Goal: Task Accomplishment & Management: Use online tool/utility

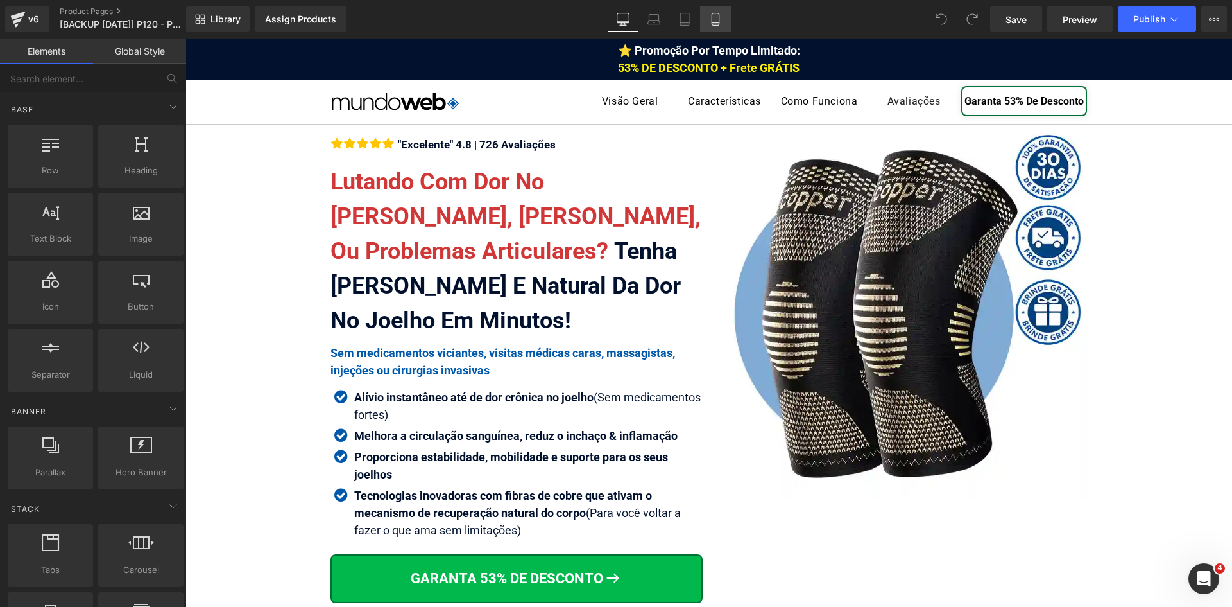
click at [722, 21] on icon at bounding box center [715, 19] width 13 height 13
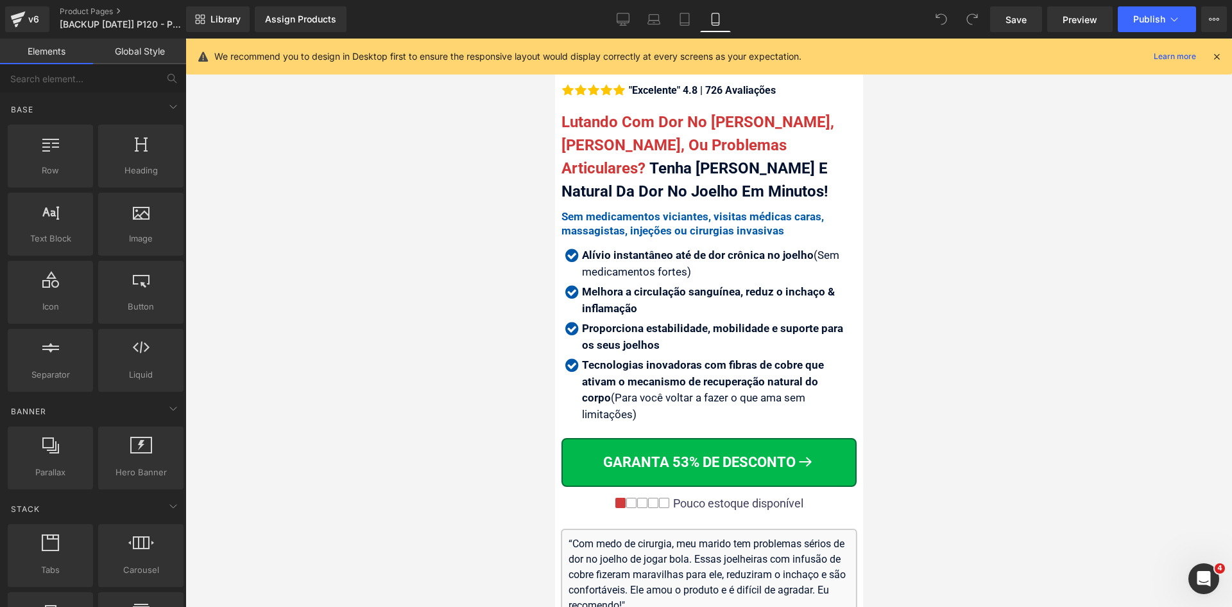
scroll to position [385, 0]
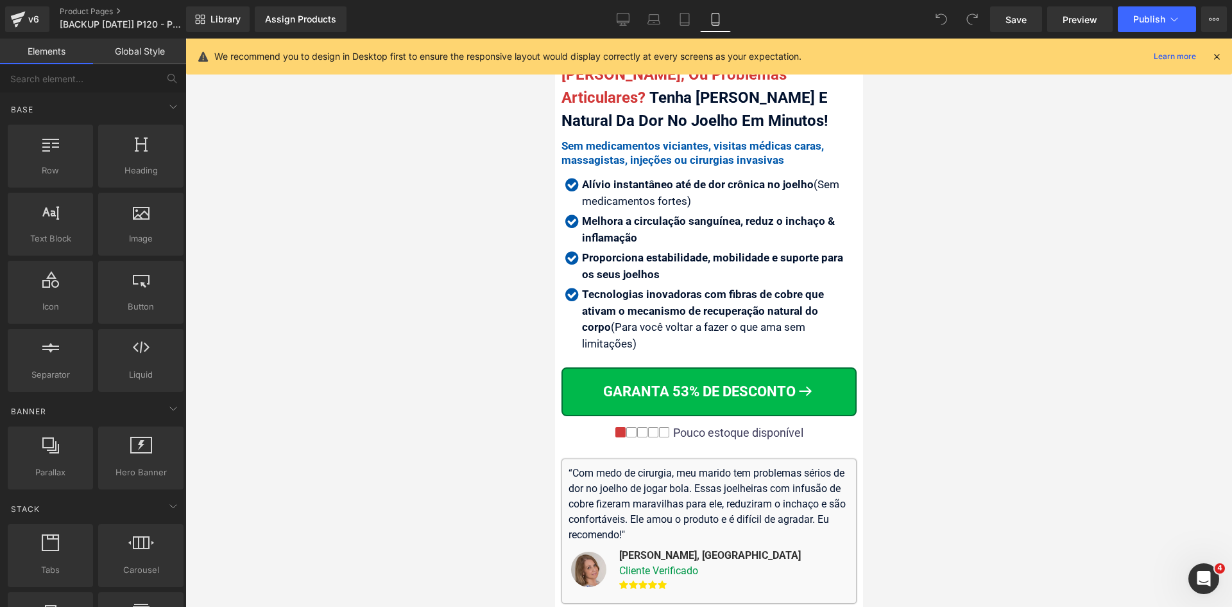
click at [1220, 59] on icon at bounding box center [1217, 57] width 12 height 12
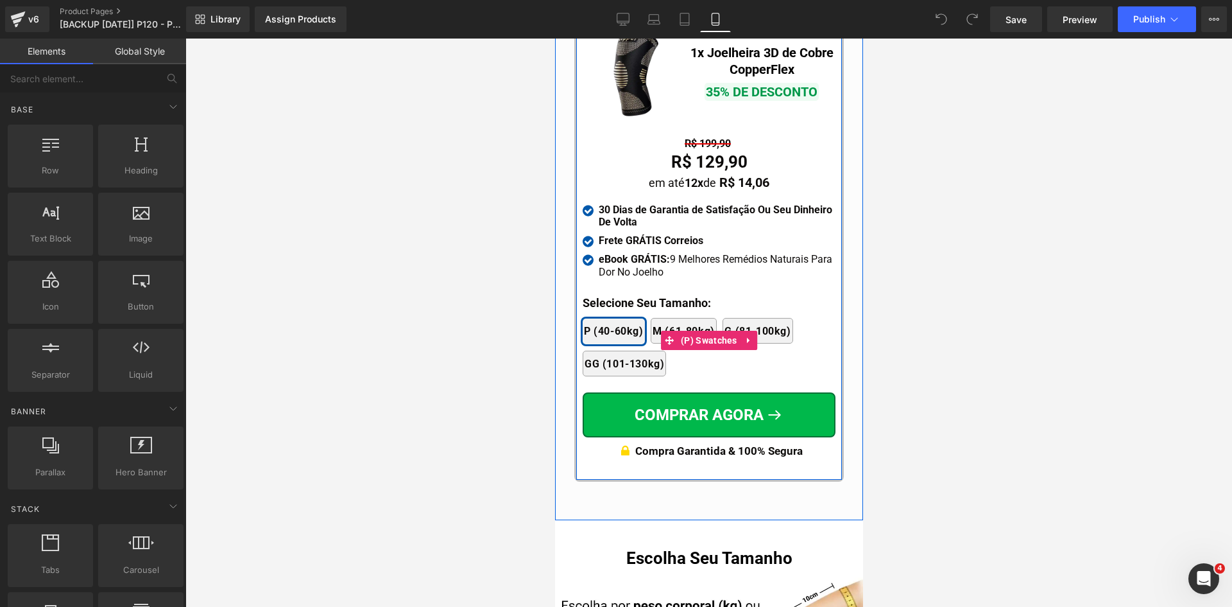
scroll to position [12371, 0]
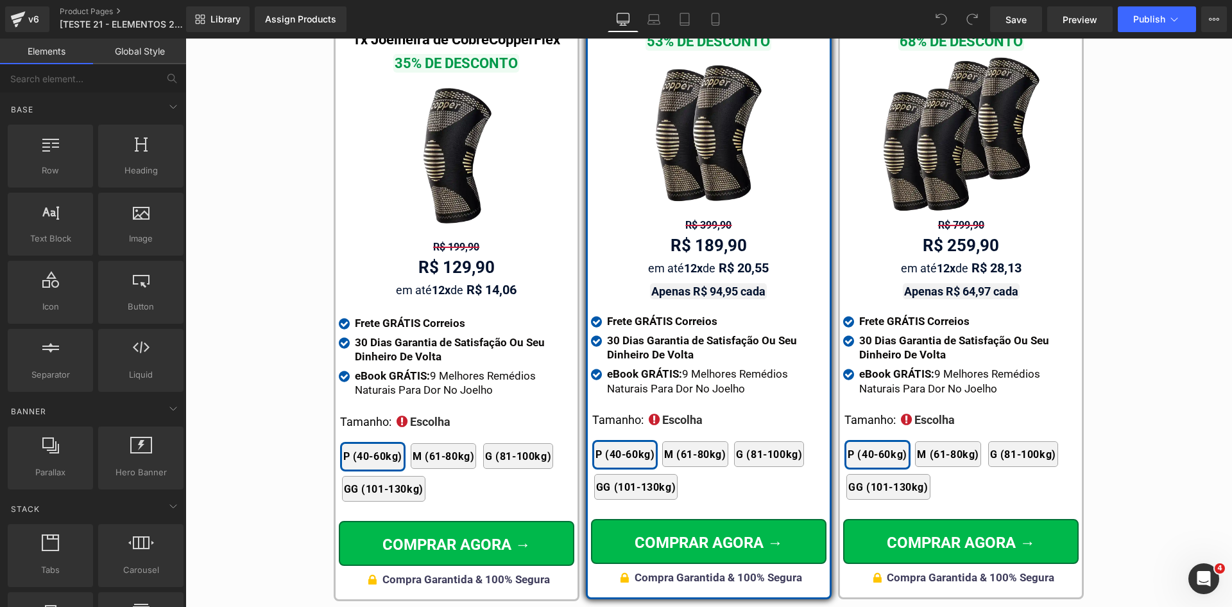
scroll to position [7461, 0]
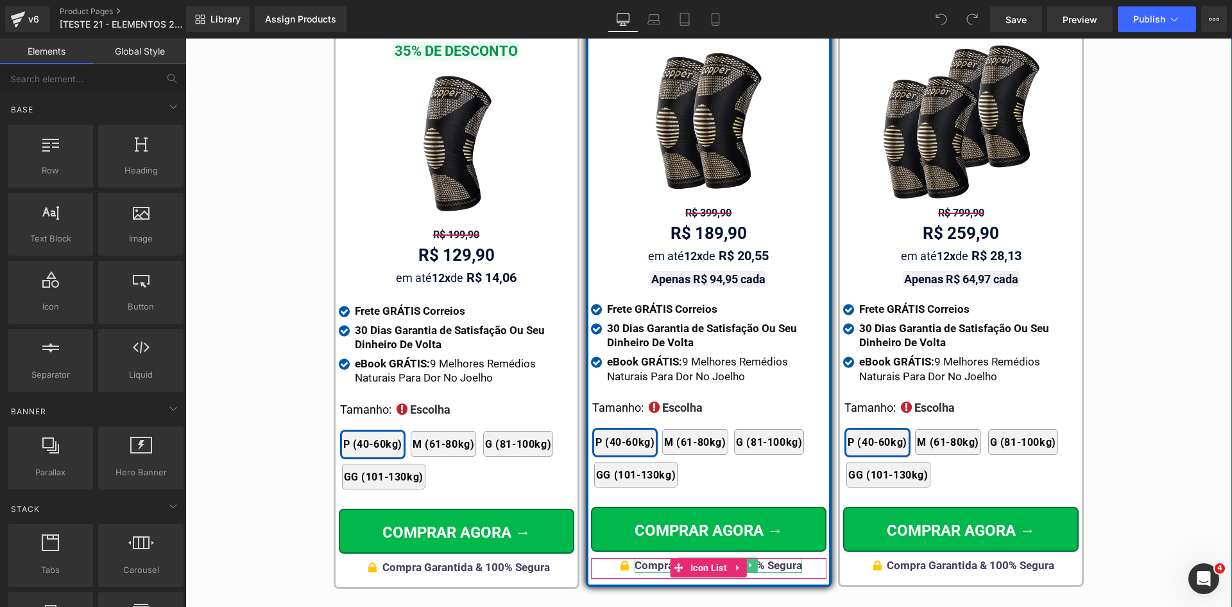
click at [781, 558] on div "Compra Garantida & 100% Segura" at bounding box center [719, 565] width 168 height 14
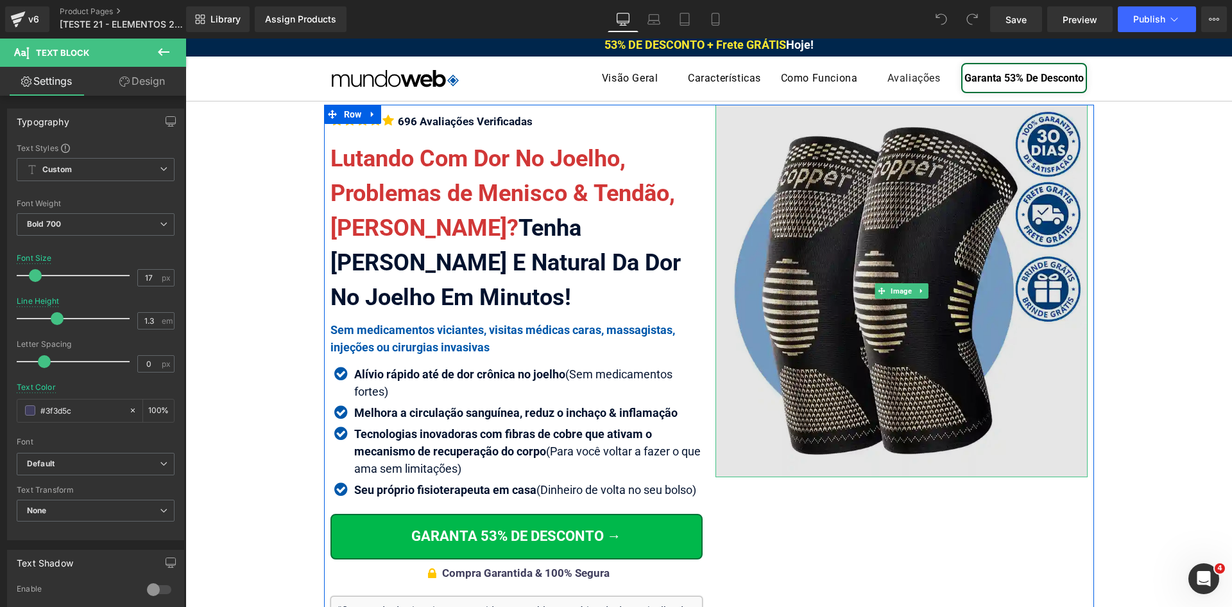
scroll to position [64, 0]
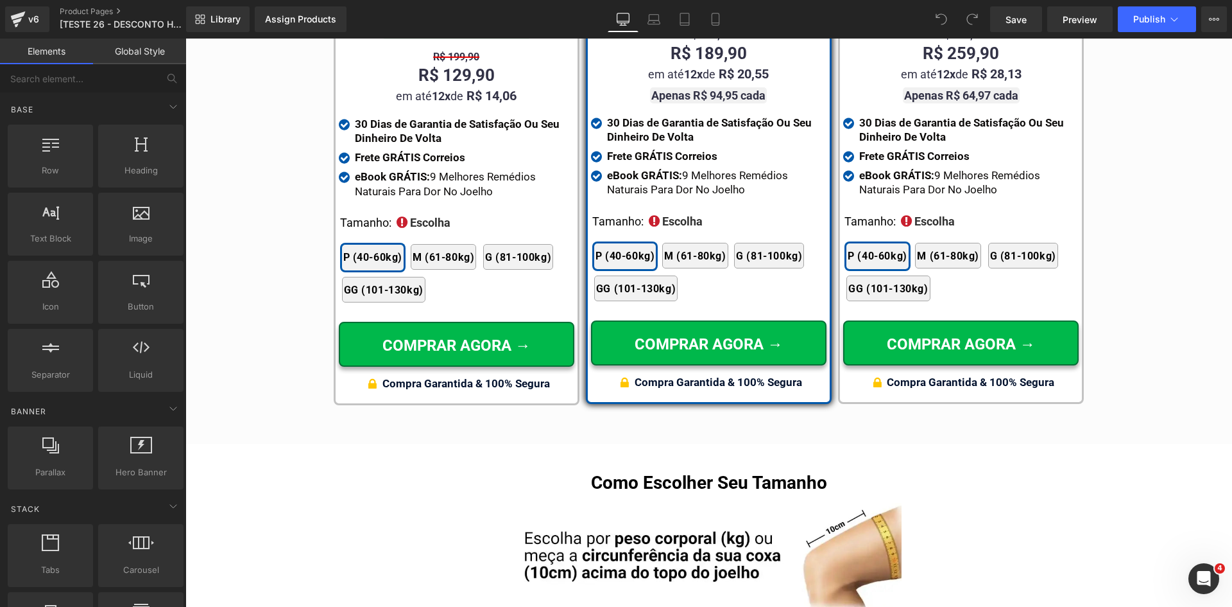
scroll to position [7805, 0]
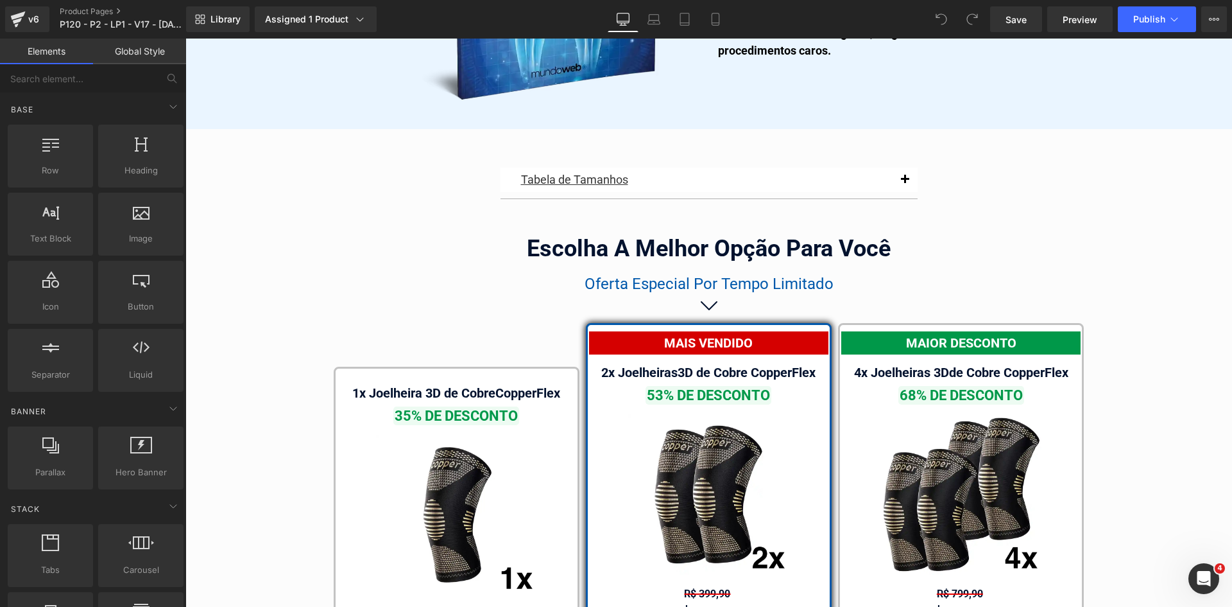
scroll to position [7284, 0]
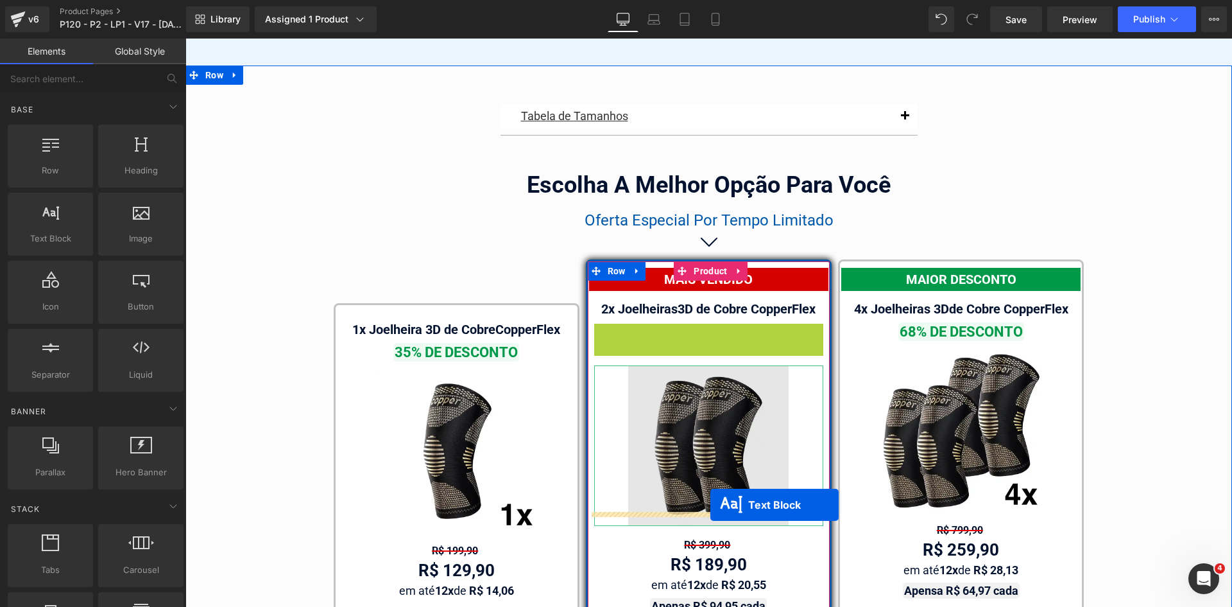
drag, startPoint x: 698, startPoint y: 319, endPoint x: 711, endPoint y: 504, distance: 185.9
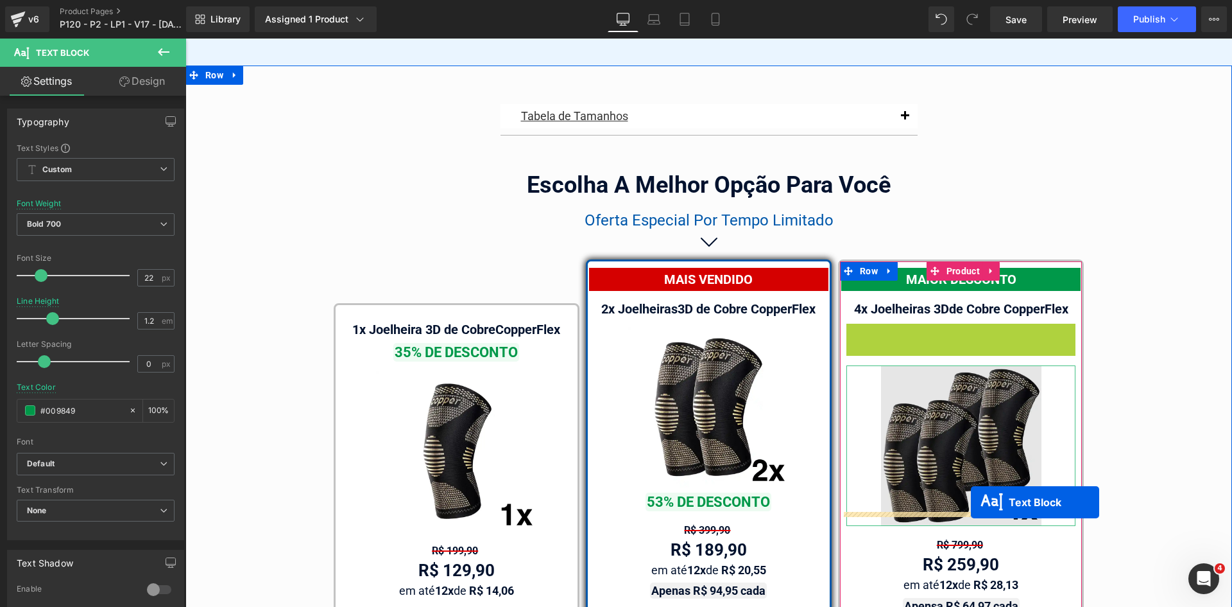
drag, startPoint x: 971, startPoint y: 486, endPoint x: 971, endPoint y: 502, distance: 16.0
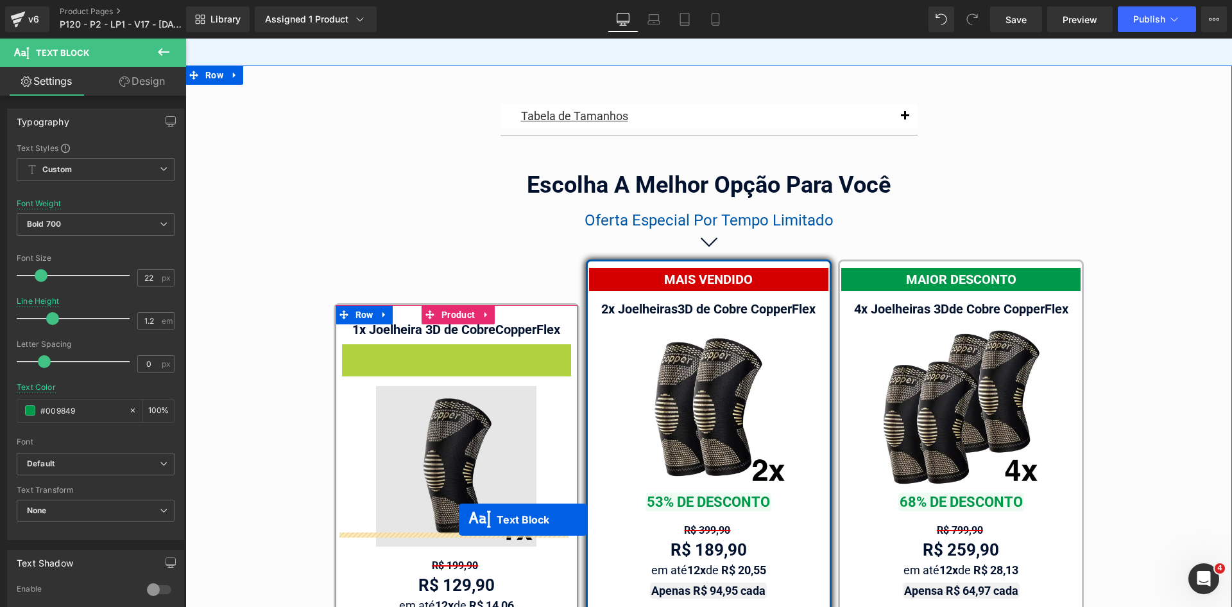
drag, startPoint x: 450, startPoint y: 336, endPoint x: 459, endPoint y: 519, distance: 183.1
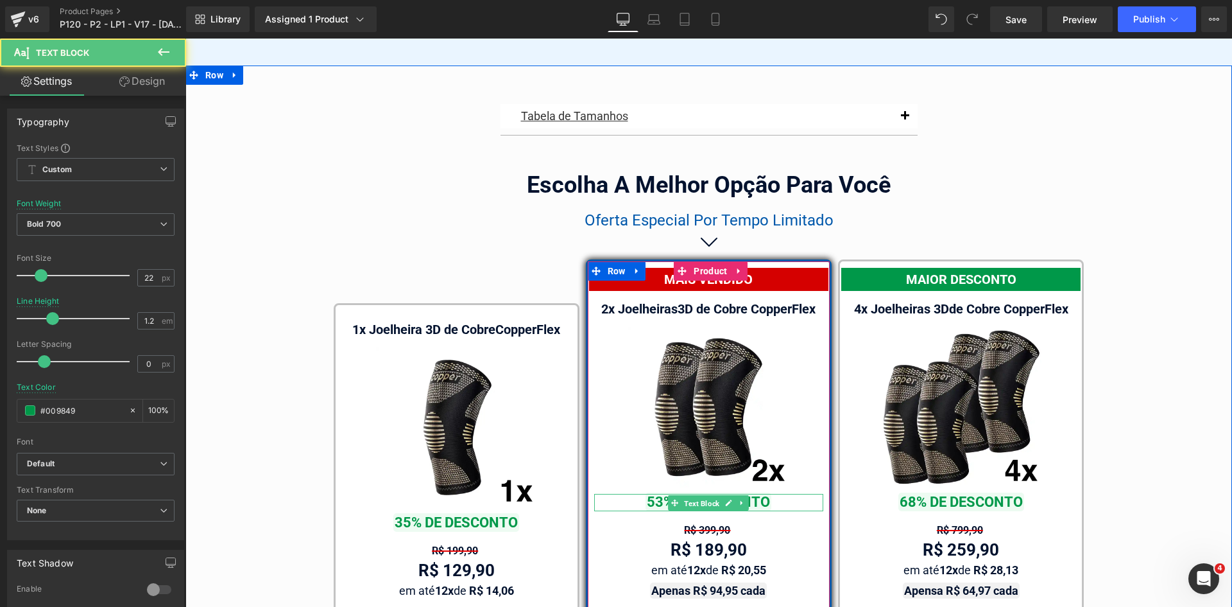
click at [697, 495] on span "Text Block" at bounding box center [702, 502] width 40 height 15
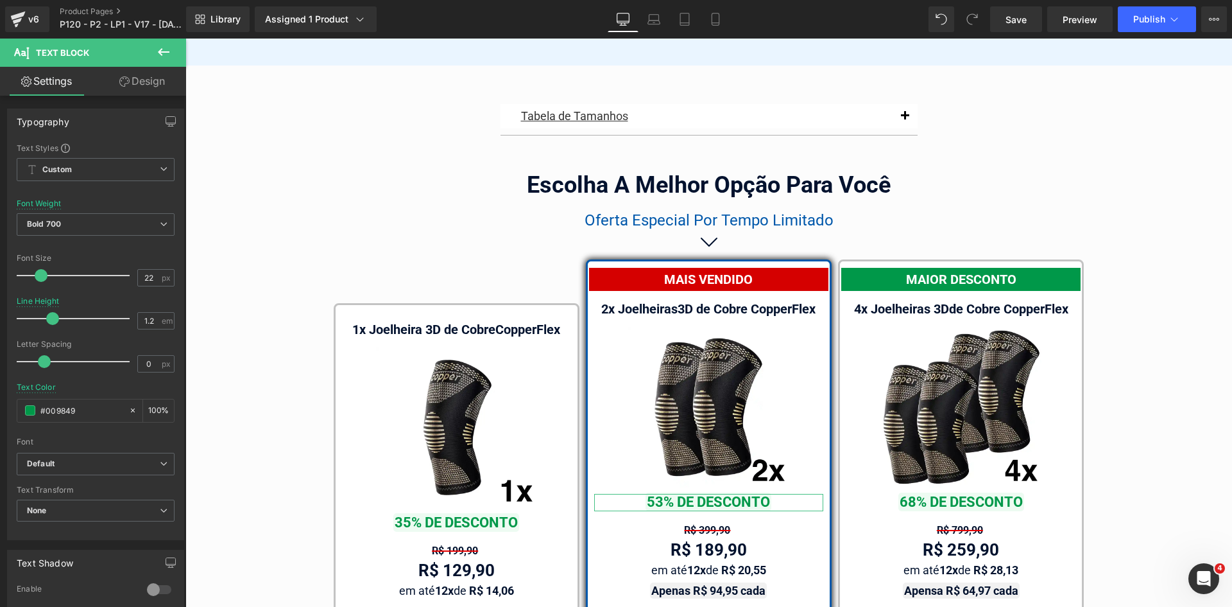
click at [144, 83] on link "Design" at bounding box center [142, 81] width 93 height 29
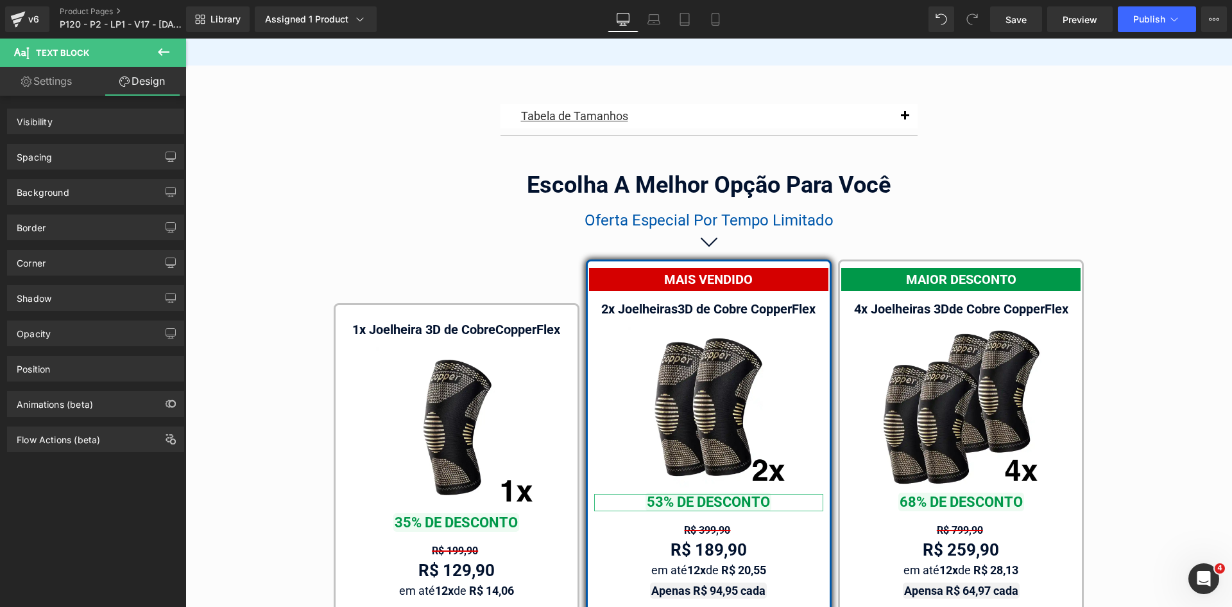
click at [43, 157] on div "Spacing" at bounding box center [34, 153] width 35 height 18
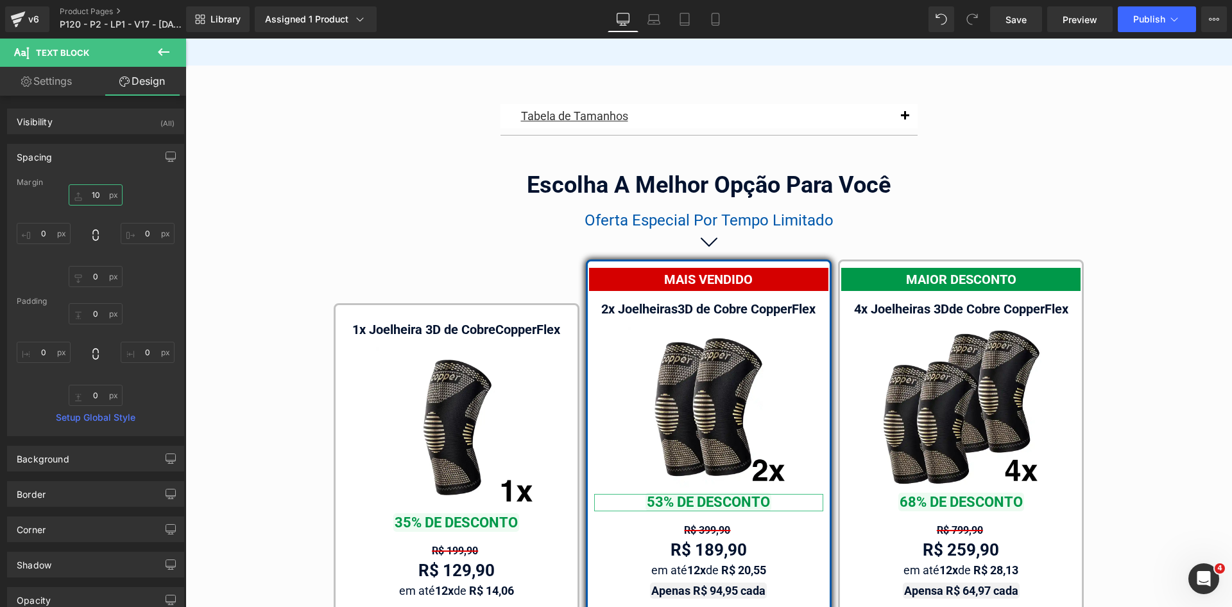
click at [93, 197] on input "text" at bounding box center [96, 194] width 54 height 21
type input "20"
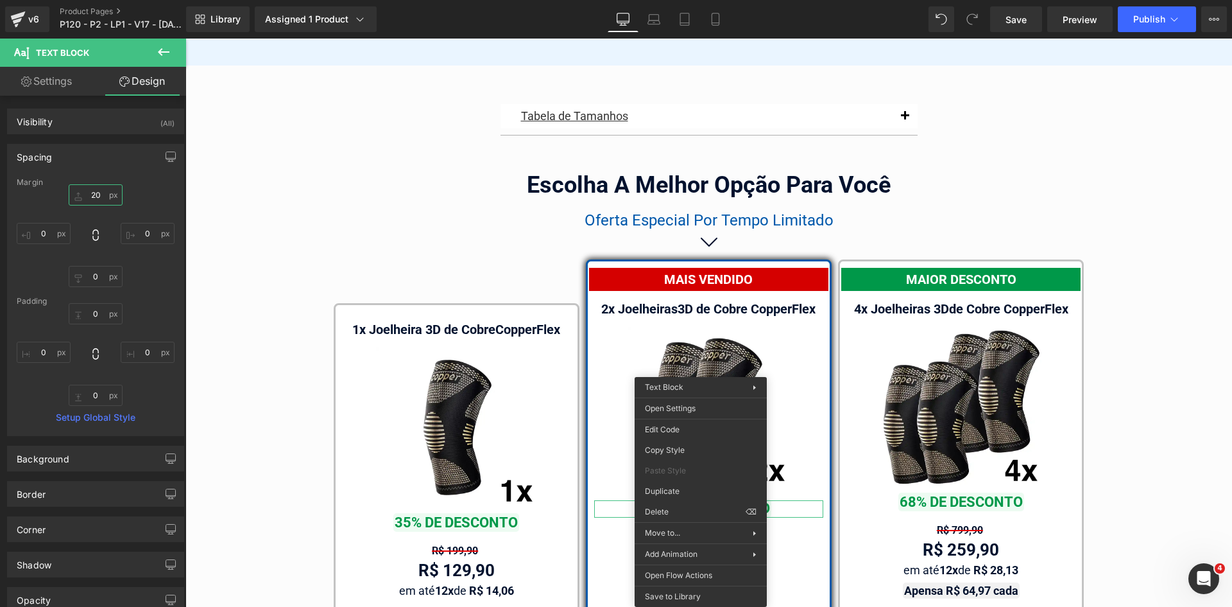
drag, startPoint x: 859, startPoint y: 490, endPoint x: 795, endPoint y: 462, distance: 70.1
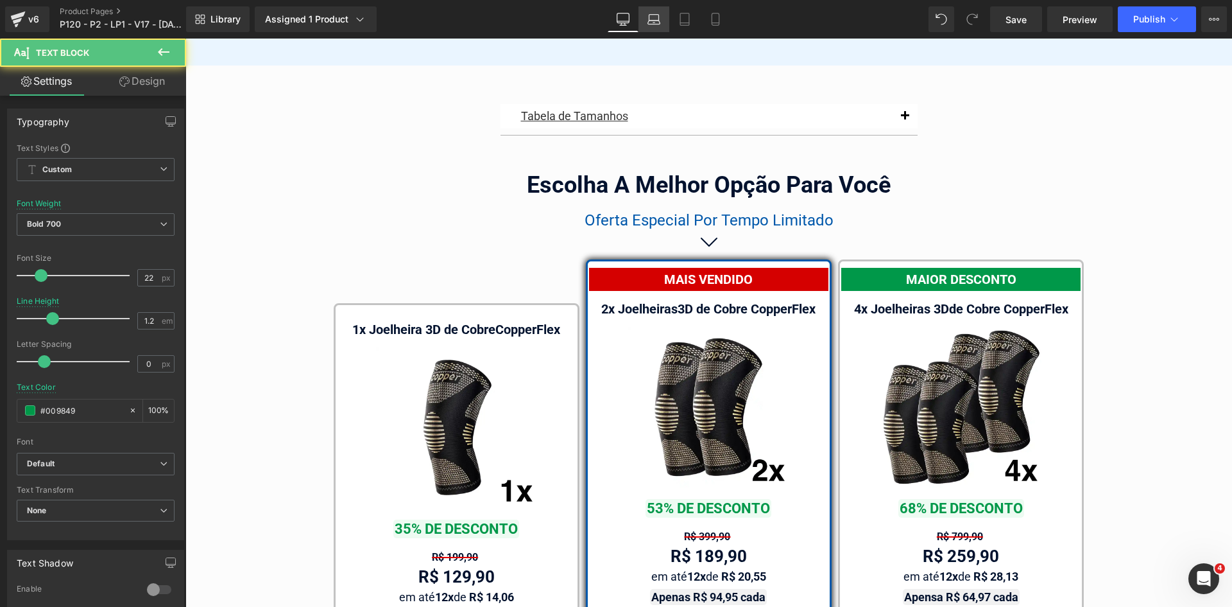
click at [659, 17] on icon at bounding box center [654, 19] width 13 height 13
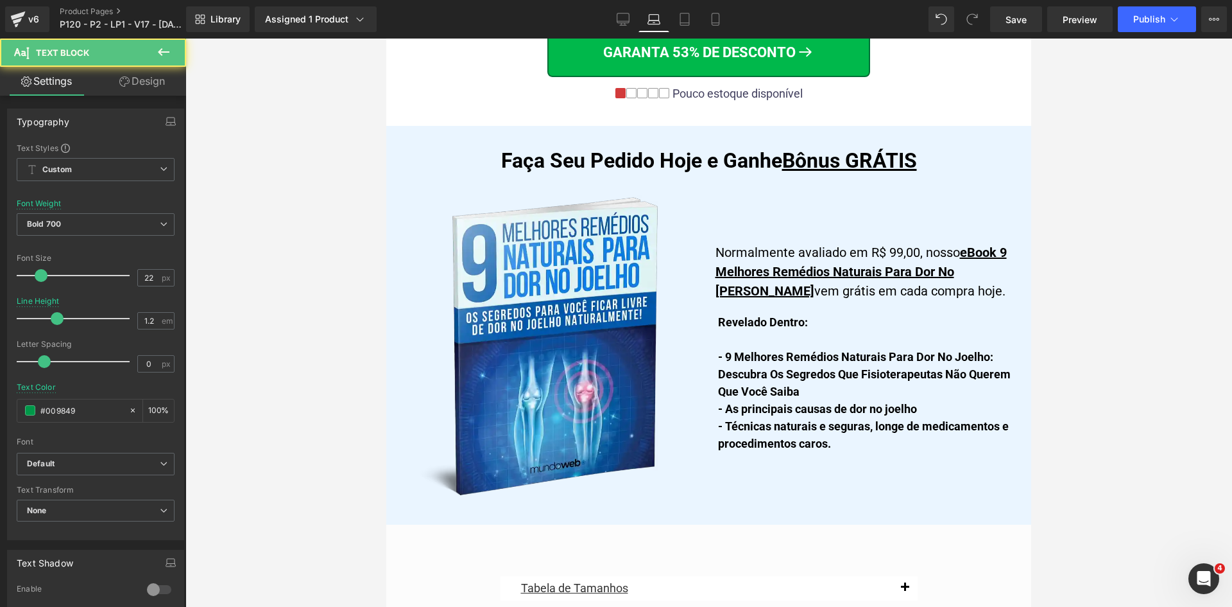
scroll to position [8032, 0]
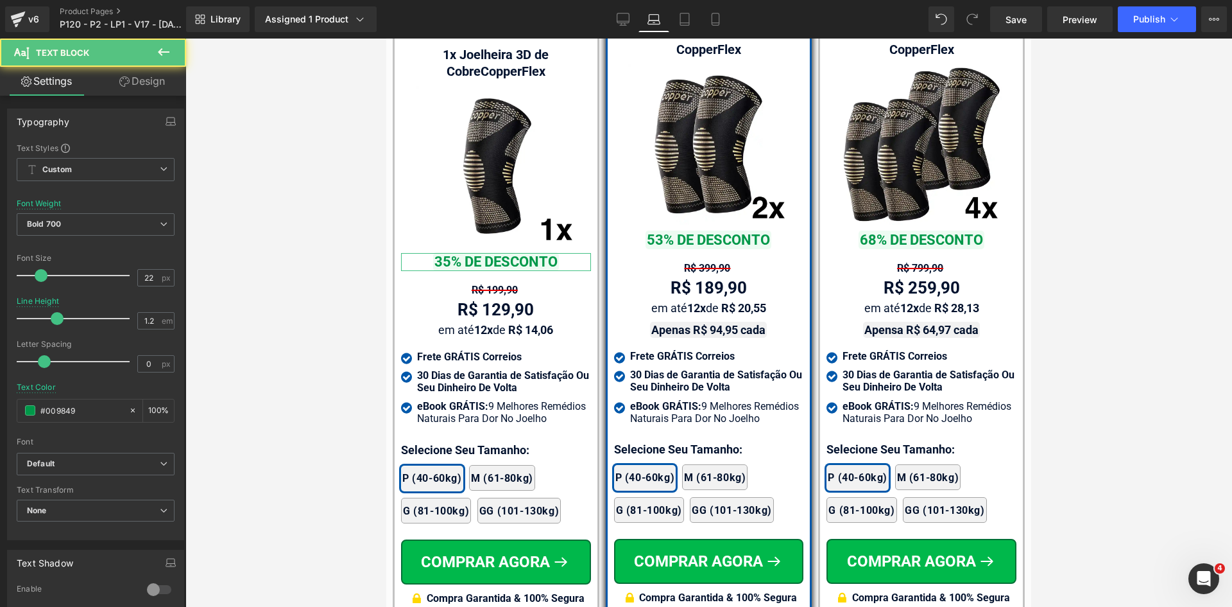
click at [144, 82] on link "Design" at bounding box center [142, 81] width 93 height 29
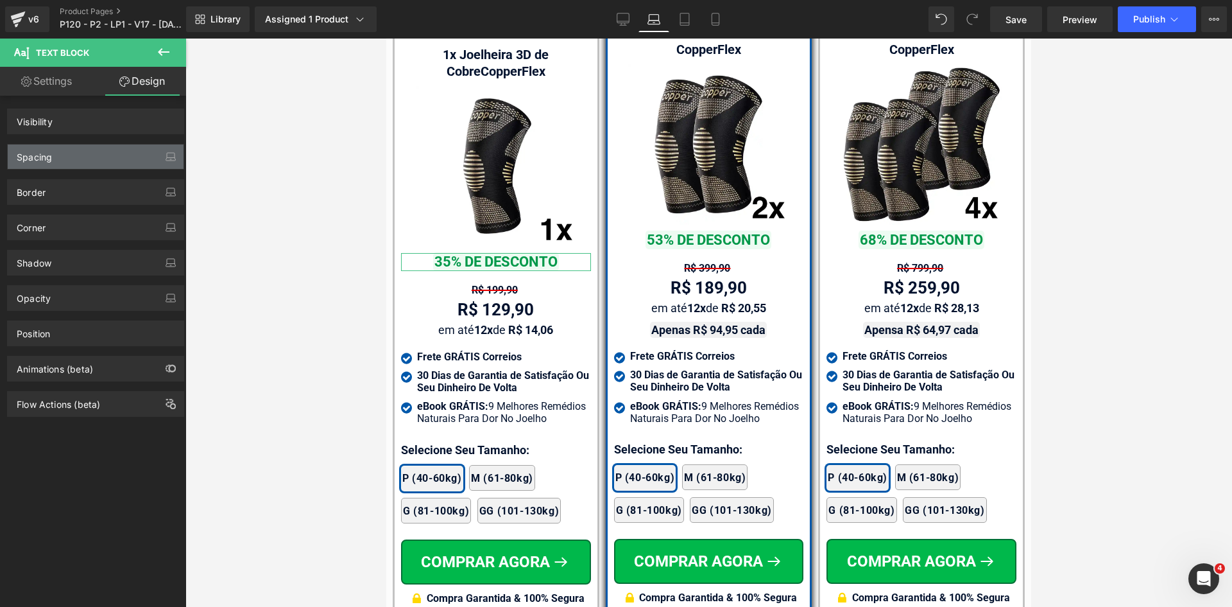
click at [42, 155] on div "Spacing" at bounding box center [34, 153] width 35 height 18
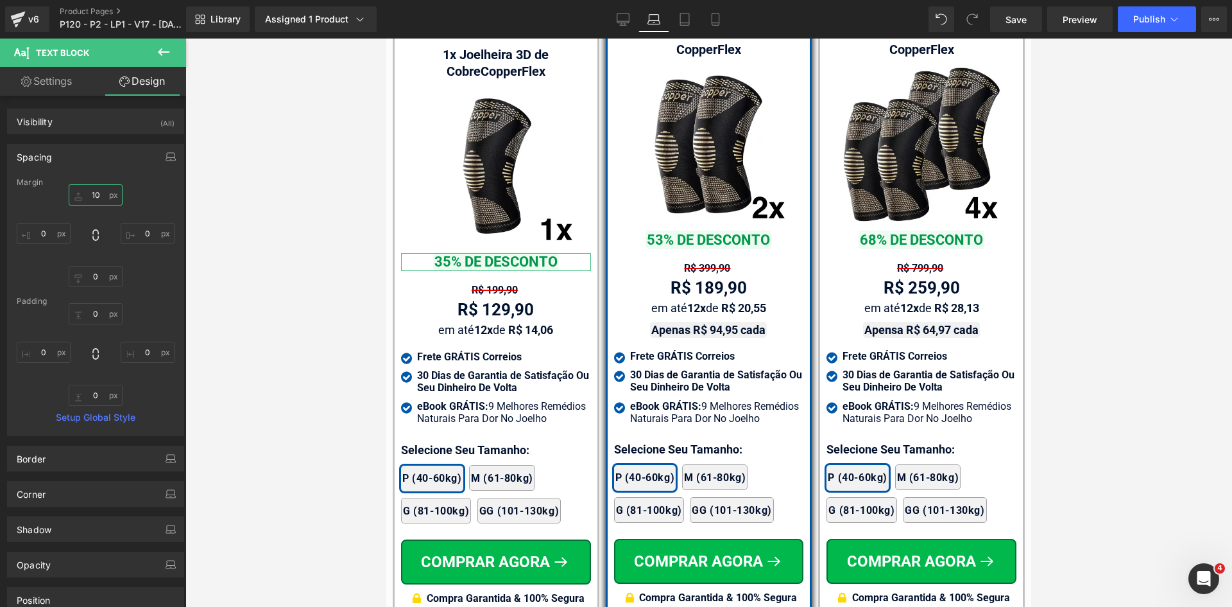
click at [97, 194] on input "text" at bounding box center [96, 194] width 54 height 21
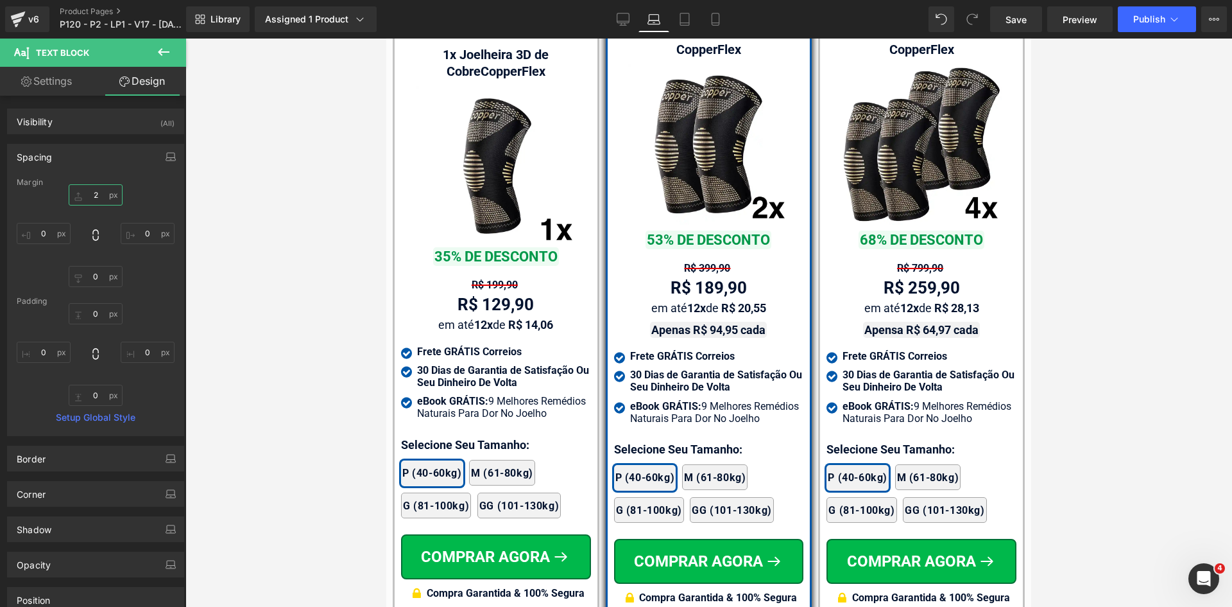
type input "20"
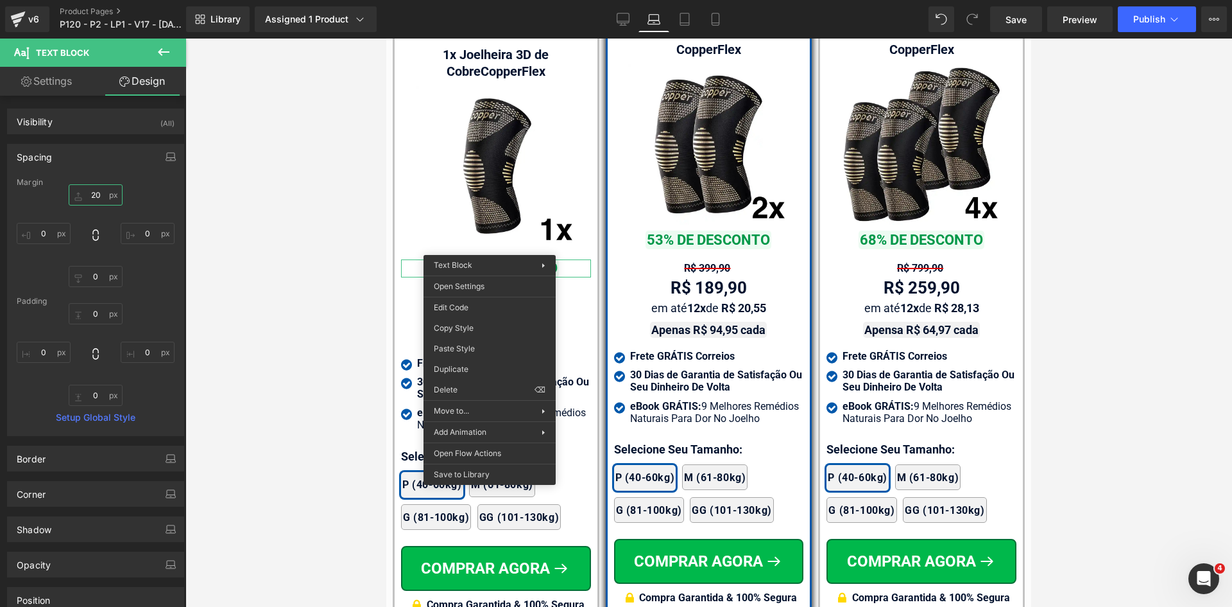
drag, startPoint x: 832, startPoint y: 366, endPoint x: 496, endPoint y: 311, distance: 341.5
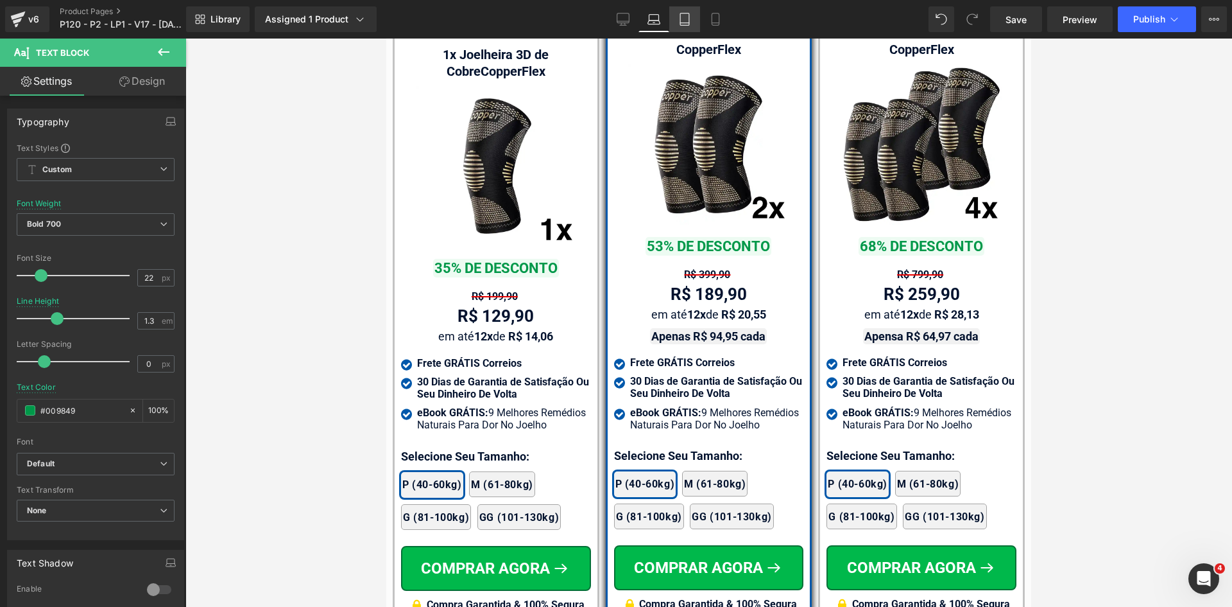
drag, startPoint x: 685, startPoint y: 26, endPoint x: 137, endPoint y: 16, distance: 548.2
click at [685, 26] on link "Tablet" at bounding box center [684, 19] width 31 height 26
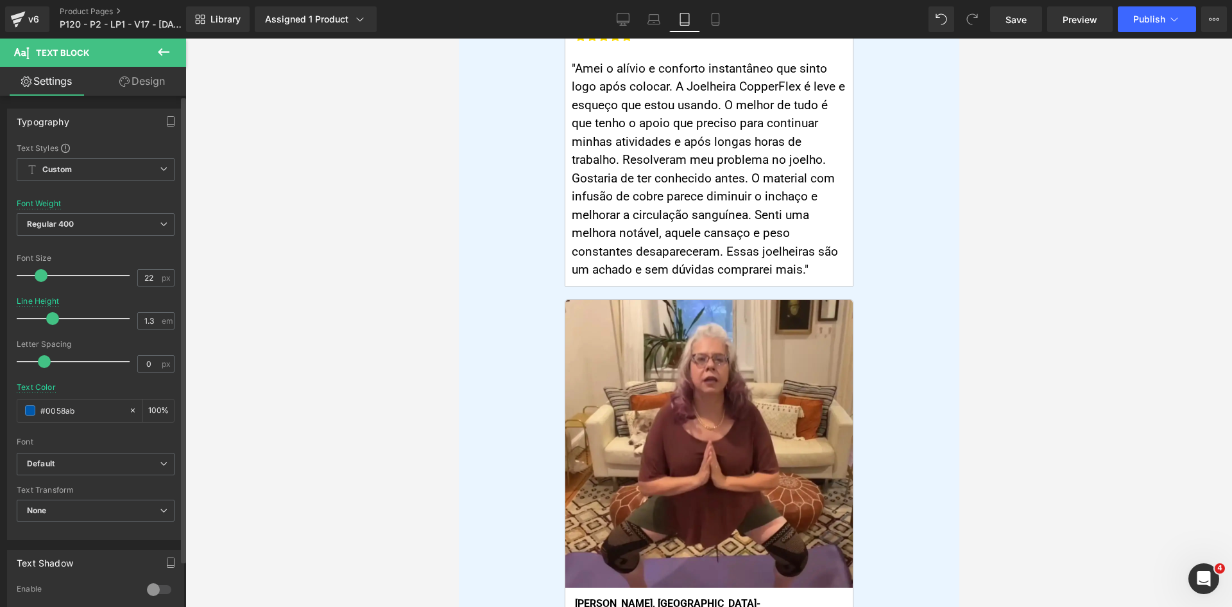
scroll to position [0, 0]
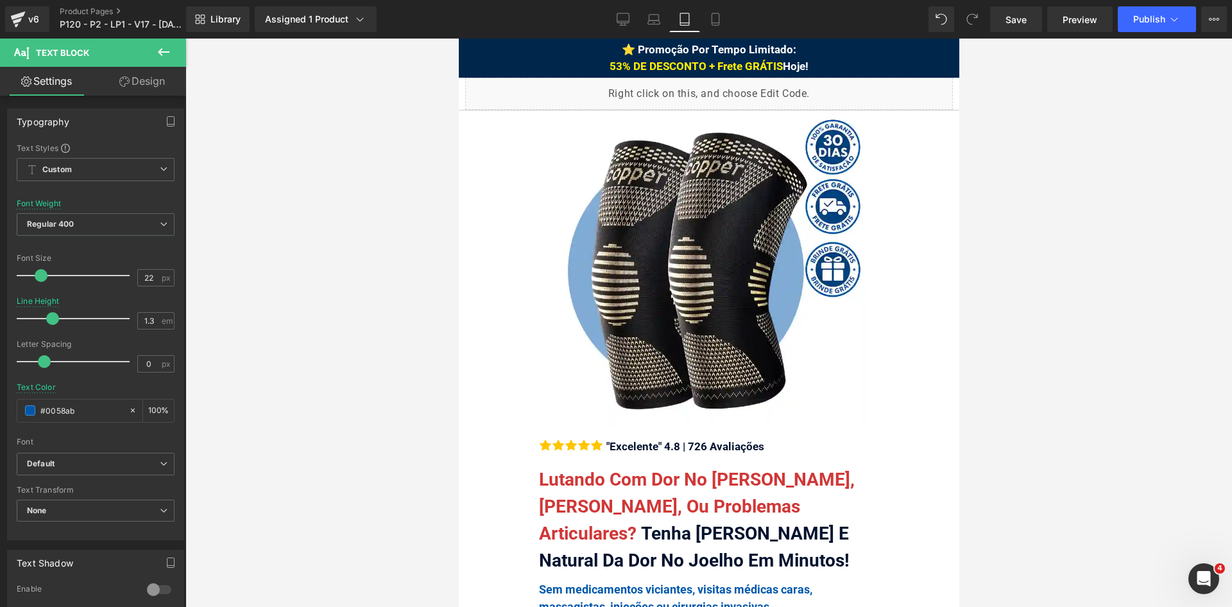
click at [132, 84] on link "Design" at bounding box center [142, 81] width 93 height 29
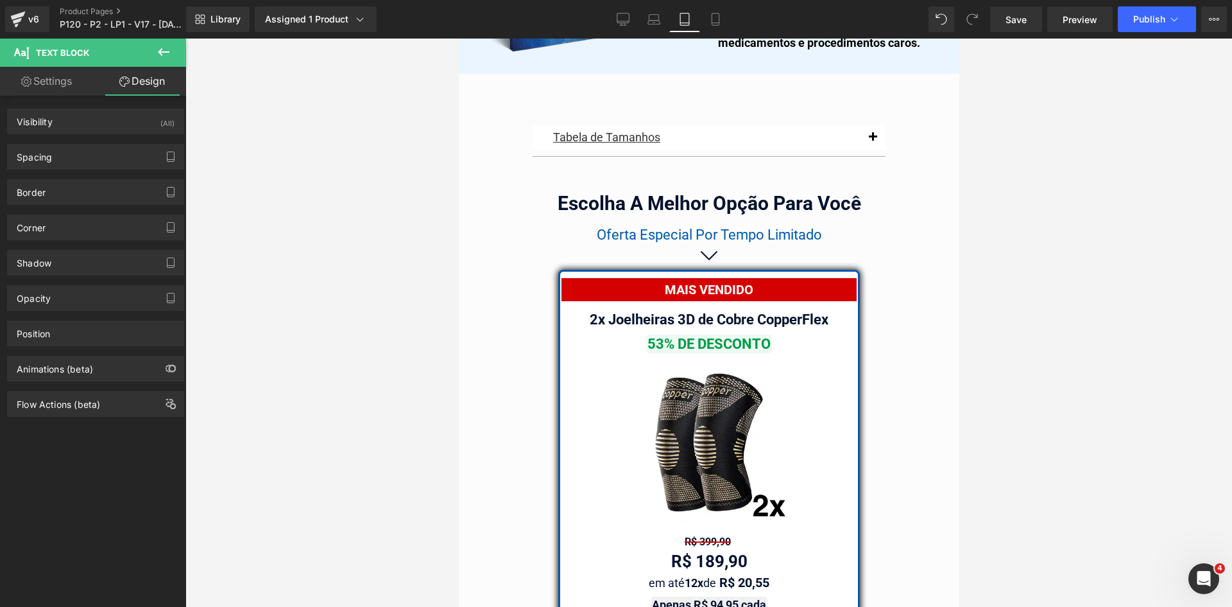
scroll to position [10824, 0]
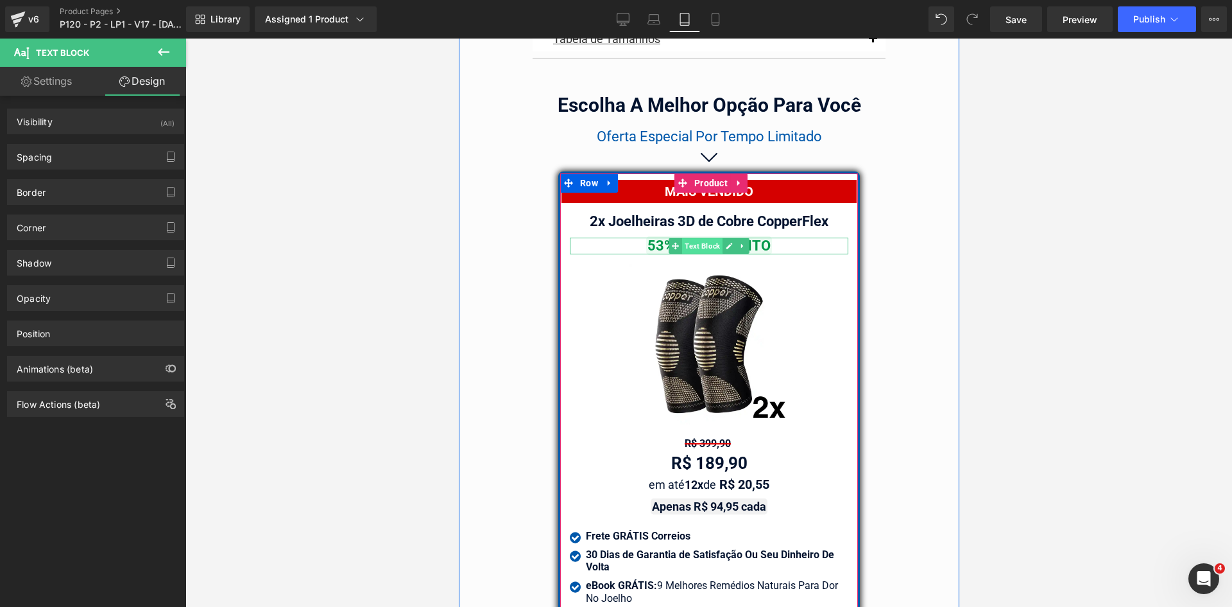
click at [694, 241] on span "Text Block" at bounding box center [702, 245] width 40 height 15
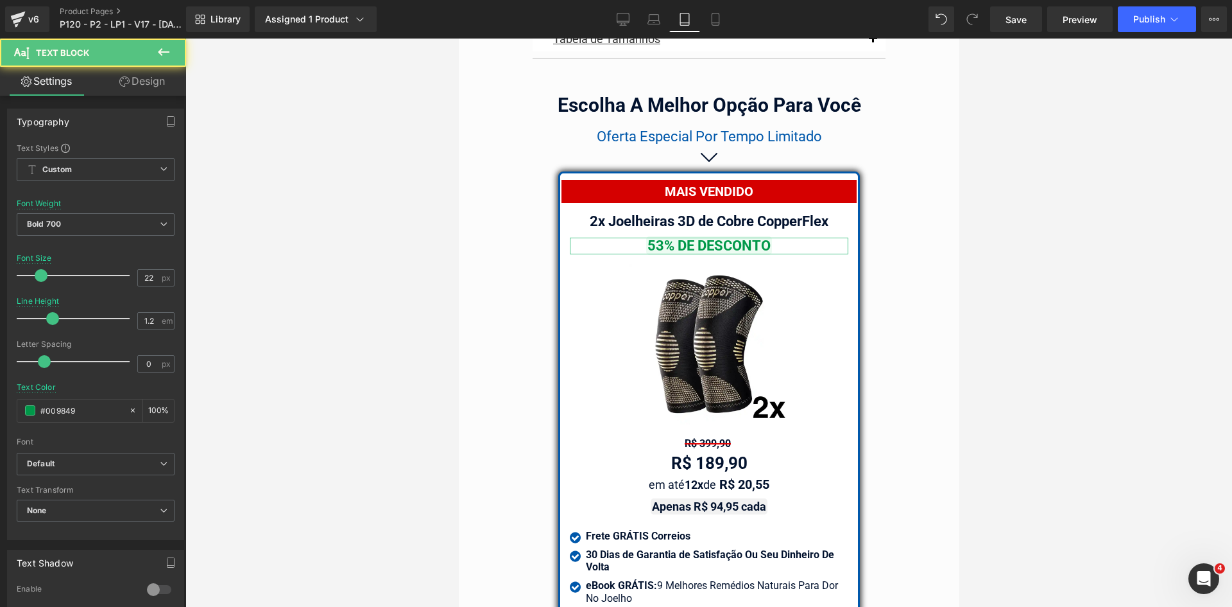
click at [145, 81] on link "Design" at bounding box center [142, 81] width 93 height 29
click at [0, 0] on div "Spacing" at bounding box center [0, 0] width 0 height 0
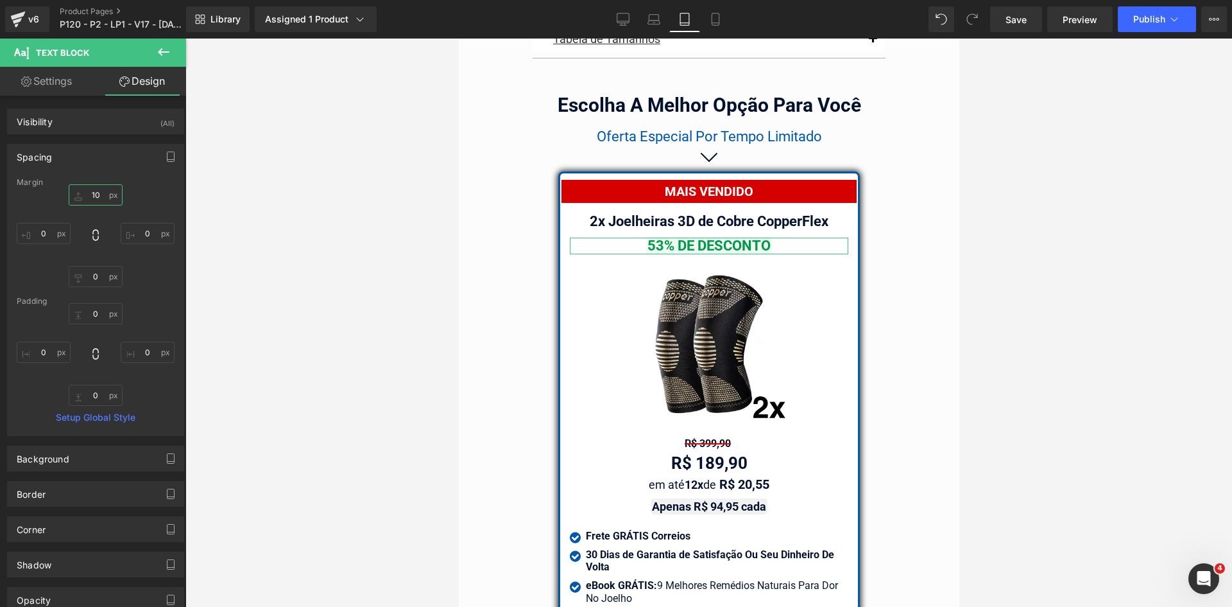
click at [89, 191] on input "text" at bounding box center [96, 194] width 54 height 21
type input "20"
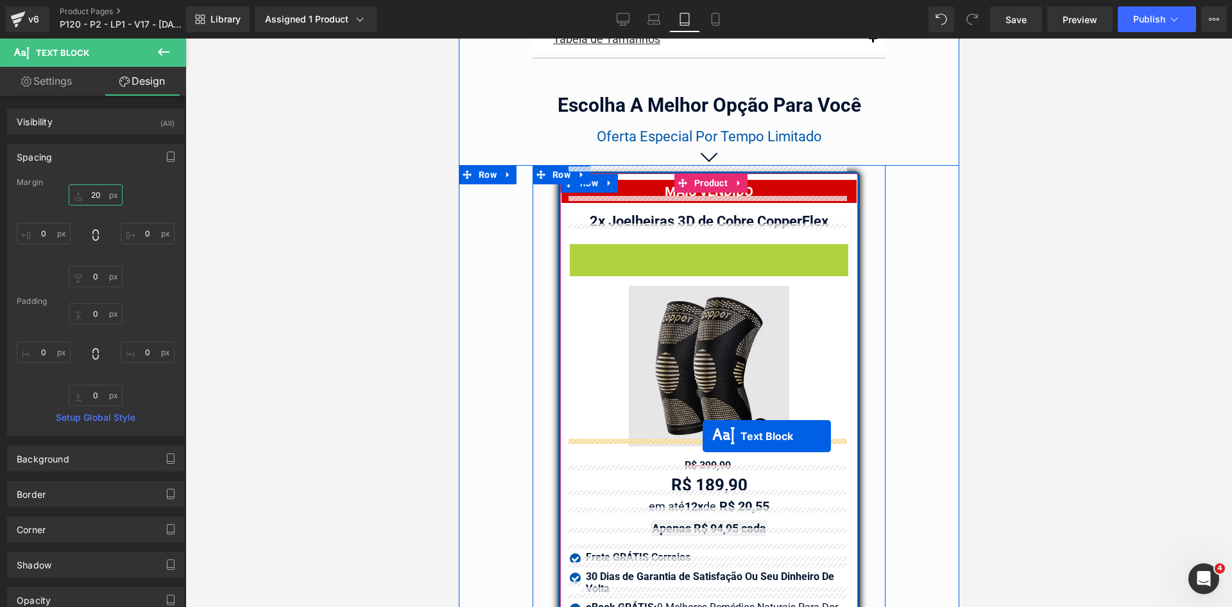
drag, startPoint x: 705, startPoint y: 245, endPoint x: 702, endPoint y: 436, distance: 191.3
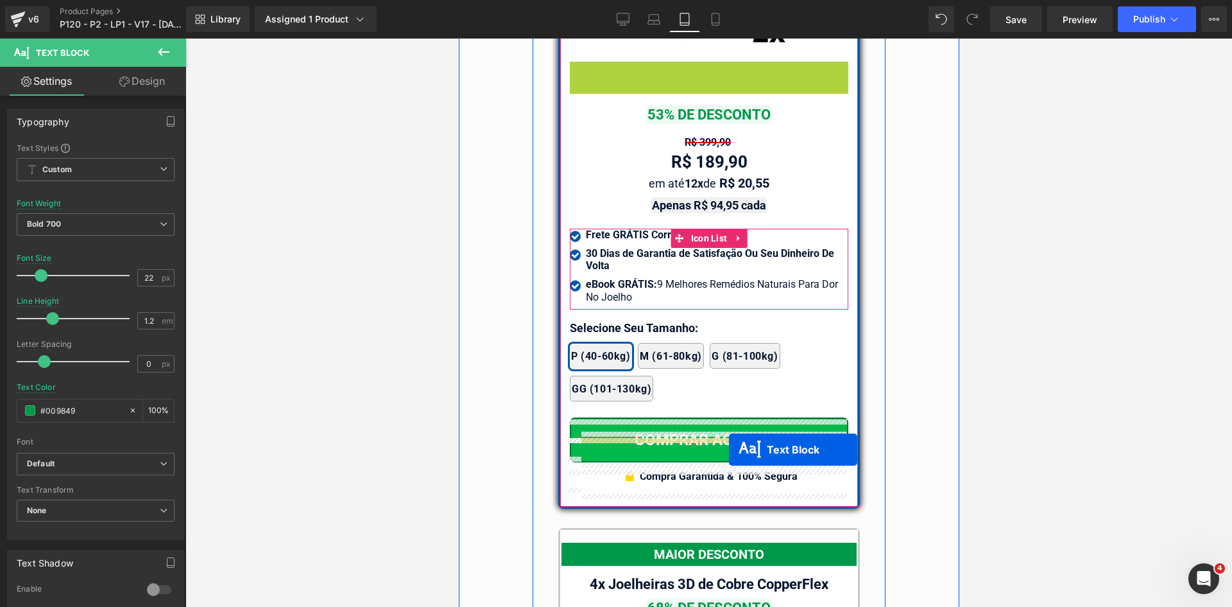
scroll to position [10953, 0]
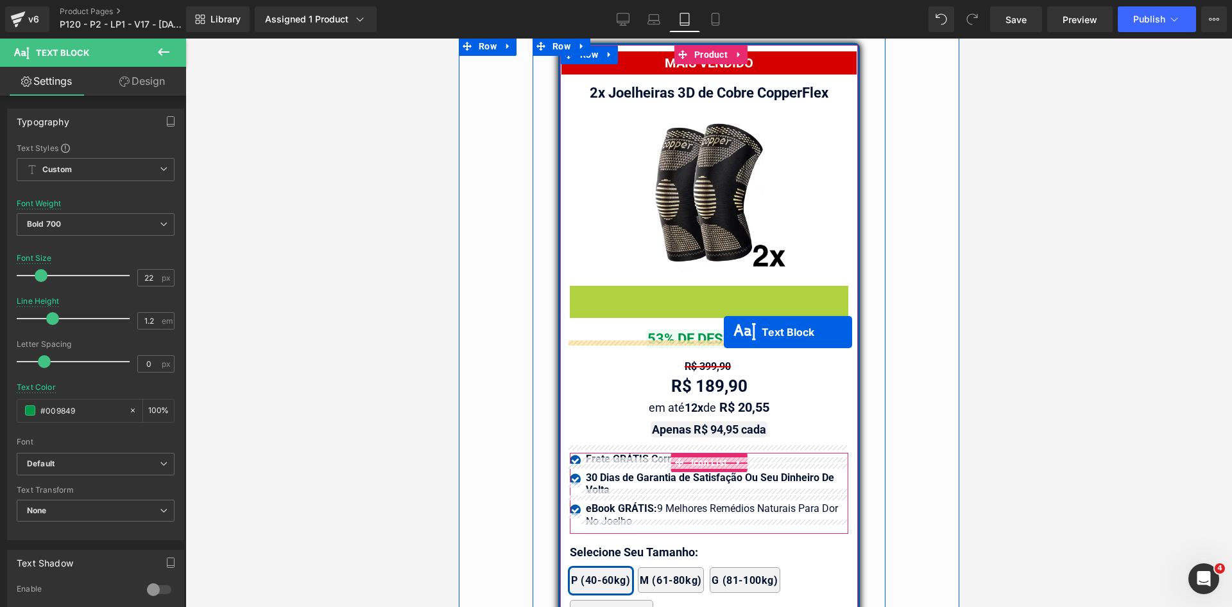
drag, startPoint x: 705, startPoint y: 415, endPoint x: 720, endPoint y: 330, distance: 86.0
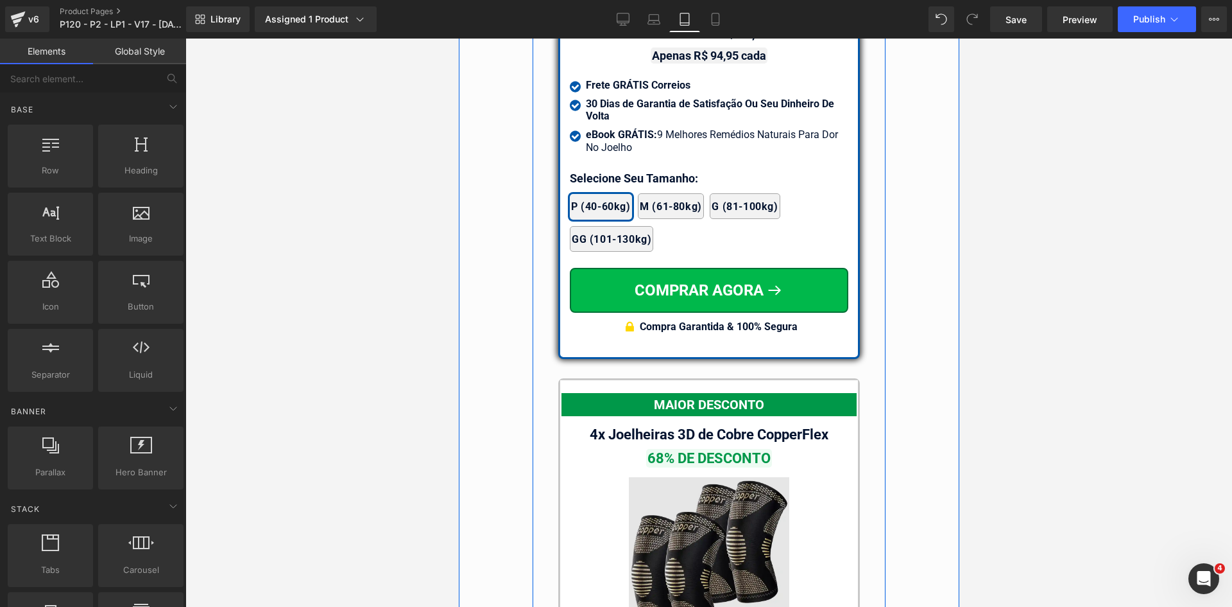
scroll to position [11466, 0]
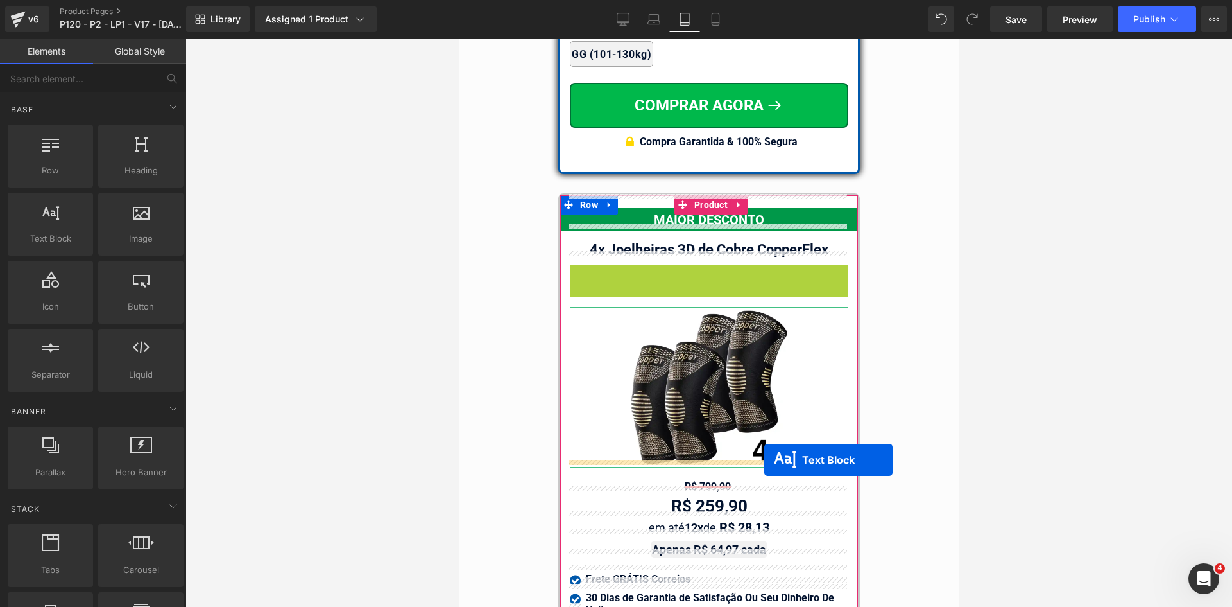
drag, startPoint x: 702, startPoint y: 264, endPoint x: 763, endPoint y: 460, distance: 205.0
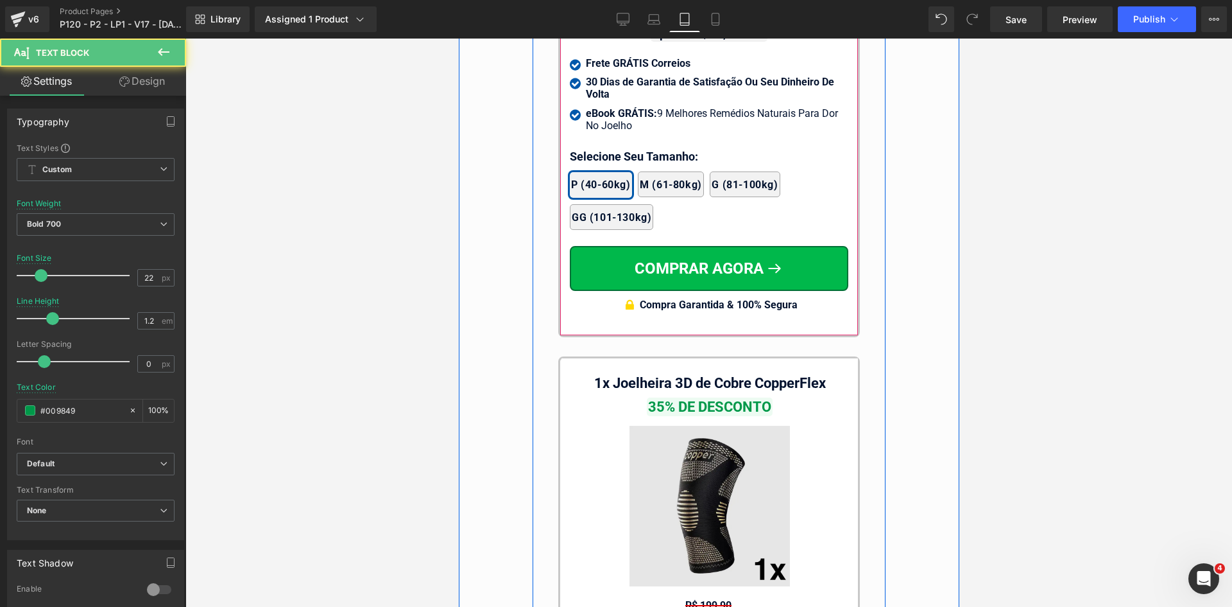
scroll to position [12108, 0]
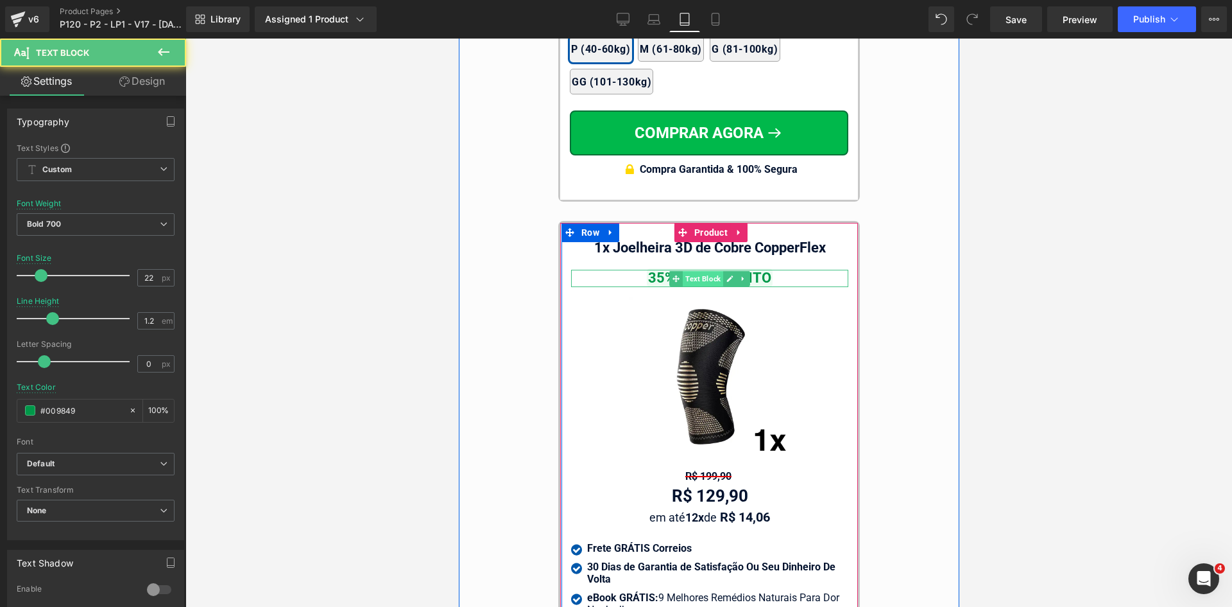
click at [696, 271] on span "Text Block" at bounding box center [702, 278] width 40 height 15
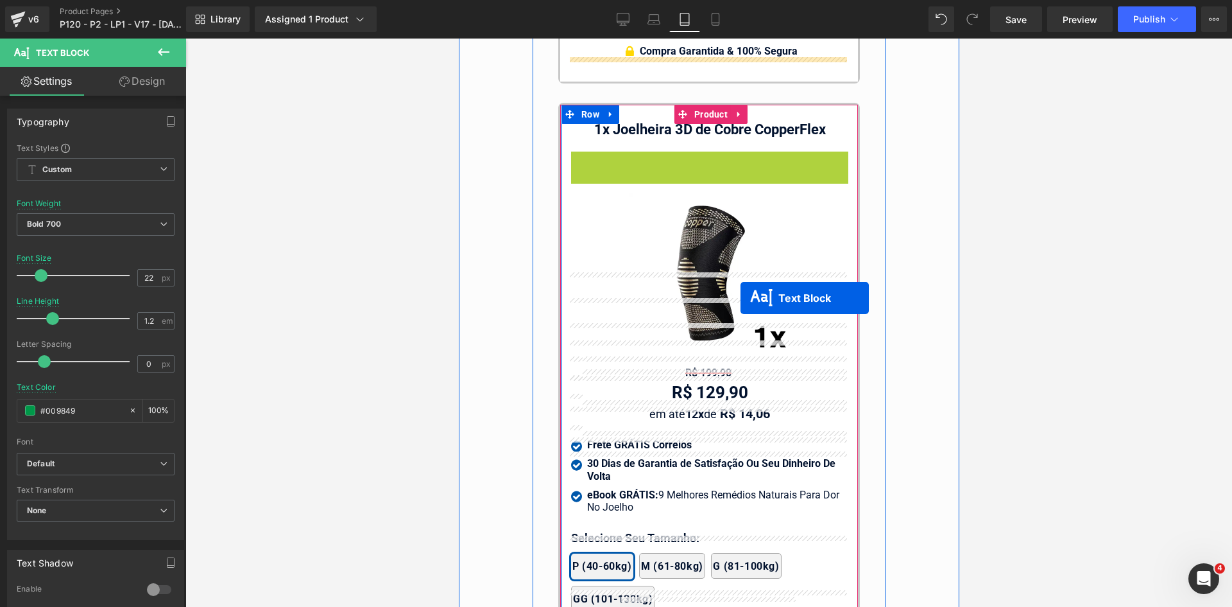
scroll to position [12301, 0]
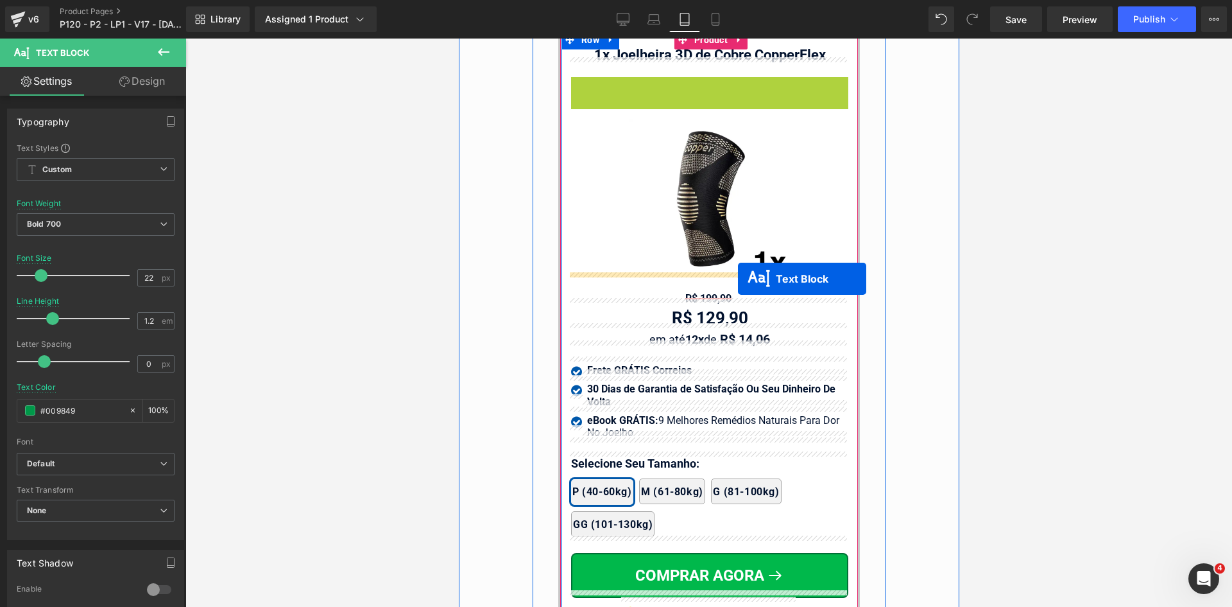
drag, startPoint x: 696, startPoint y: 266, endPoint x: 737, endPoint y: 279, distance: 42.9
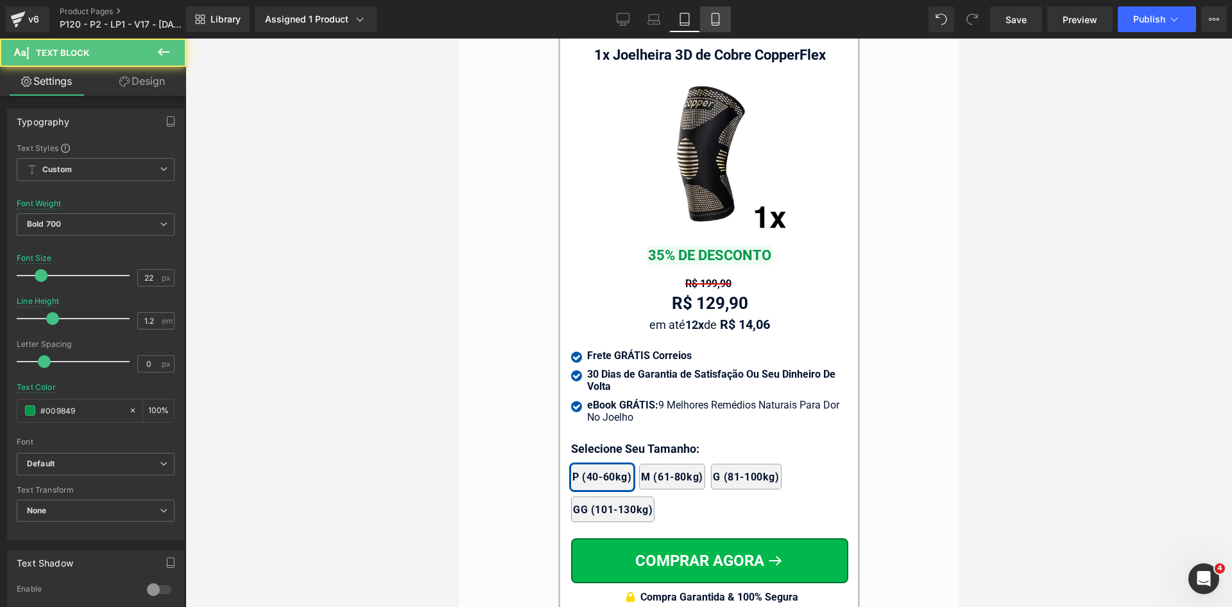
click at [724, 11] on link "Mobile" at bounding box center [715, 19] width 31 height 26
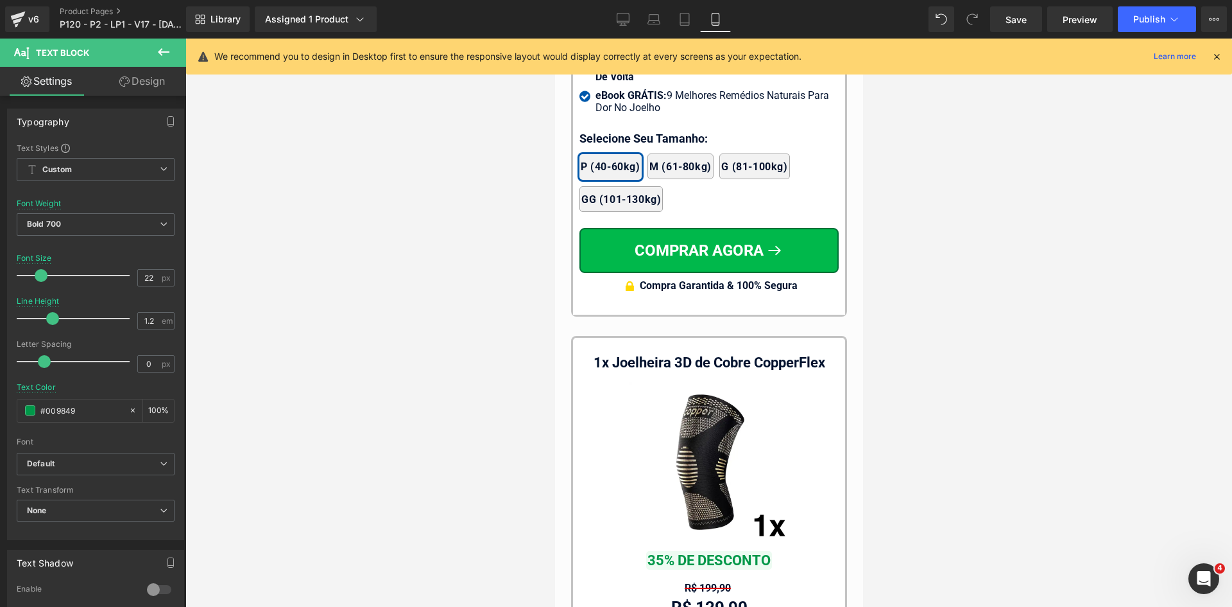
scroll to position [12602, 0]
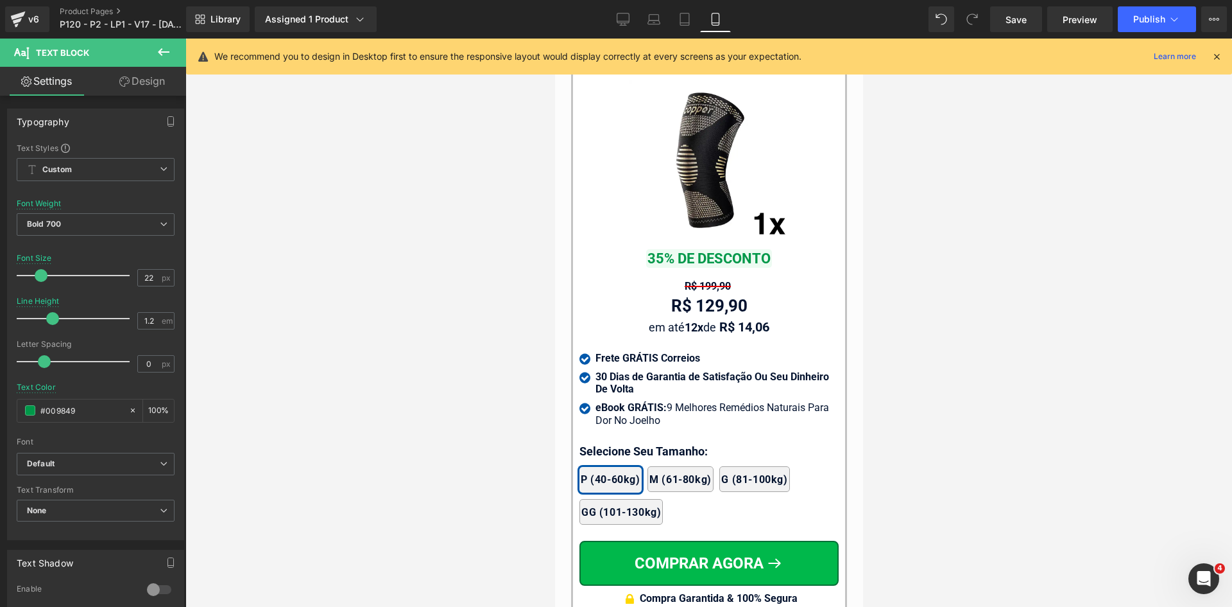
drag, startPoint x: 1218, startPoint y: 56, endPoint x: 1198, endPoint y: 61, distance: 20.5
click at [1218, 56] on icon at bounding box center [1217, 57] width 12 height 12
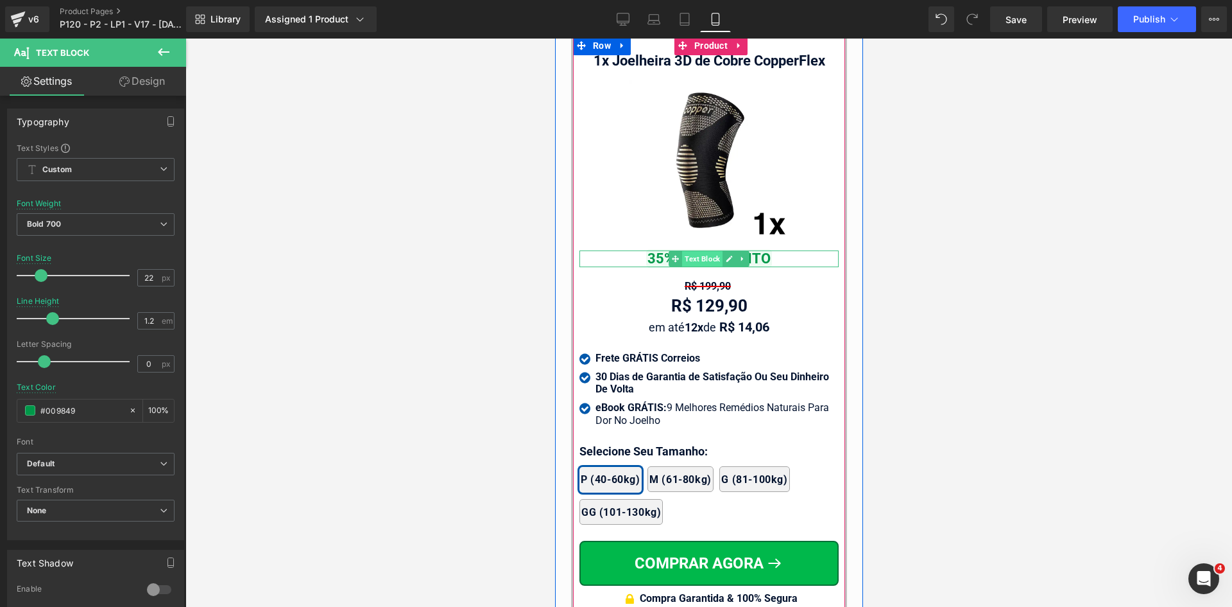
click at [702, 251] on span "Text Block" at bounding box center [702, 258] width 40 height 15
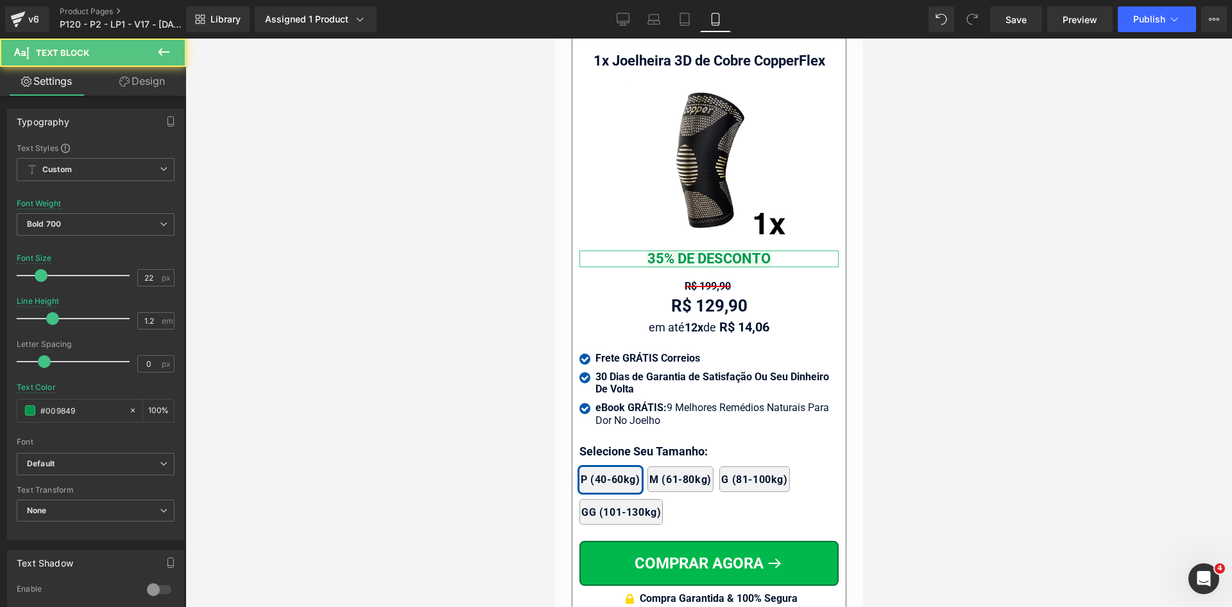
click at [134, 75] on link "Design" at bounding box center [142, 81] width 93 height 29
click at [0, 0] on div "Spacing" at bounding box center [0, 0] width 0 height 0
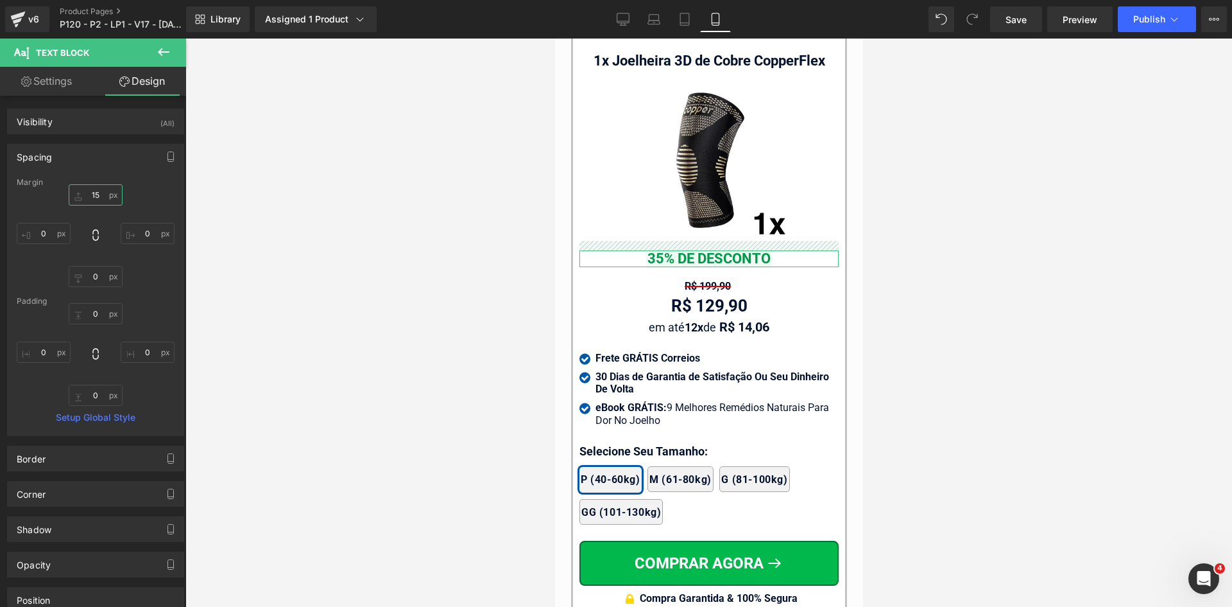
click at [87, 196] on input "text" at bounding box center [96, 194] width 54 height 21
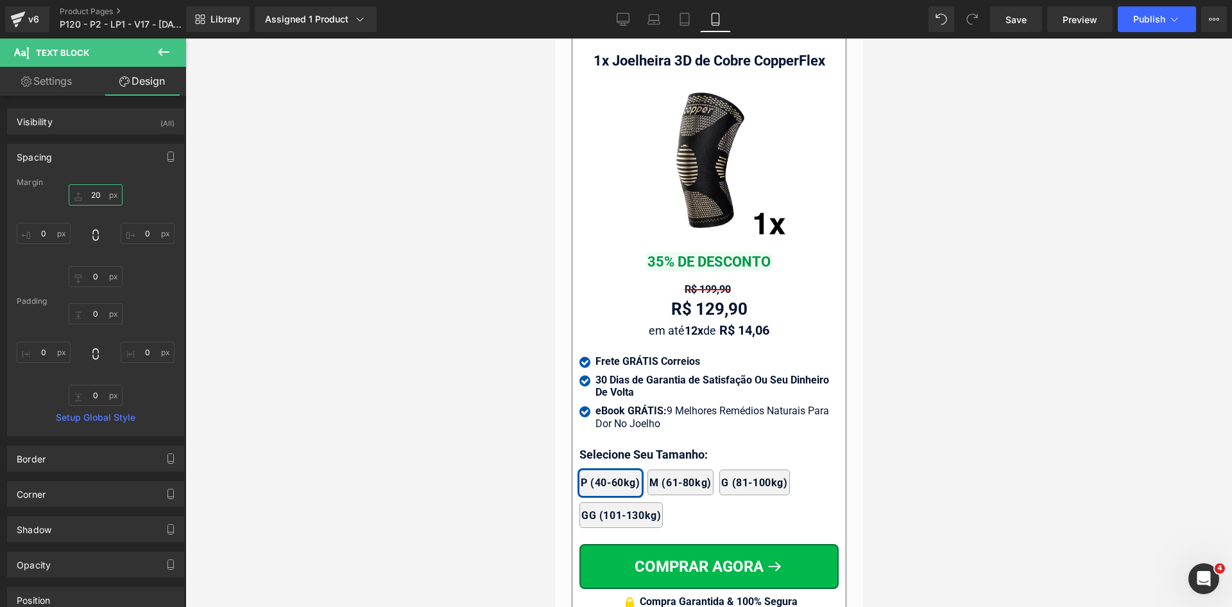
drag, startPoint x: 1196, startPoint y: 380, endPoint x: 641, endPoint y: 341, distance: 556.6
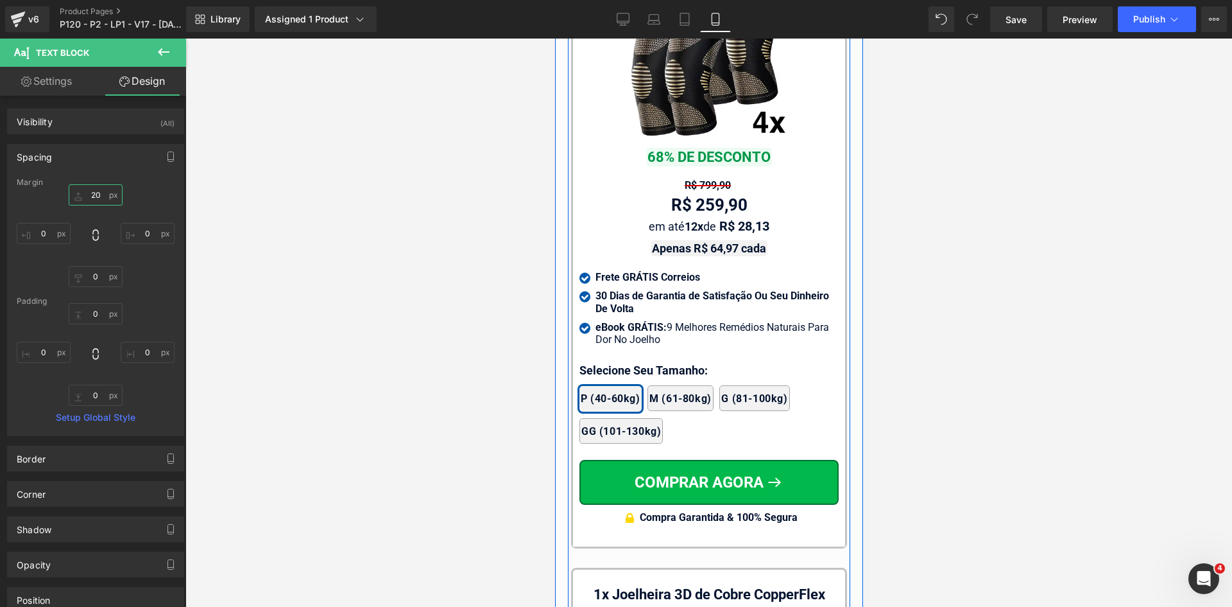
scroll to position [12025, 0]
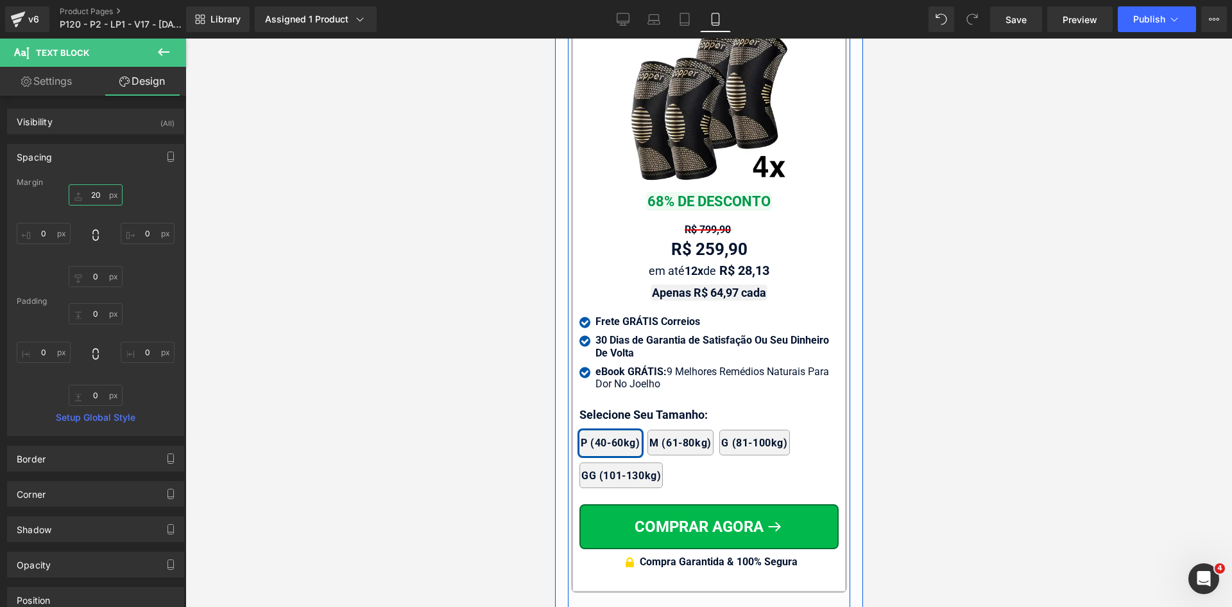
type input "20"
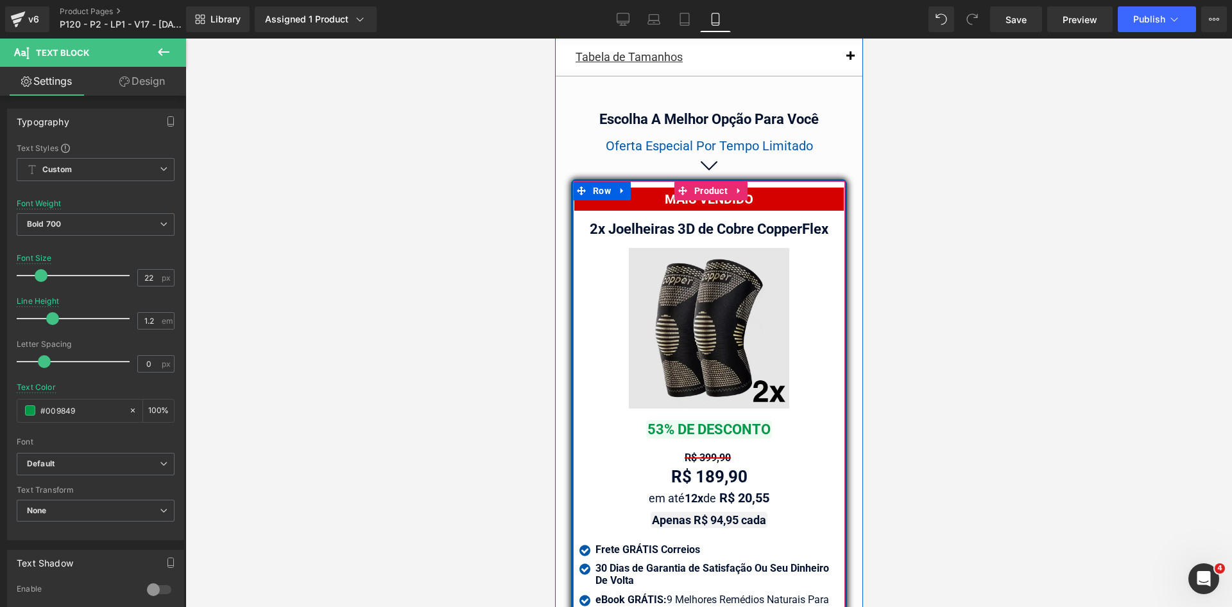
scroll to position [11126, 0]
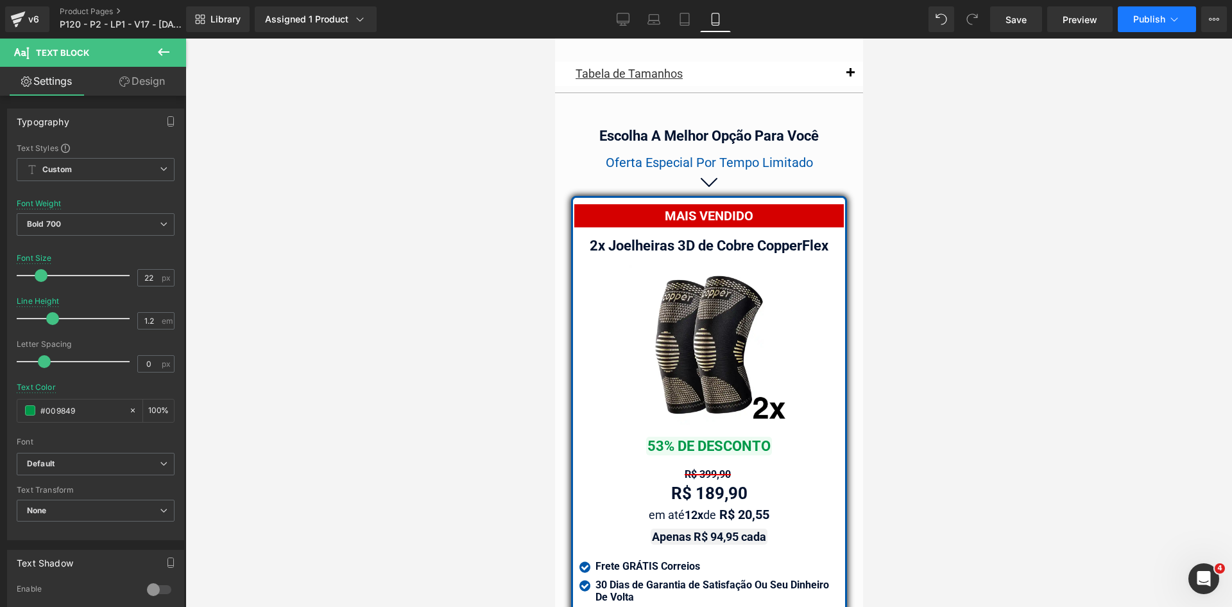
click at [1158, 30] on button "Publish" at bounding box center [1157, 19] width 78 height 26
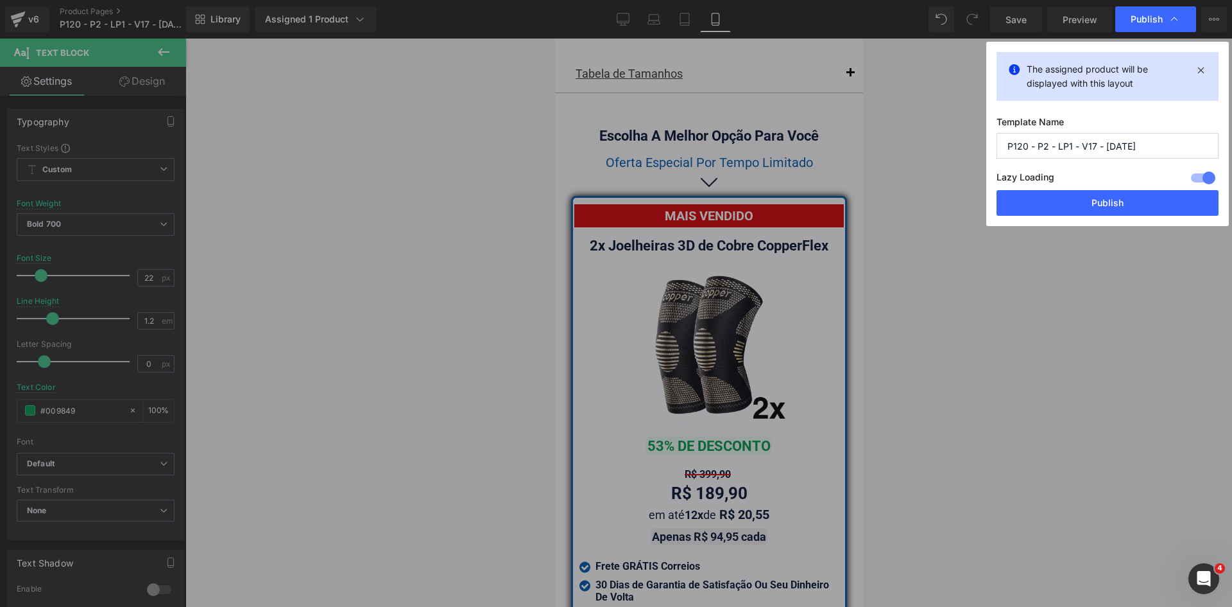
drag, startPoint x: 1131, startPoint y: 207, endPoint x: 1050, endPoint y: 153, distance: 97.2
click at [1130, 207] on button "Publish" at bounding box center [1108, 203] width 222 height 26
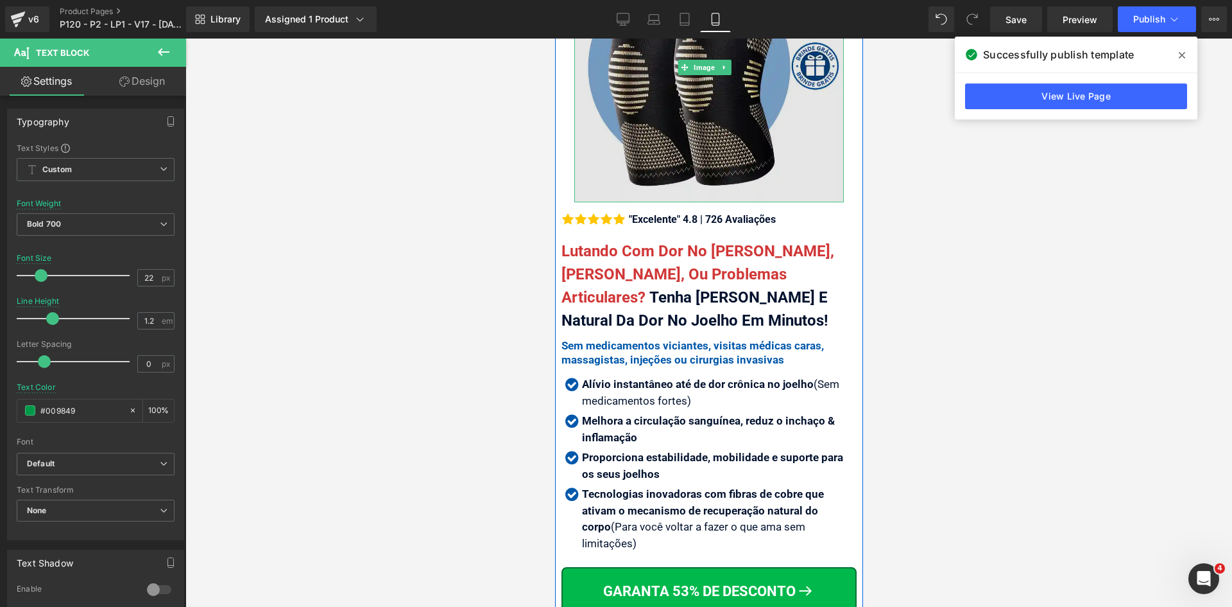
scroll to position [193, 0]
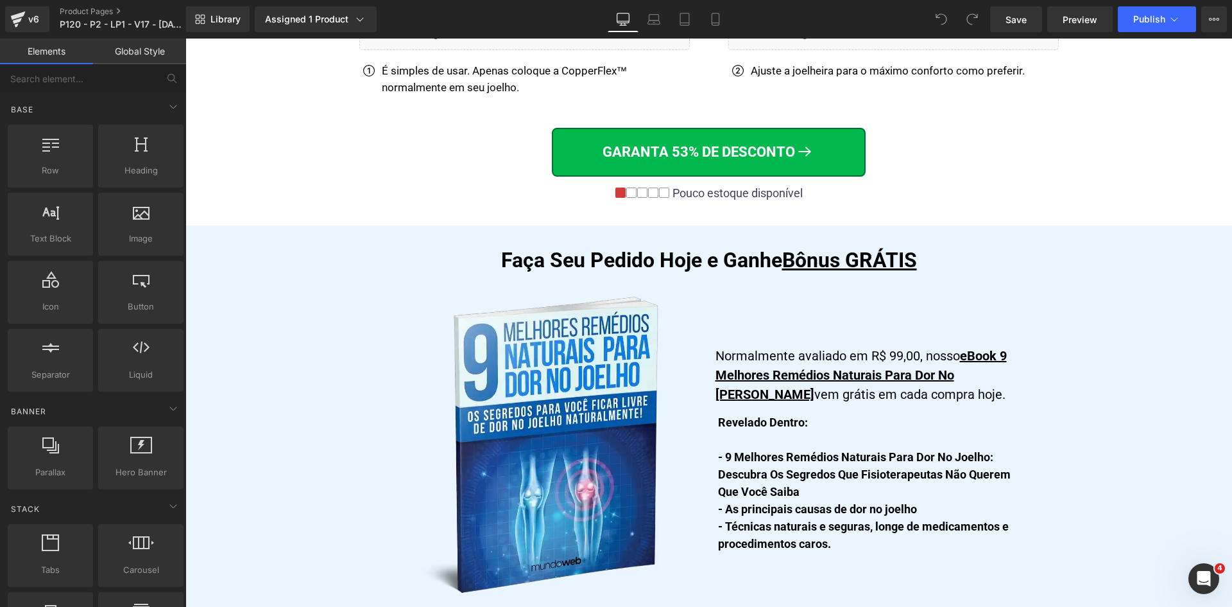
scroll to position [7664, 0]
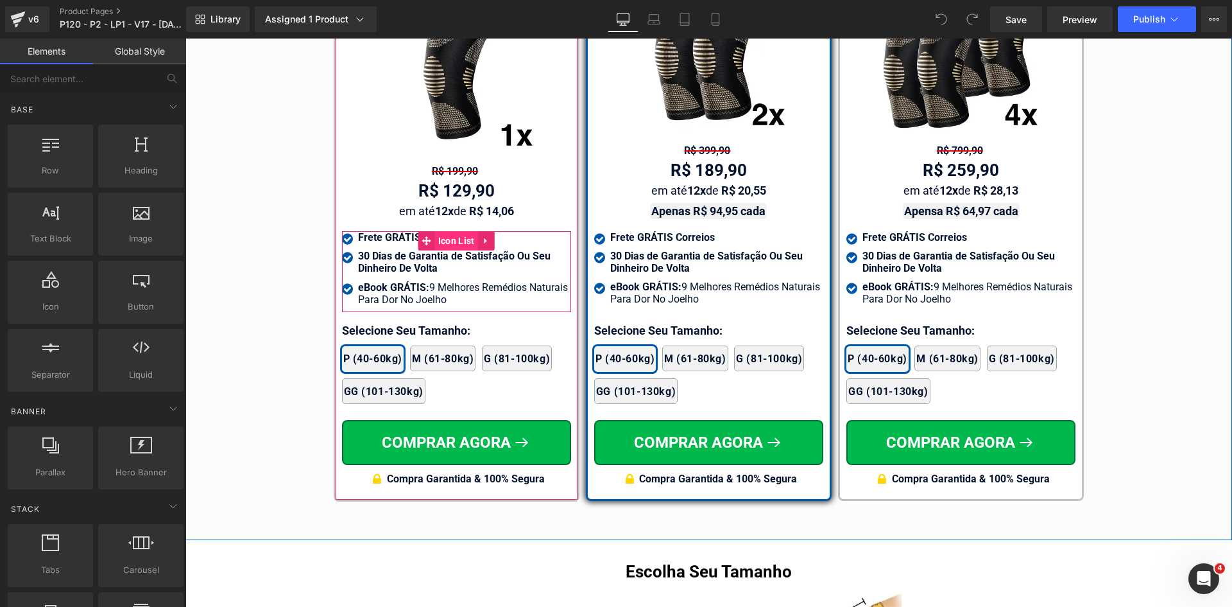
click at [447, 231] on span "Icon List" at bounding box center [456, 240] width 43 height 19
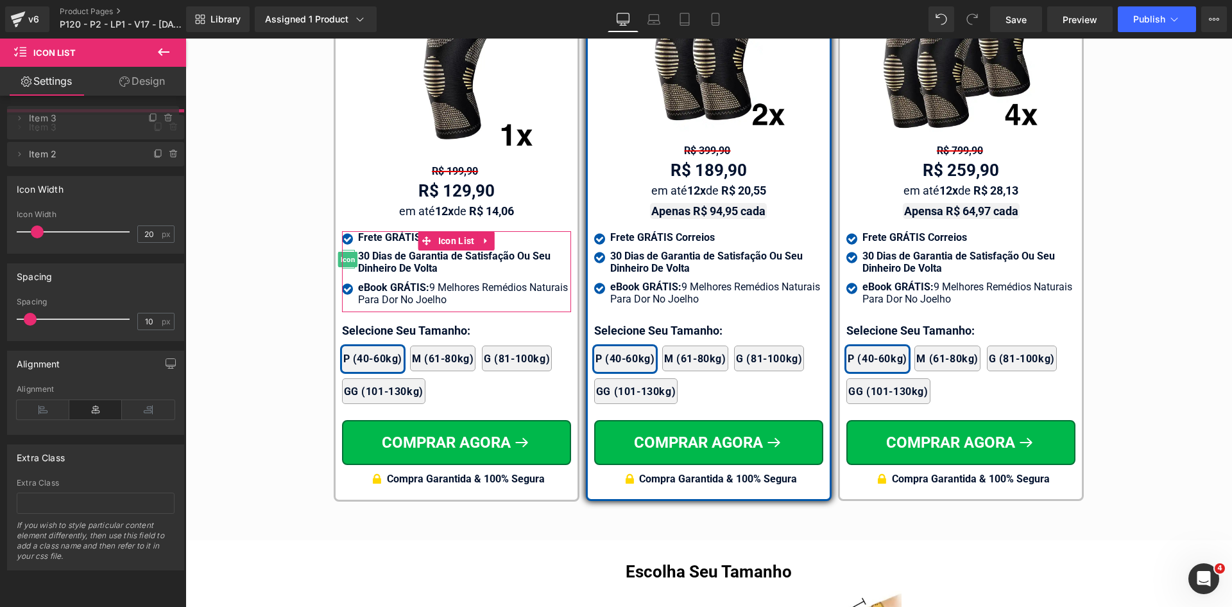
drag, startPoint x: 92, startPoint y: 153, endPoint x: 87, endPoint y: 120, distance: 33.8
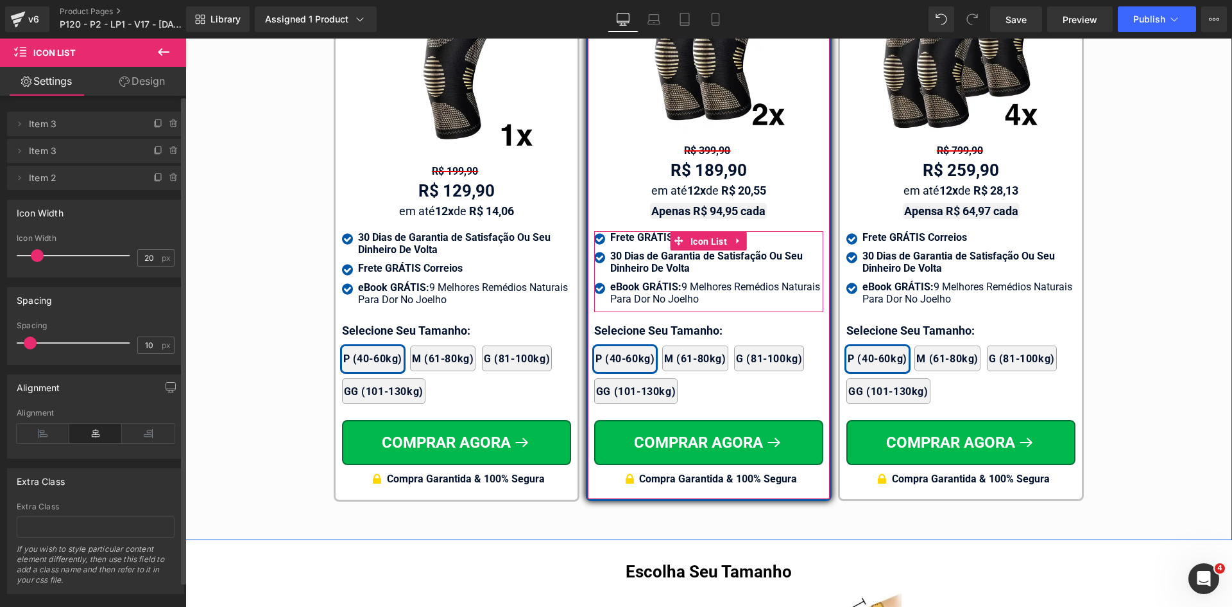
drag, startPoint x: 689, startPoint y: 223, endPoint x: 553, endPoint y: 216, distance: 136.2
click at [671, 231] on link "Icon List" at bounding box center [701, 240] width 60 height 19
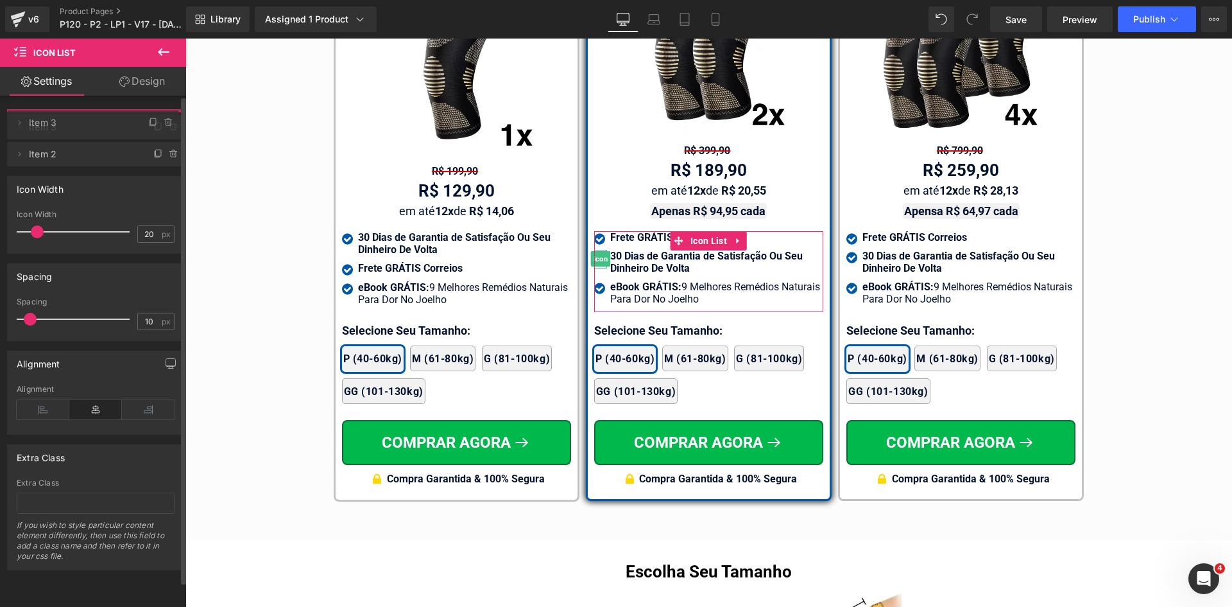
drag, startPoint x: 73, startPoint y: 147, endPoint x: 73, endPoint y: 119, distance: 28.2
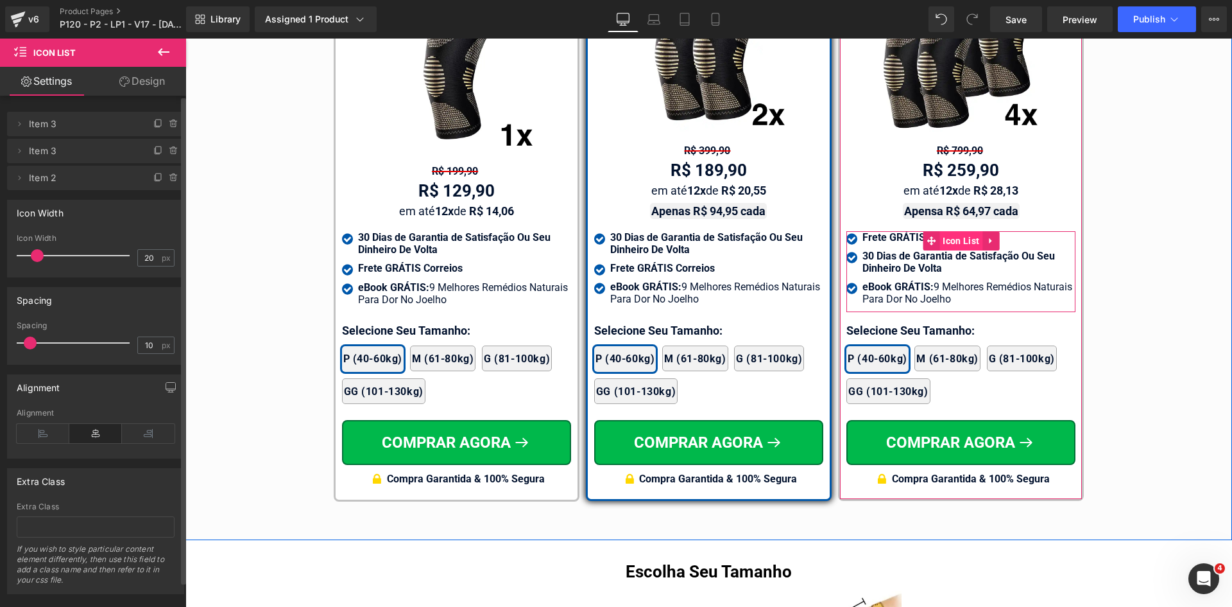
click at [946, 231] on span "Icon List" at bounding box center [961, 240] width 43 height 19
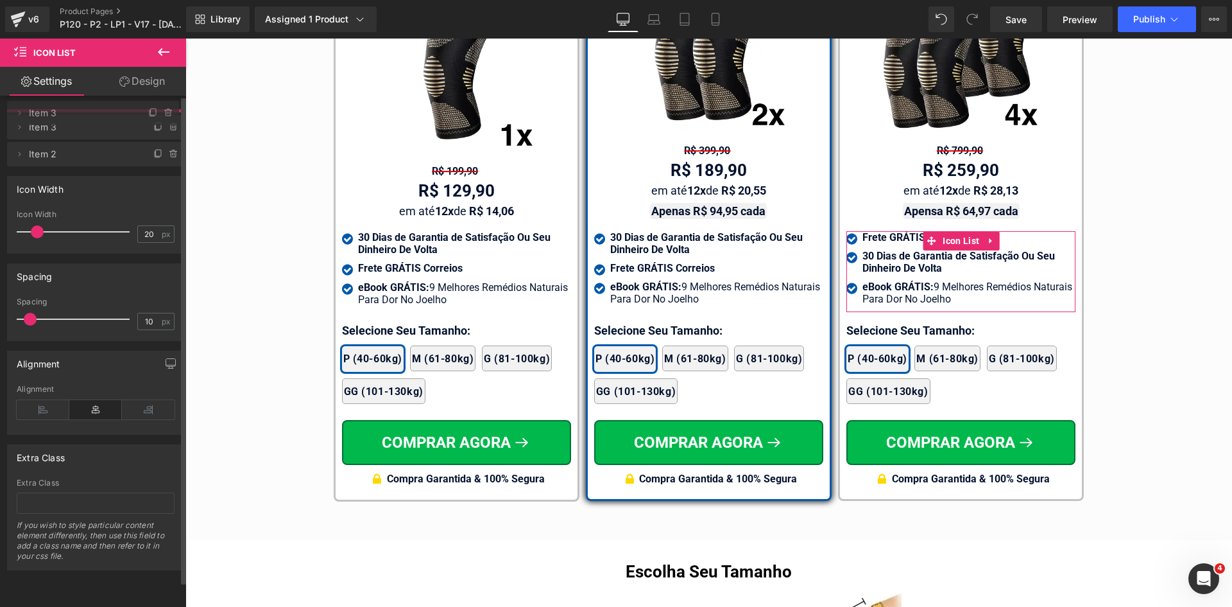
drag, startPoint x: 89, startPoint y: 155, endPoint x: 96, endPoint y: 117, distance: 38.5
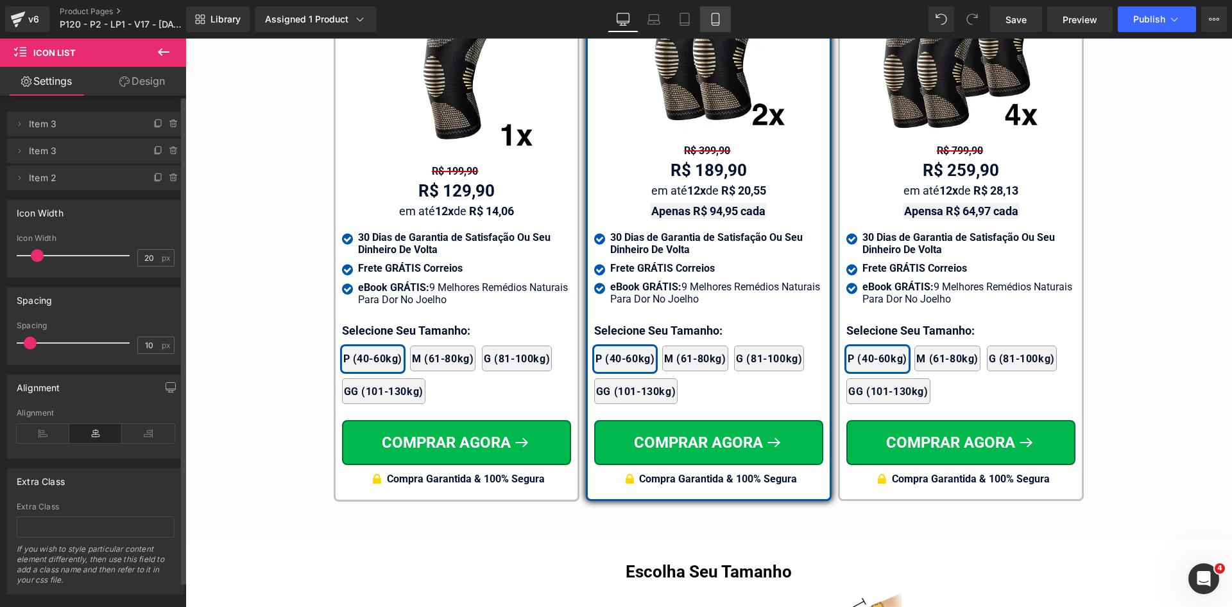
click at [714, 21] on icon at bounding box center [715, 19] width 13 height 13
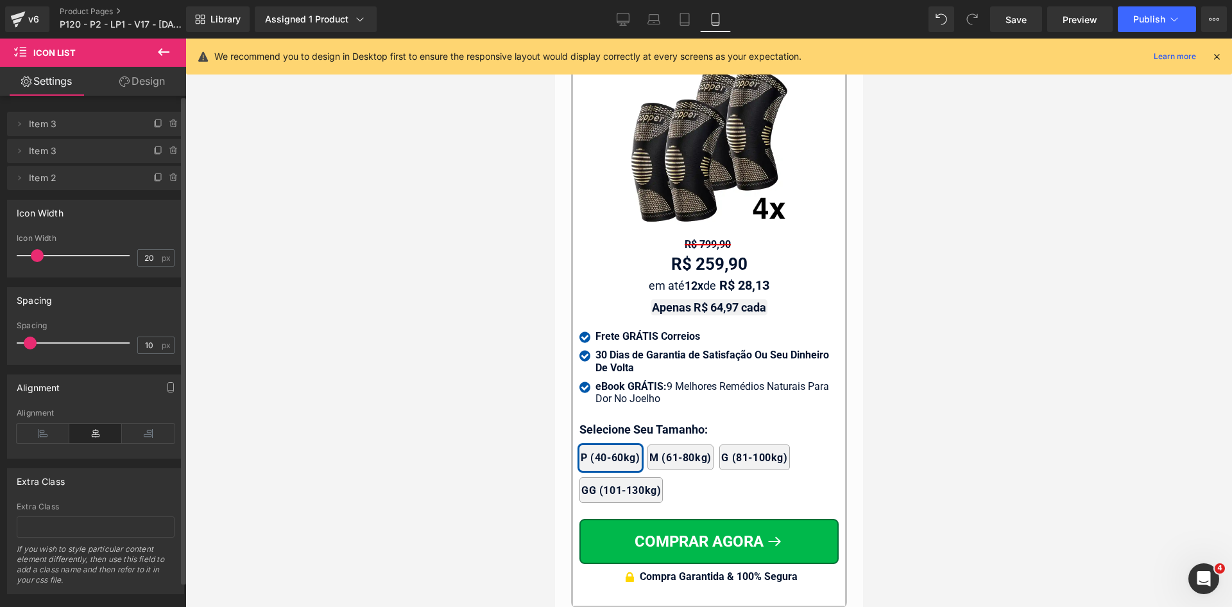
scroll to position [11989, 0]
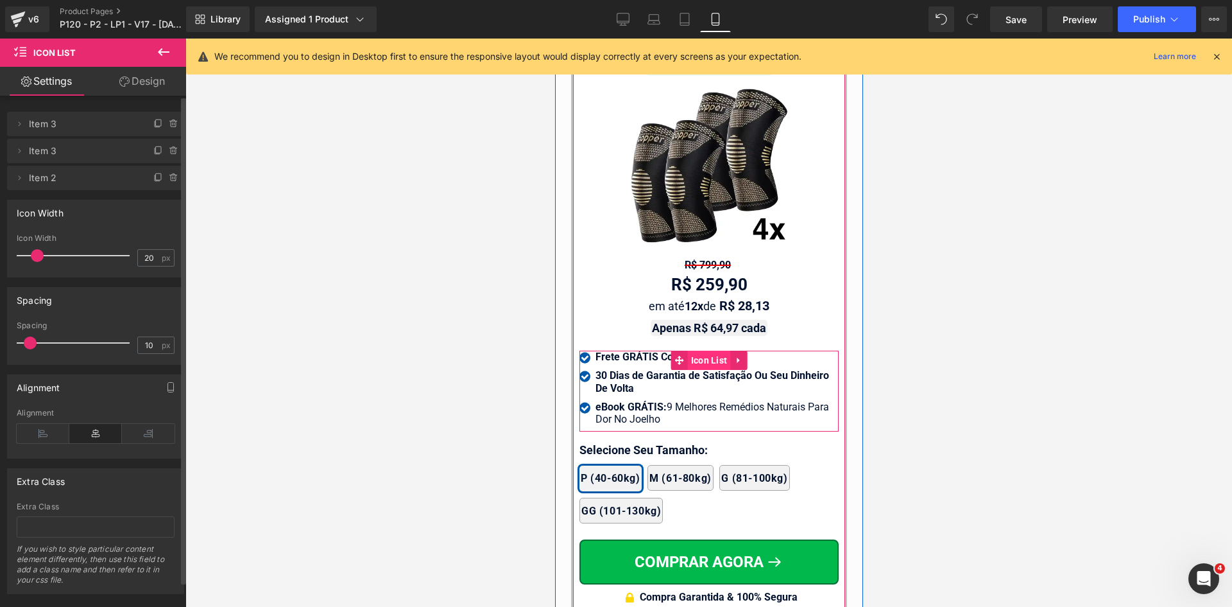
drag, startPoint x: 696, startPoint y: 352, endPoint x: 832, endPoint y: 280, distance: 153.3
click at [696, 352] on span "Icon List" at bounding box center [708, 359] width 43 height 19
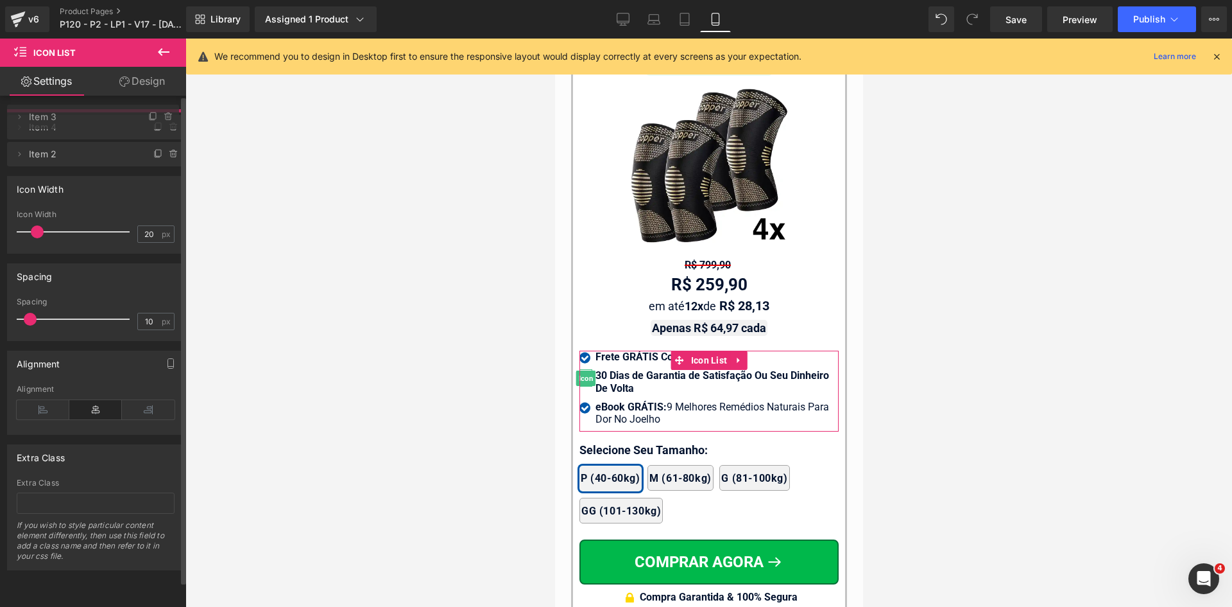
drag, startPoint x: 89, startPoint y: 156, endPoint x: 89, endPoint y: 123, distance: 33.4
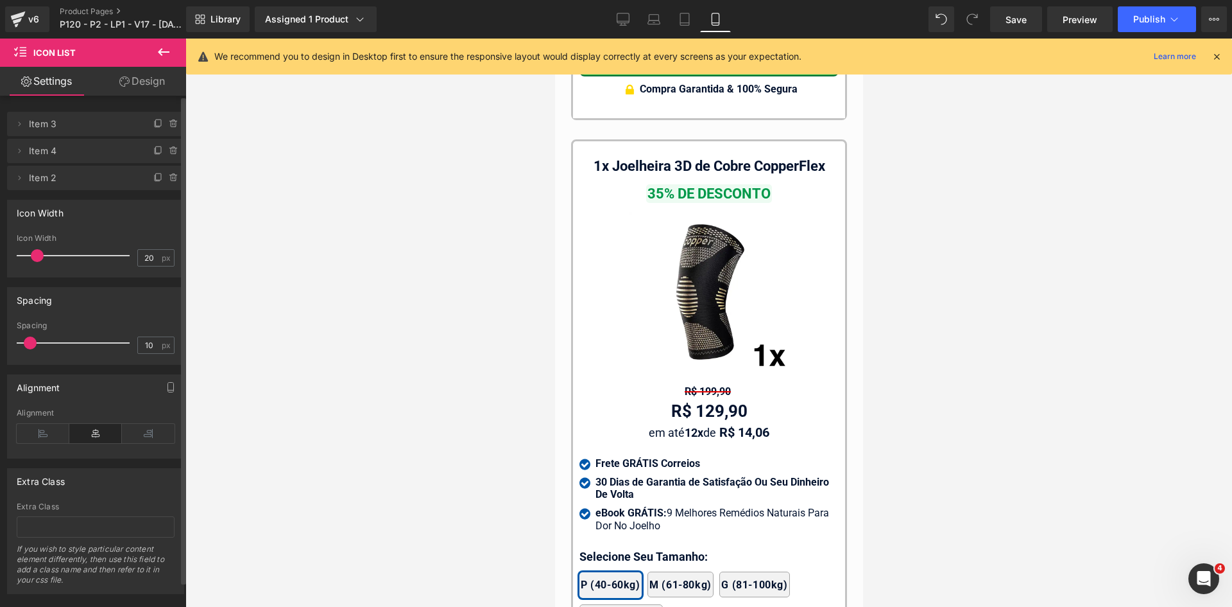
scroll to position [12631, 0]
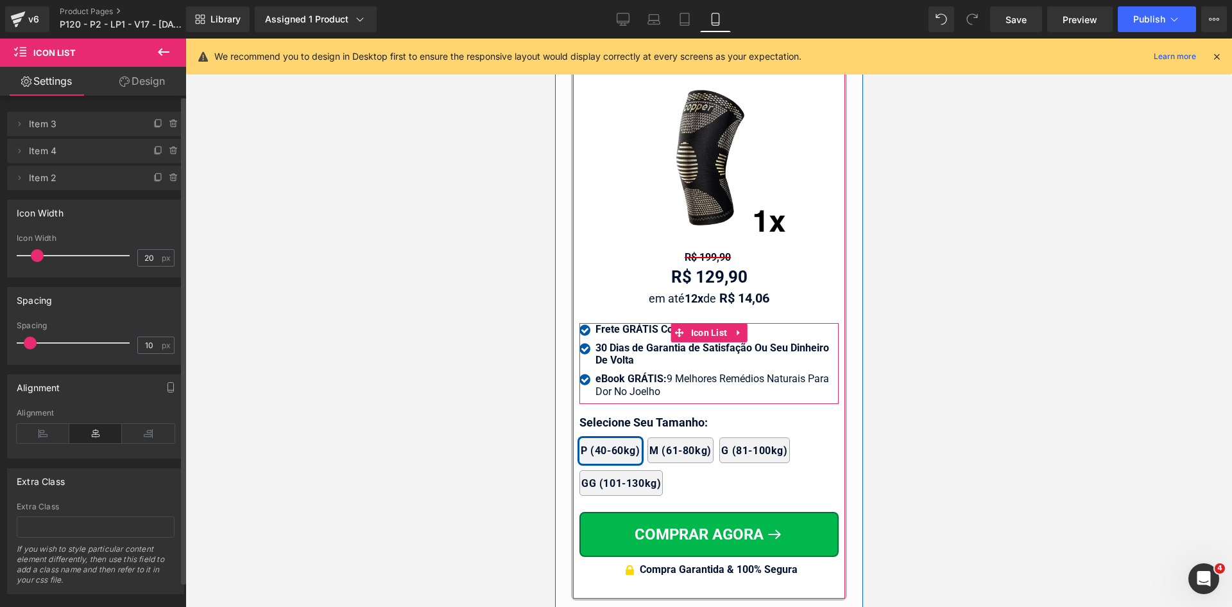
click at [692, 323] on span "Icon List" at bounding box center [708, 332] width 43 height 19
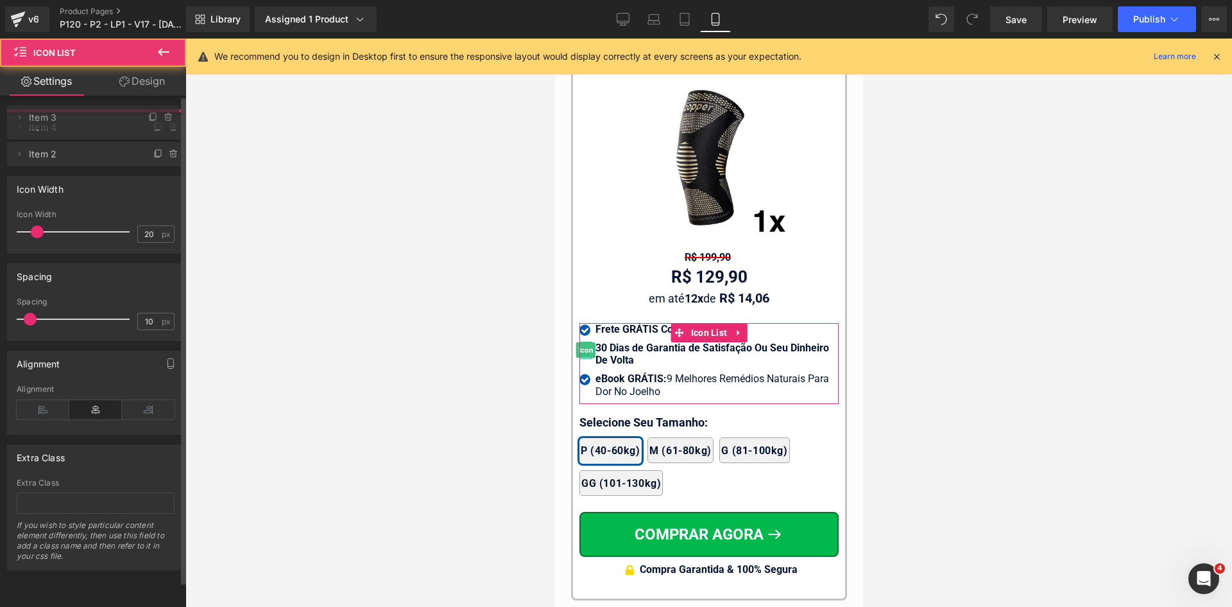
drag, startPoint x: 82, startPoint y: 150, endPoint x: 88, endPoint y: 116, distance: 34.0
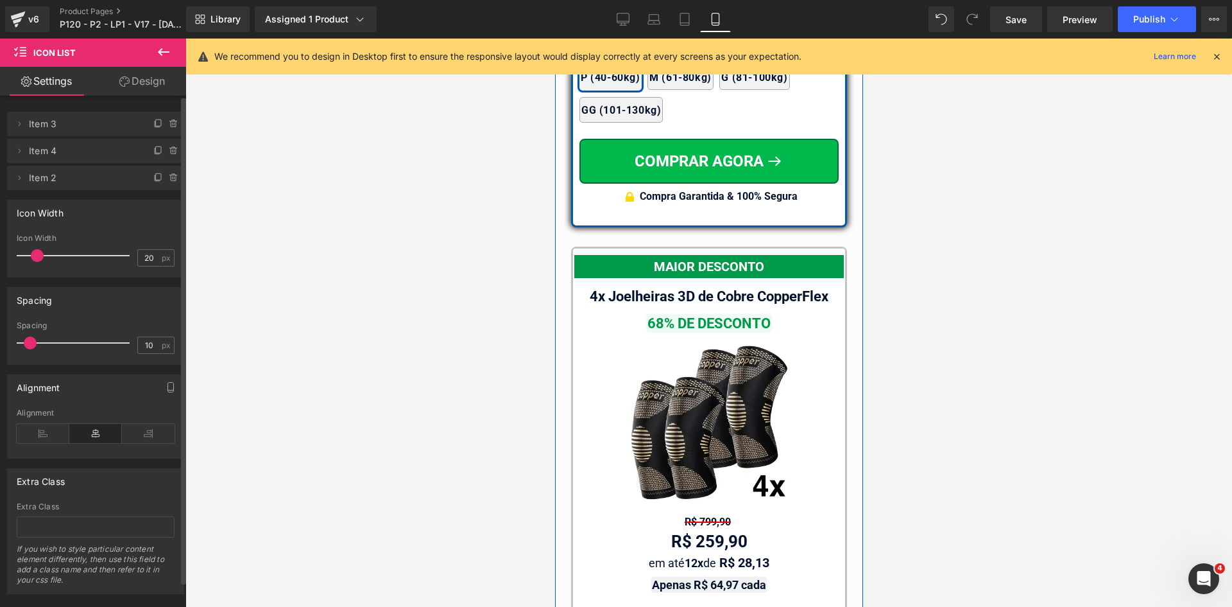
scroll to position [11540, 0]
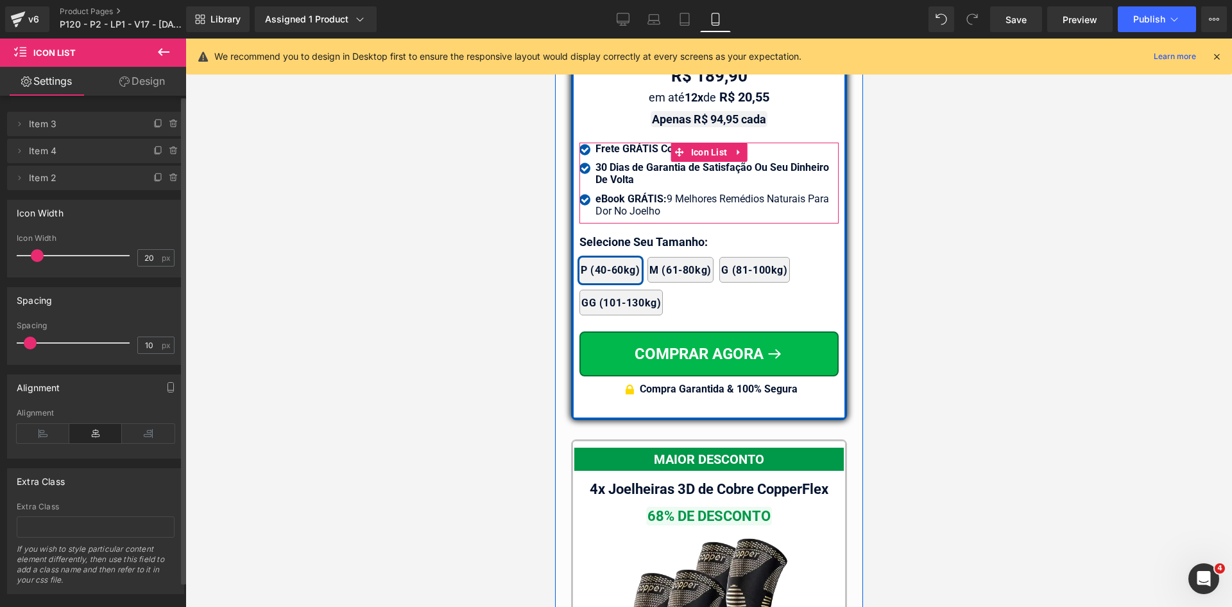
click at [711, 142] on span "Icon List" at bounding box center [708, 151] width 43 height 19
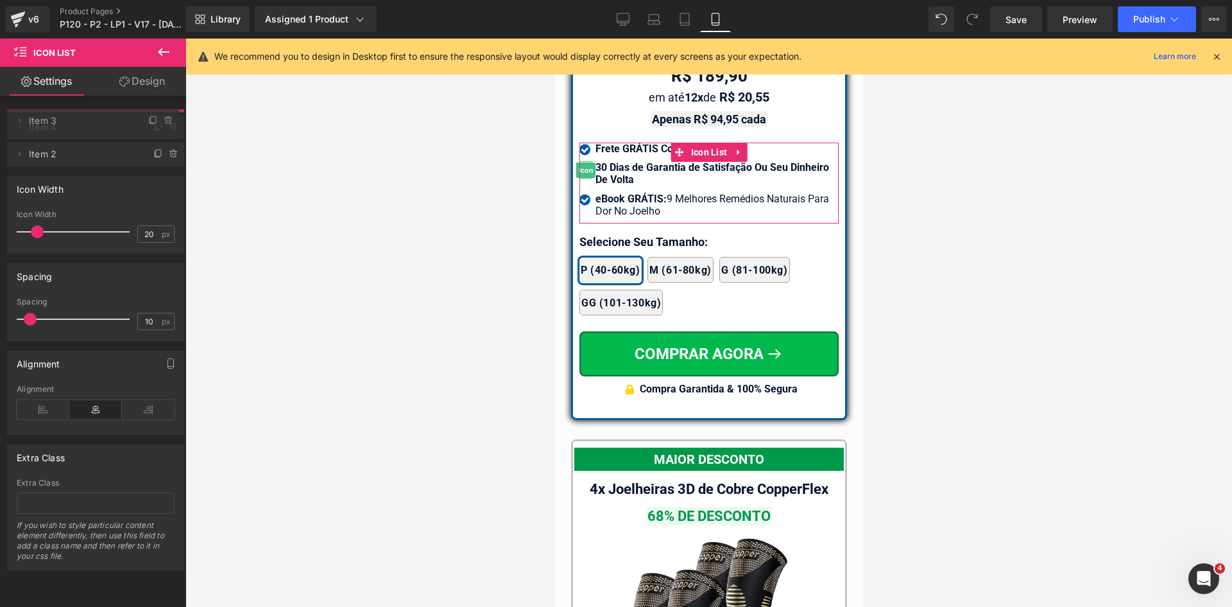
drag, startPoint x: 94, startPoint y: 153, endPoint x: 94, endPoint y: 123, distance: 30.2
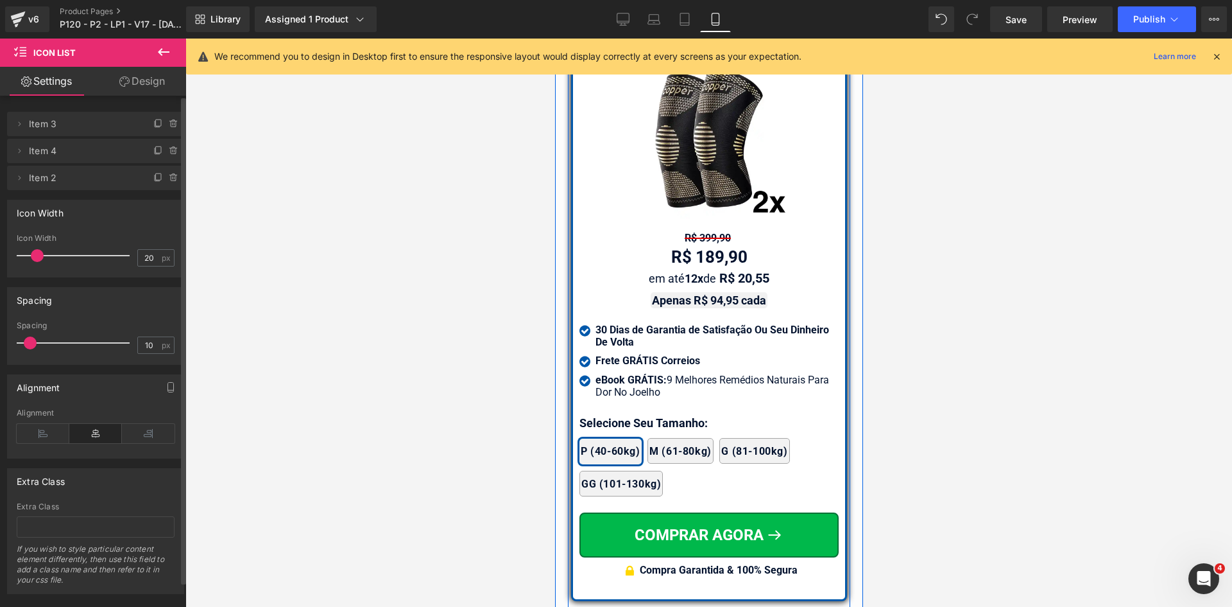
scroll to position [11347, 0]
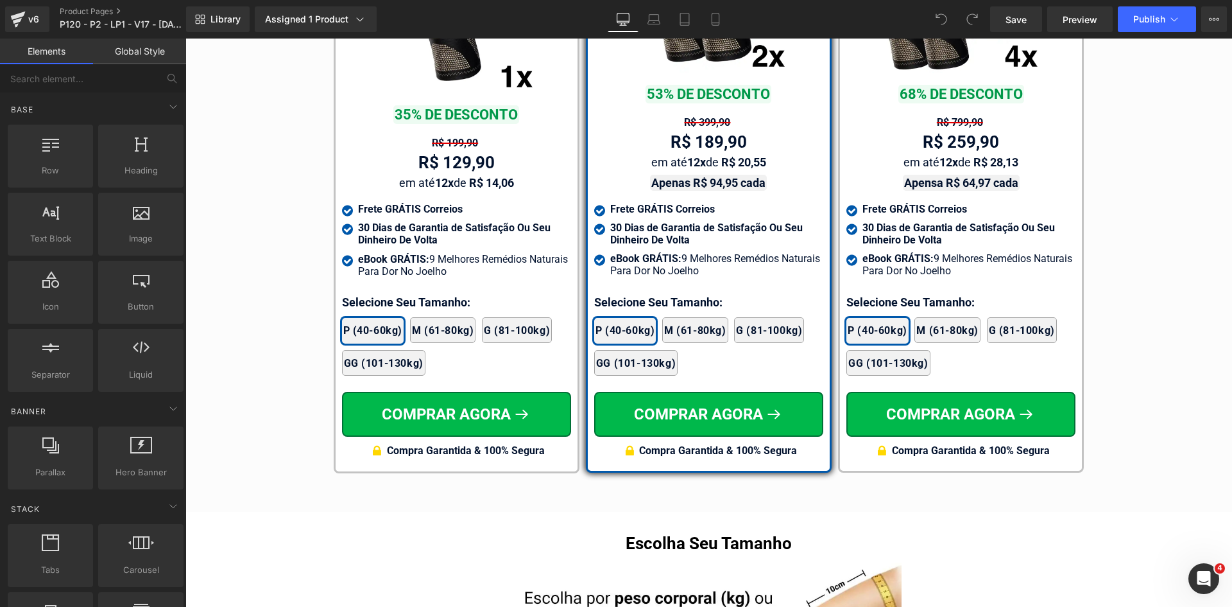
scroll to position [7698, 0]
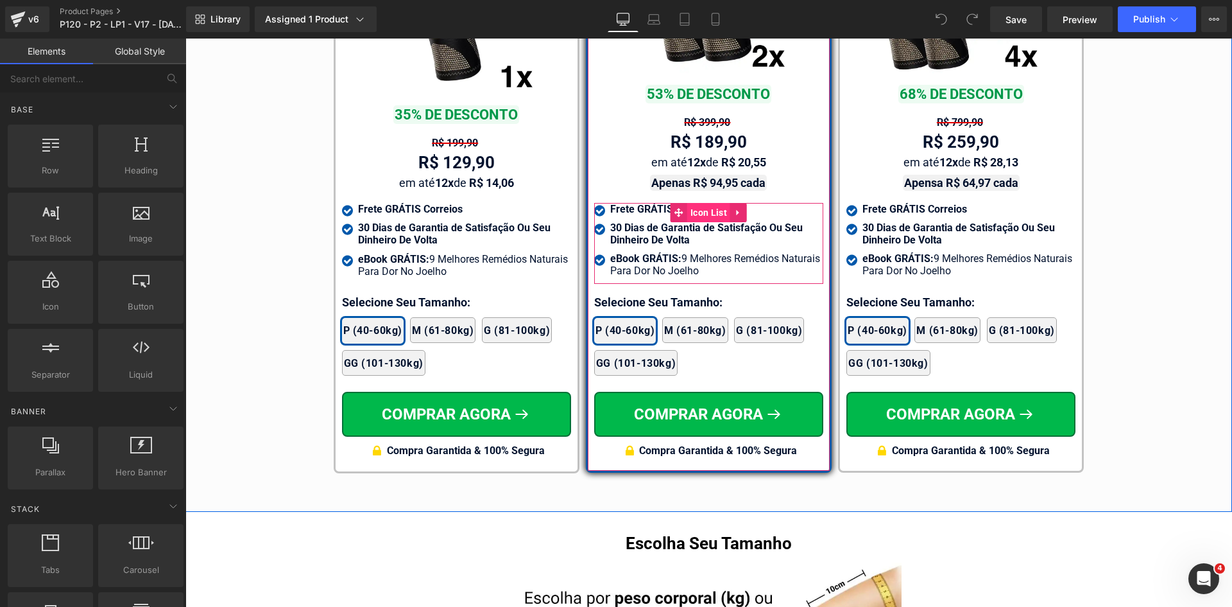
click at [703, 203] on span "Icon List" at bounding box center [708, 212] width 43 height 19
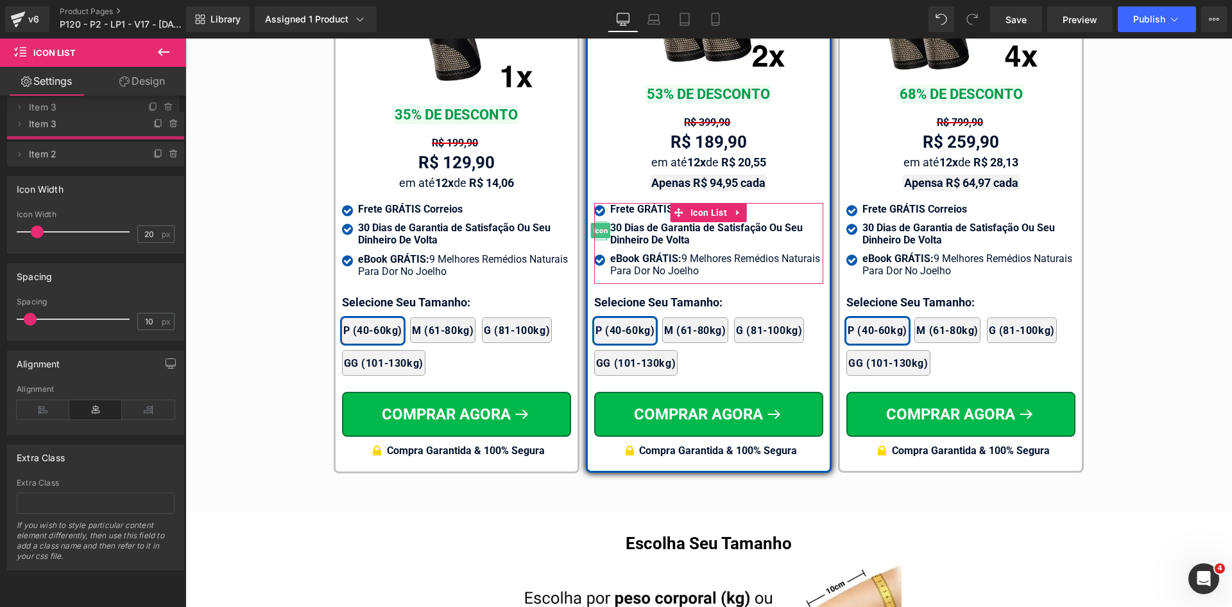
drag, startPoint x: 103, startPoint y: 153, endPoint x: 114, endPoint y: 110, distance: 44.4
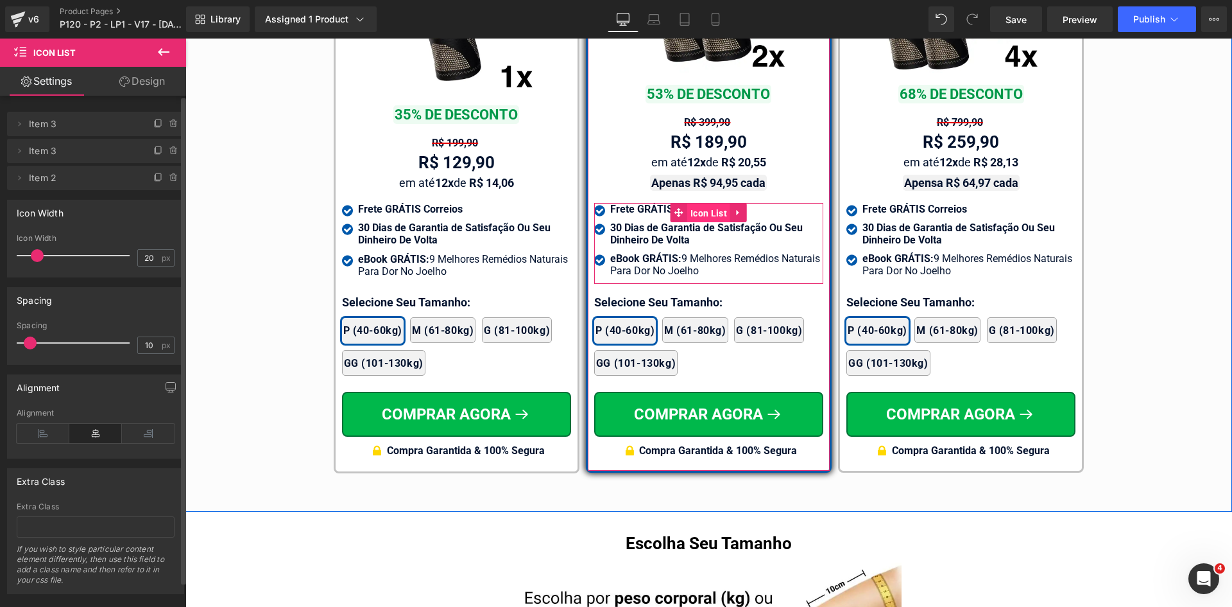
click at [709, 203] on span "Icon List" at bounding box center [708, 212] width 43 height 19
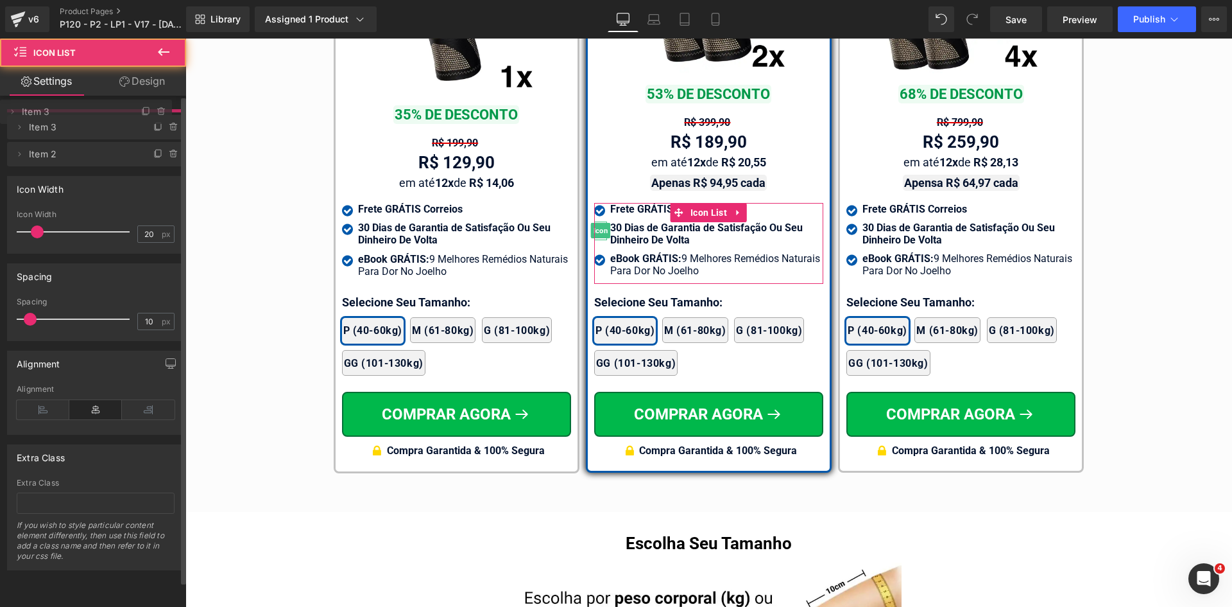
drag, startPoint x: 98, startPoint y: 151, endPoint x: 109, endPoint y: 111, distance: 41.9
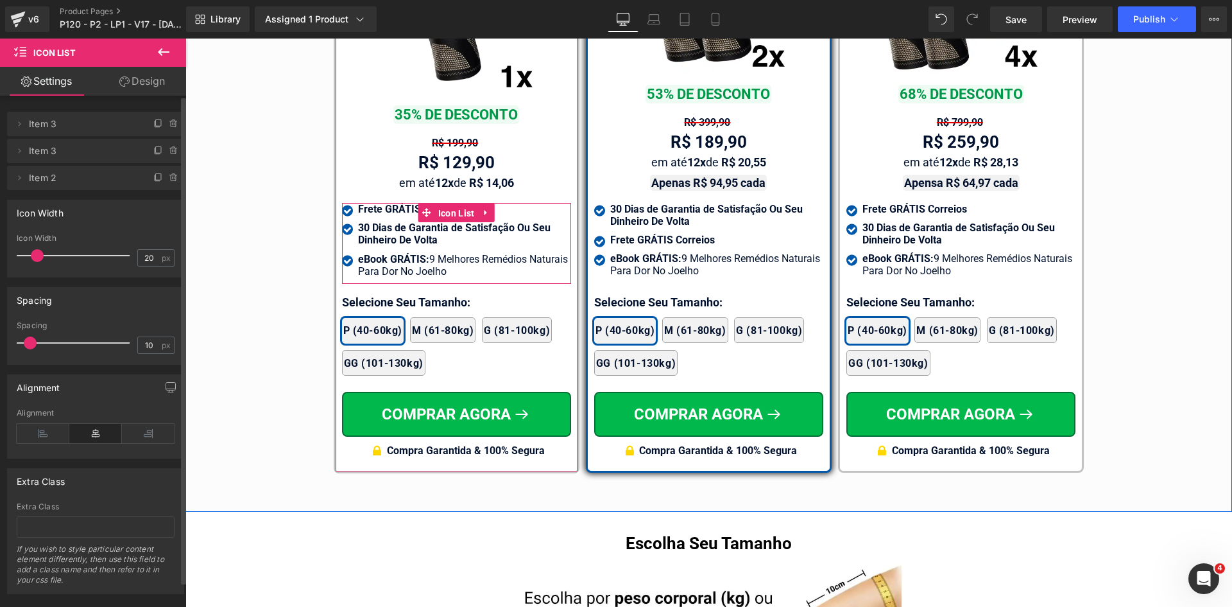
drag, startPoint x: 441, startPoint y: 197, endPoint x: 261, endPoint y: 194, distance: 179.7
click at [439, 203] on span "Icon List" at bounding box center [456, 212] width 43 height 19
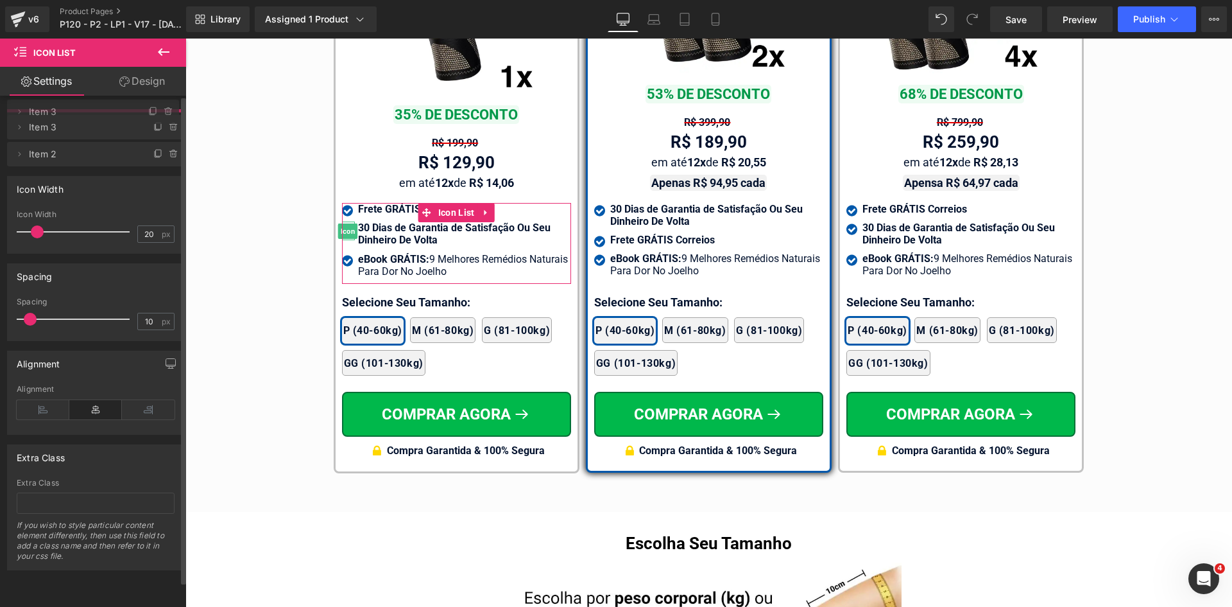
drag, startPoint x: 93, startPoint y: 150, endPoint x: 284, endPoint y: 112, distance: 195.0
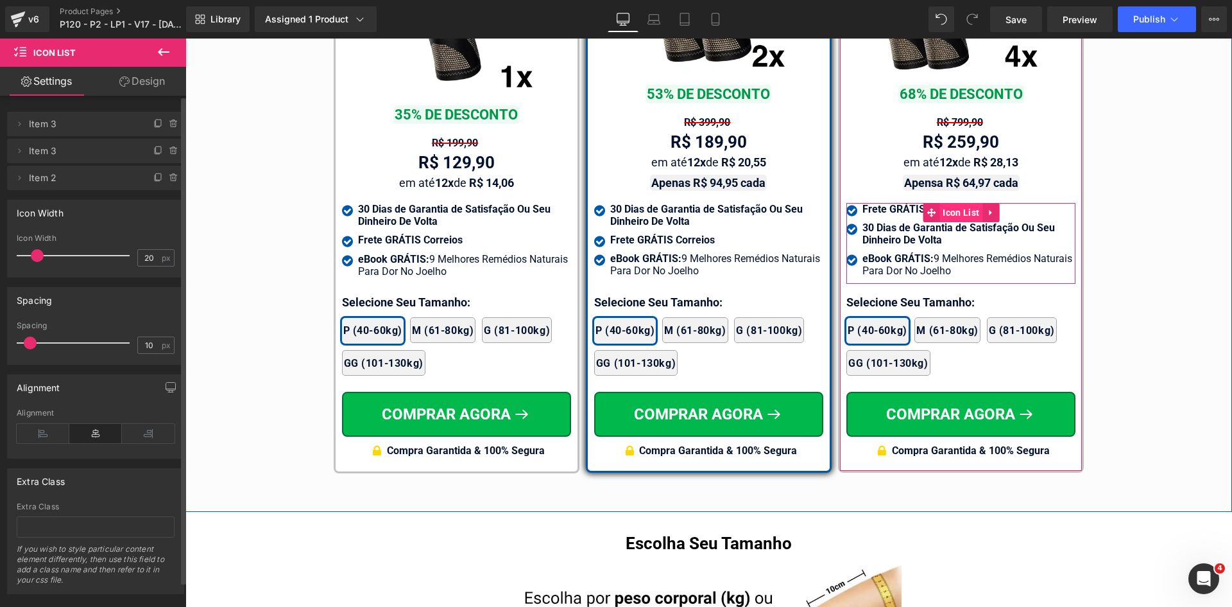
click at [944, 203] on span "Icon List" at bounding box center [961, 212] width 43 height 19
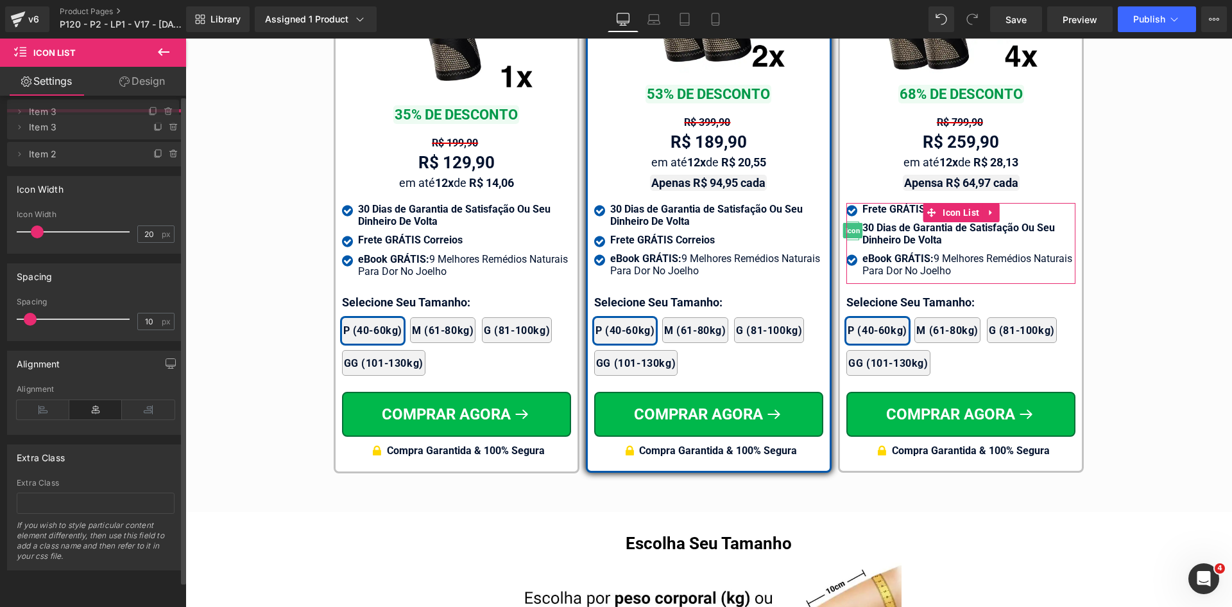
drag, startPoint x: 84, startPoint y: 151, endPoint x: 91, endPoint y: 112, distance: 40.3
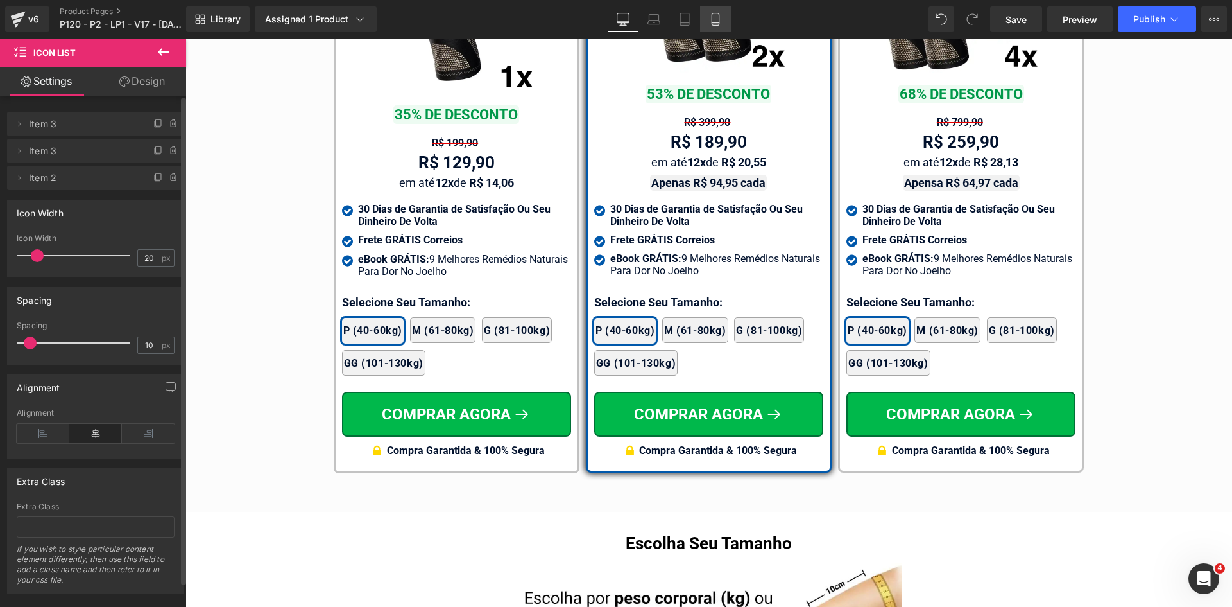
click at [716, 26] on link "Mobile" at bounding box center [715, 19] width 31 height 26
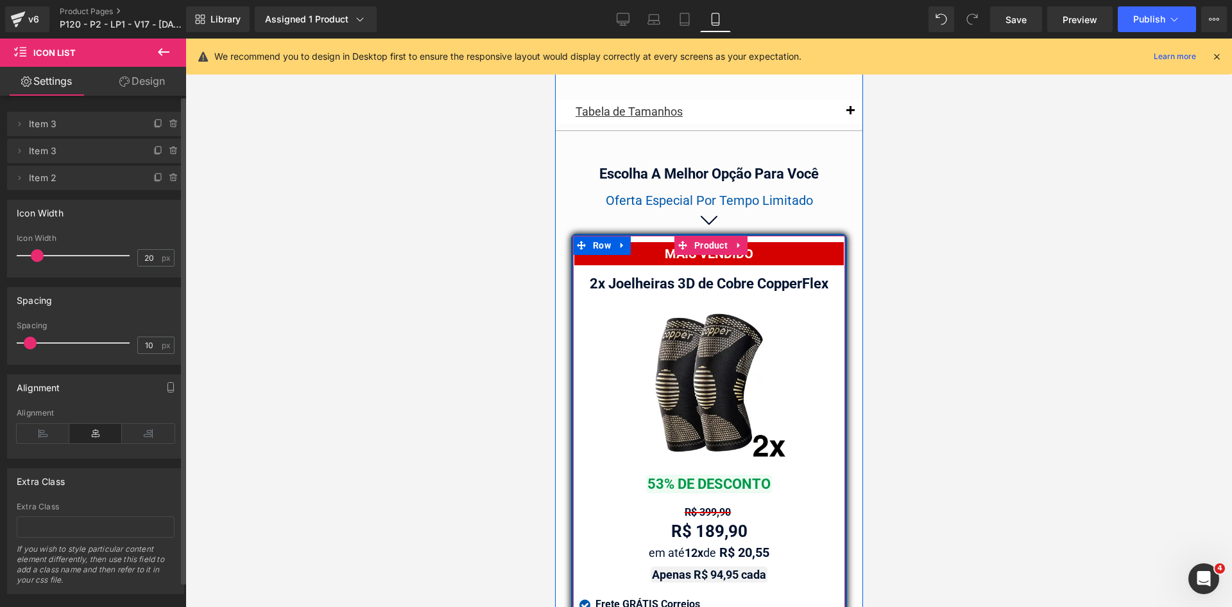
scroll to position [11270, 0]
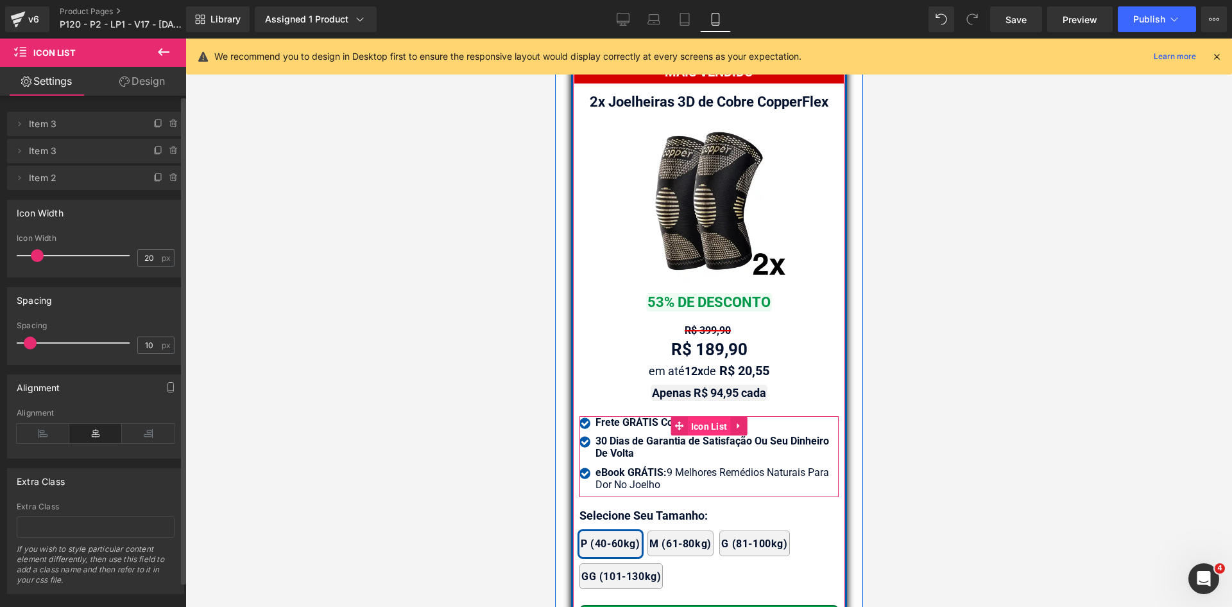
drag, startPoint x: 703, startPoint y: 417, endPoint x: 1101, endPoint y: 421, distance: 397.3
click at [703, 417] on span "Icon List" at bounding box center [708, 426] width 43 height 19
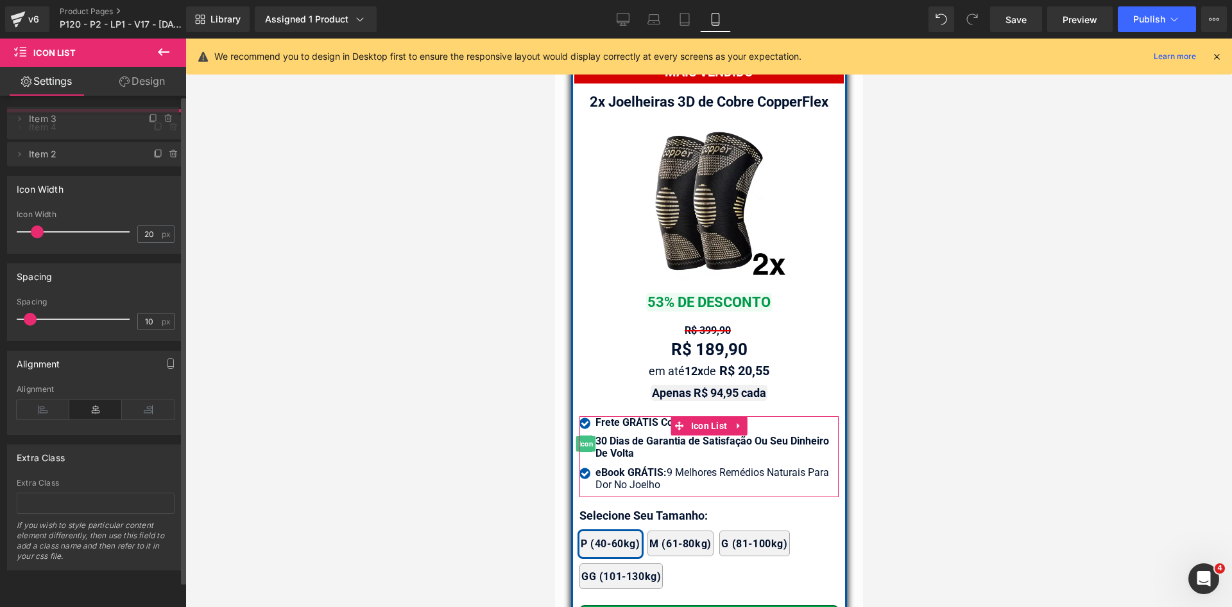
drag, startPoint x: 128, startPoint y: 145, endPoint x: 128, endPoint y: 116, distance: 29.5
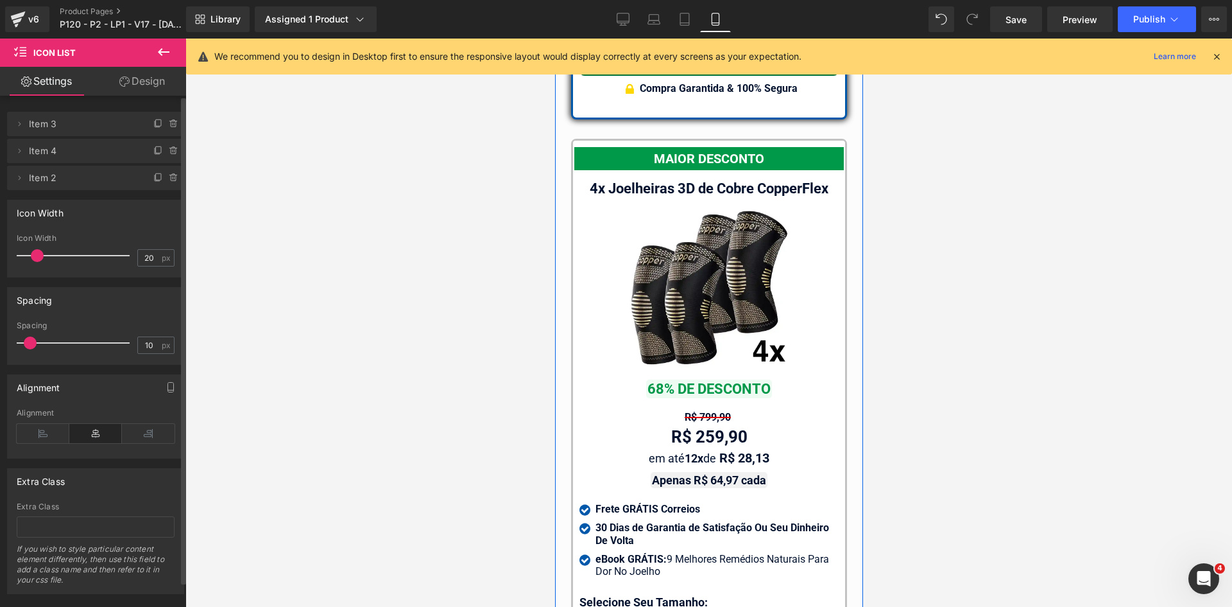
scroll to position [11976, 0]
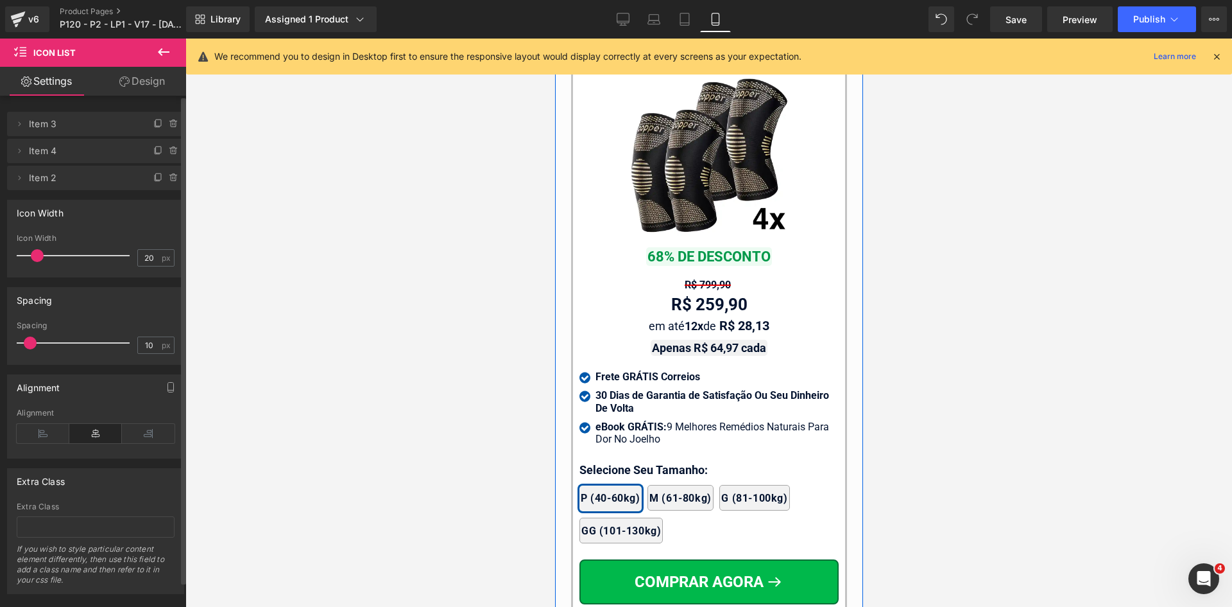
click at [702, 370] on div "Icon Frete GRÁTIS Correios Text Block Icon 30 Dias de Garantia de Satisfação Ou…" at bounding box center [708, 410] width 259 height 81
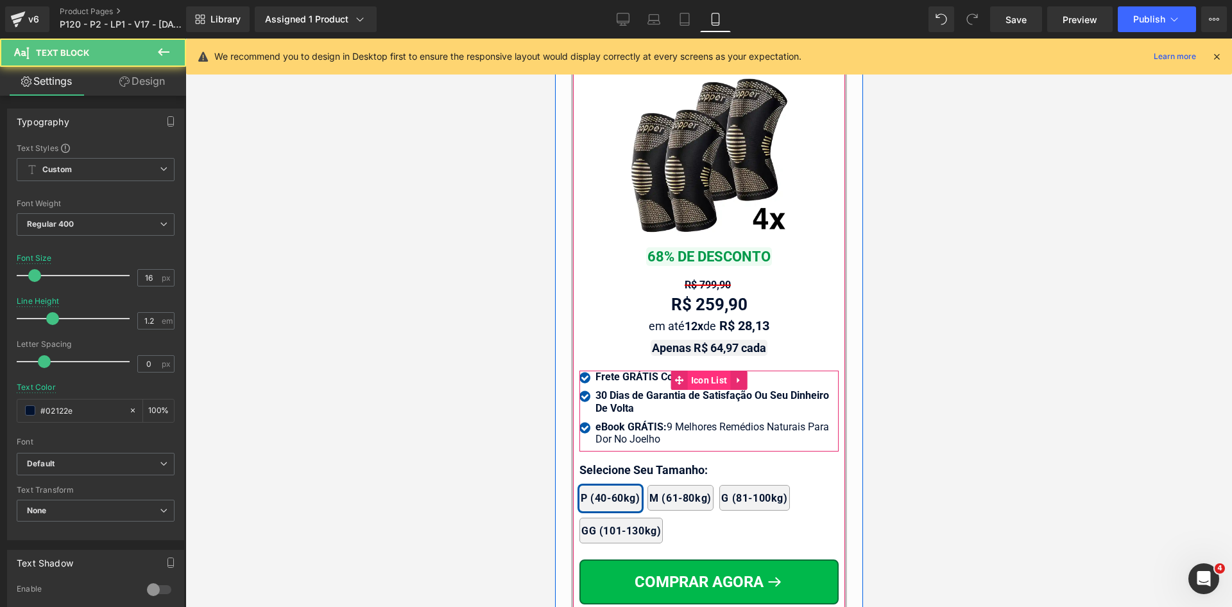
click at [701, 370] on span "Icon List" at bounding box center [708, 379] width 43 height 19
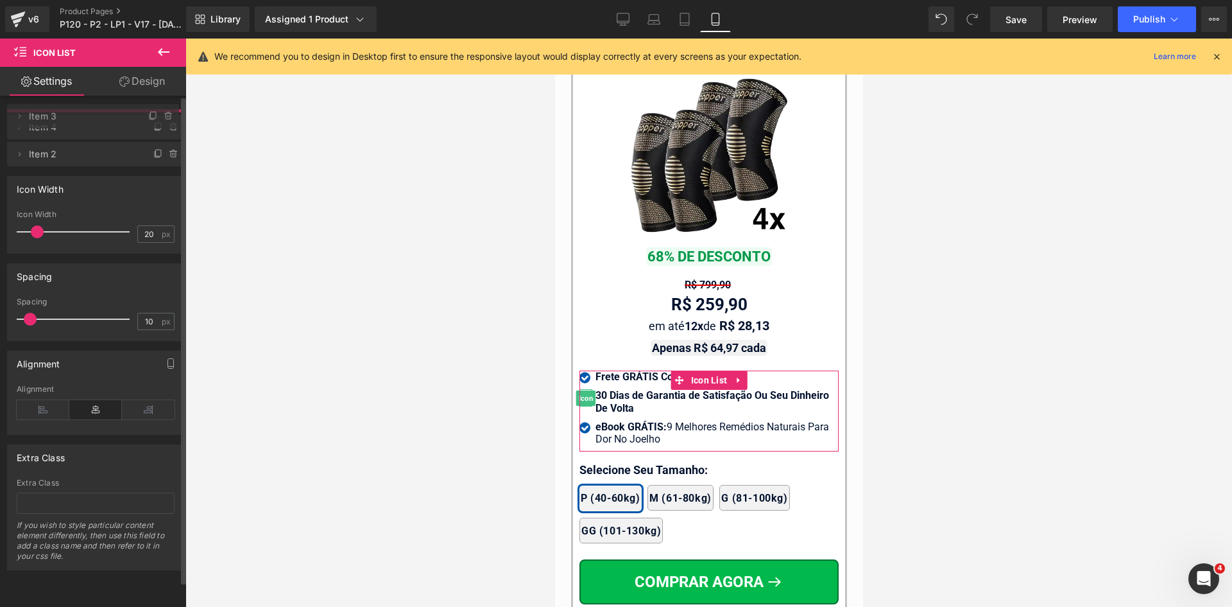
drag, startPoint x: 87, startPoint y: 151, endPoint x: 91, endPoint y: 117, distance: 34.8
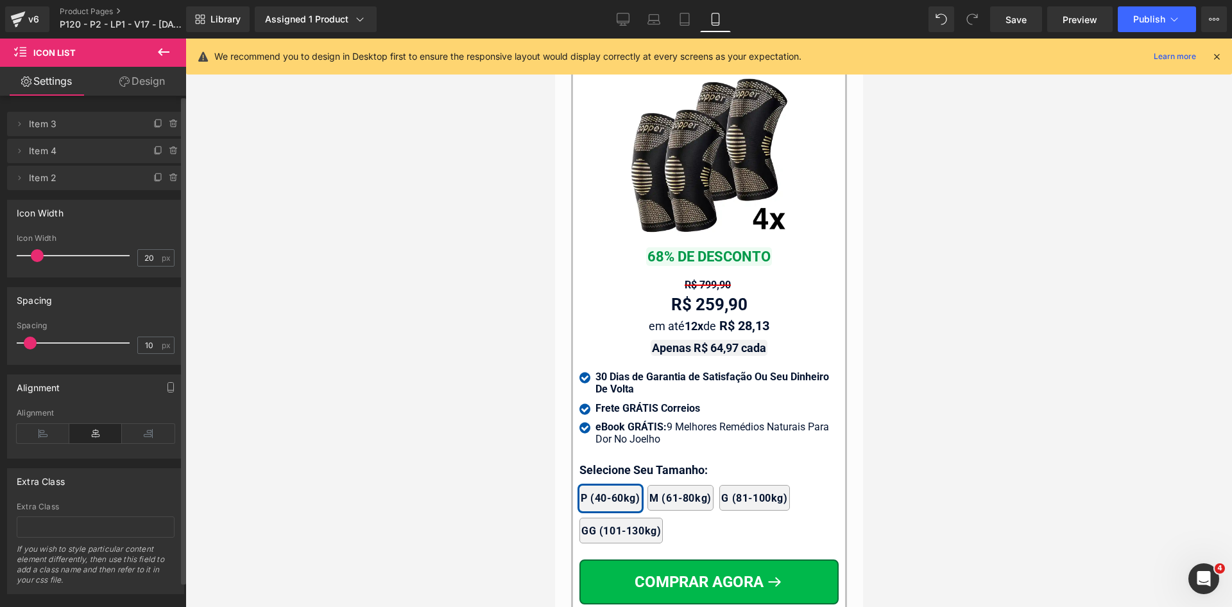
scroll to position [12425, 0]
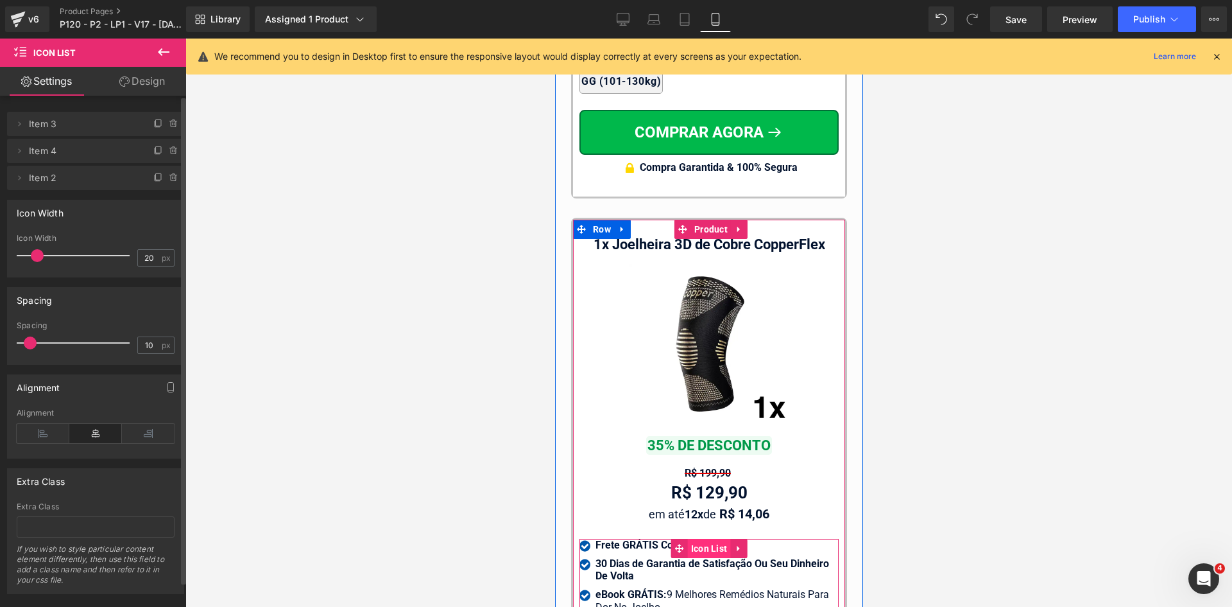
click at [702, 539] on span "Icon List" at bounding box center [708, 548] width 43 height 19
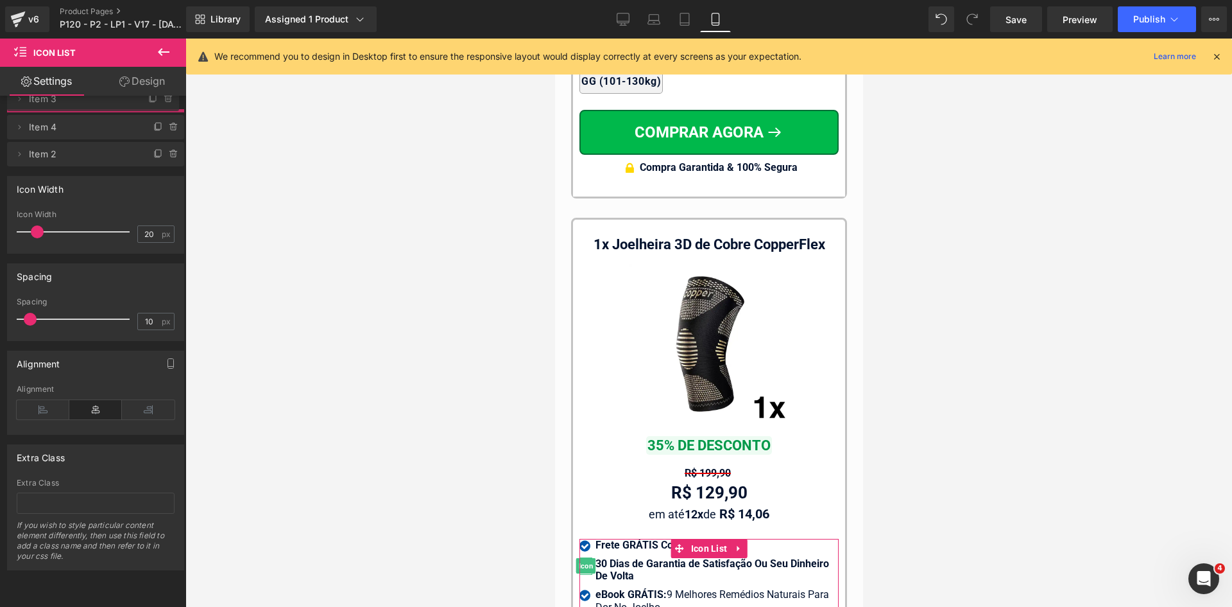
drag, startPoint x: 72, startPoint y: 157, endPoint x: 165, endPoint y: 139, distance: 94.7
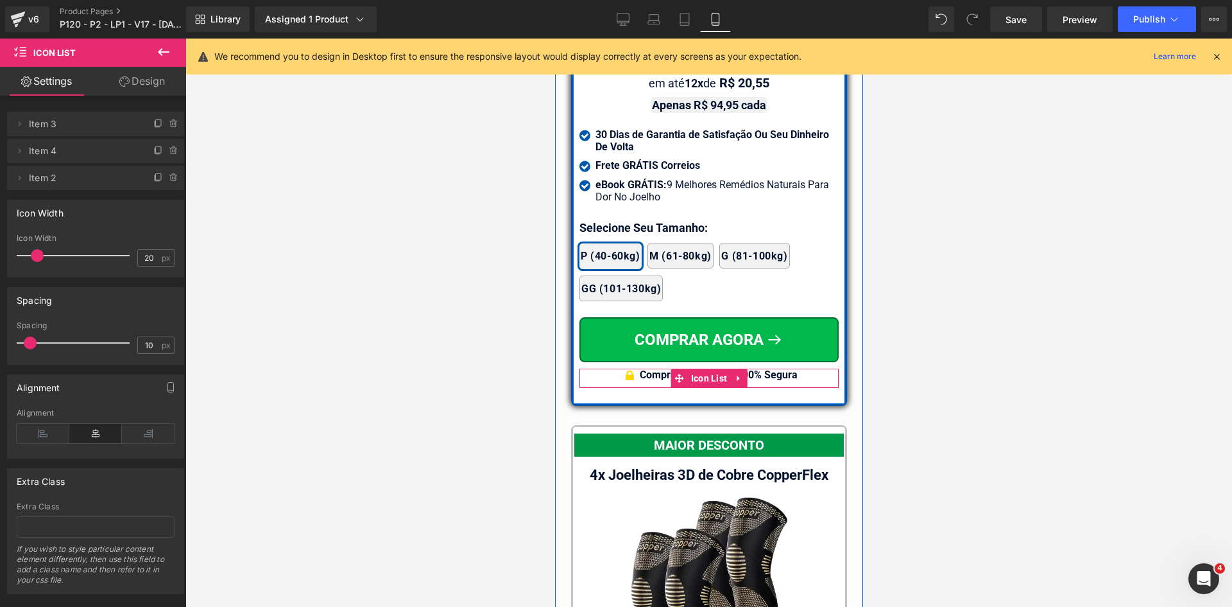
scroll to position [11526, 0]
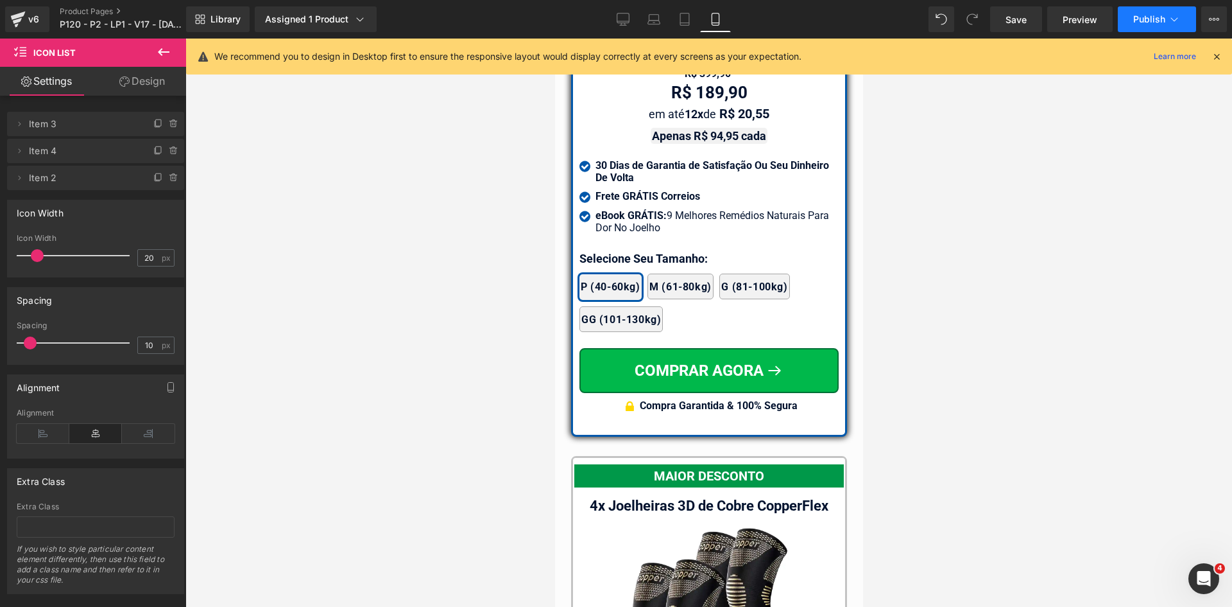
click at [1146, 24] on span "Publish" at bounding box center [1150, 19] width 32 height 10
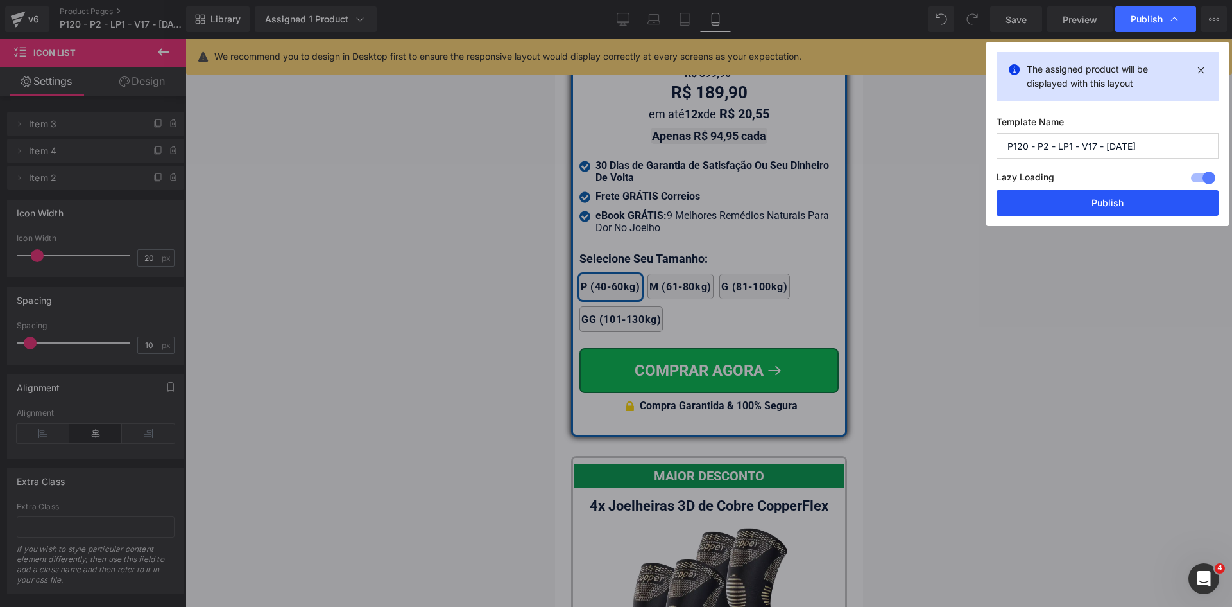
click at [1114, 207] on button "Publish" at bounding box center [1108, 203] width 222 height 26
